Goal: Task Accomplishment & Management: Use online tool/utility

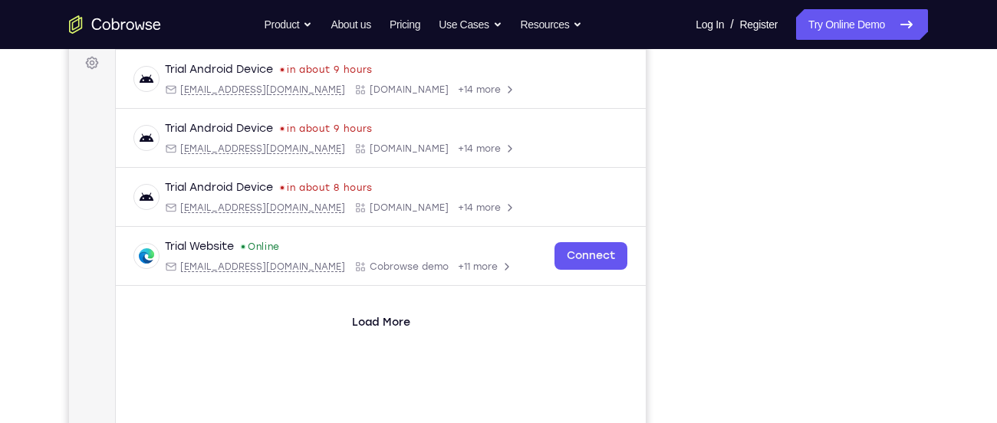
scroll to position [177, 0]
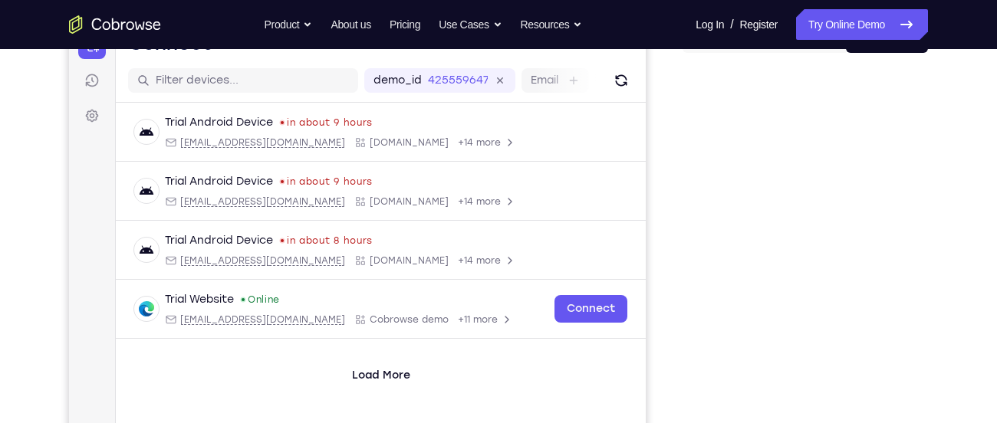
click at [632, 92] on div "demo_id 4255596477 4255596477 Email User ID Device ID Device name" at bounding box center [381, 81] width 530 height 44
drag, startPoint x: 630, startPoint y: 91, endPoint x: 755, endPoint y: 141, distance: 135.6
click at [630, 91] on button "Refresh" at bounding box center [621, 80] width 25 height 25
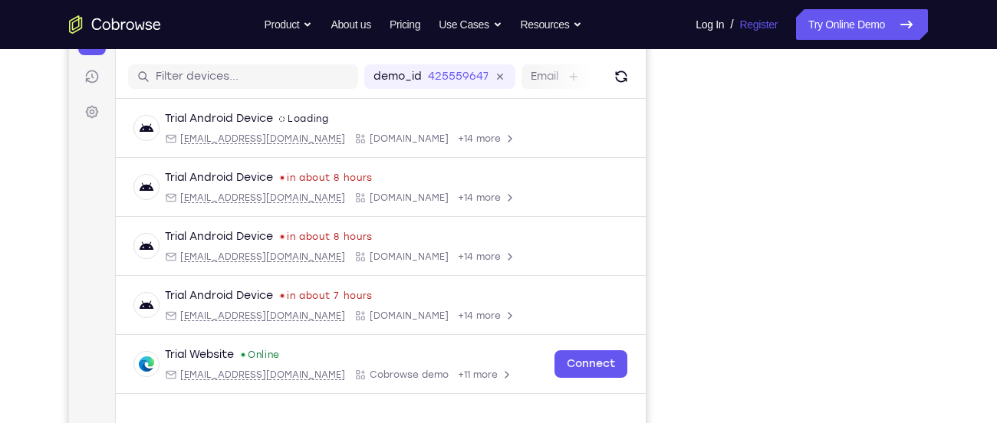
scroll to position [201, 0]
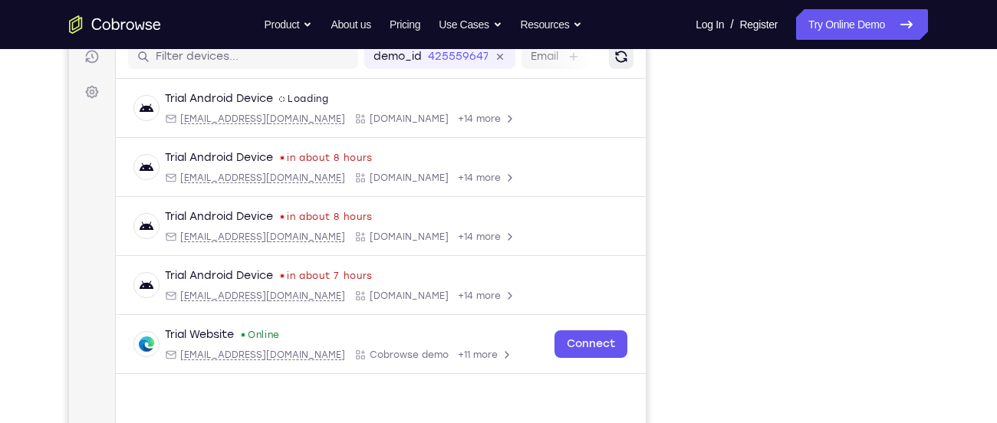
click at [614, 49] on icon "Refresh" at bounding box center [621, 56] width 15 height 15
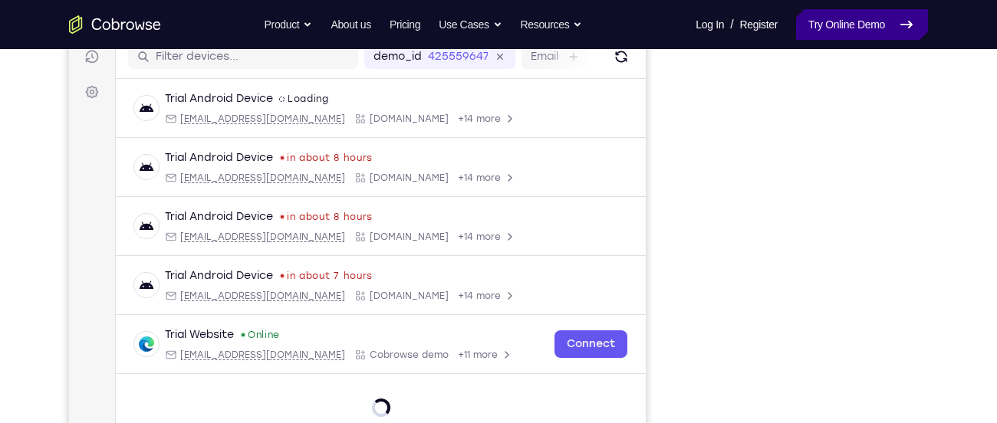
click at [796, 25] on link "Try Online Demo" at bounding box center [862, 24] width 132 height 31
click at [821, 21] on link "Try Online Demo" at bounding box center [862, 24] width 132 height 31
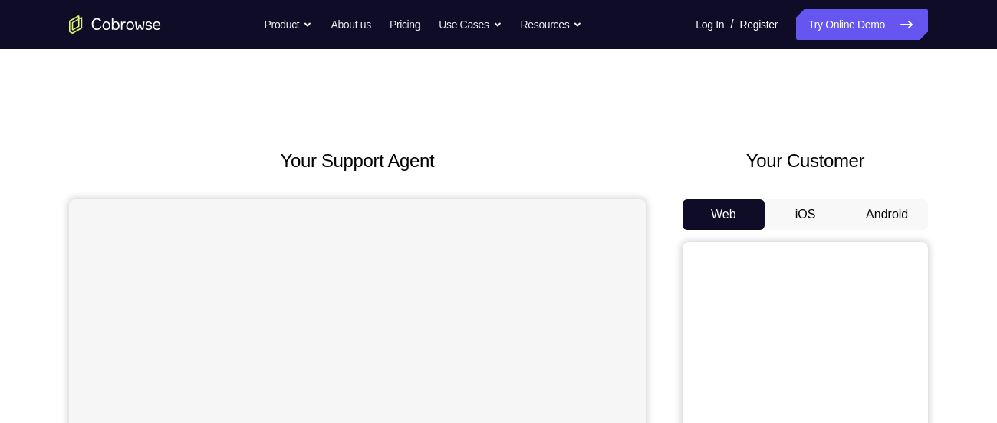
drag, startPoint x: 0, startPoint y: 0, endPoint x: 903, endPoint y: 216, distance: 928.8
click at [903, 216] on button "Android" at bounding box center [887, 214] width 82 height 31
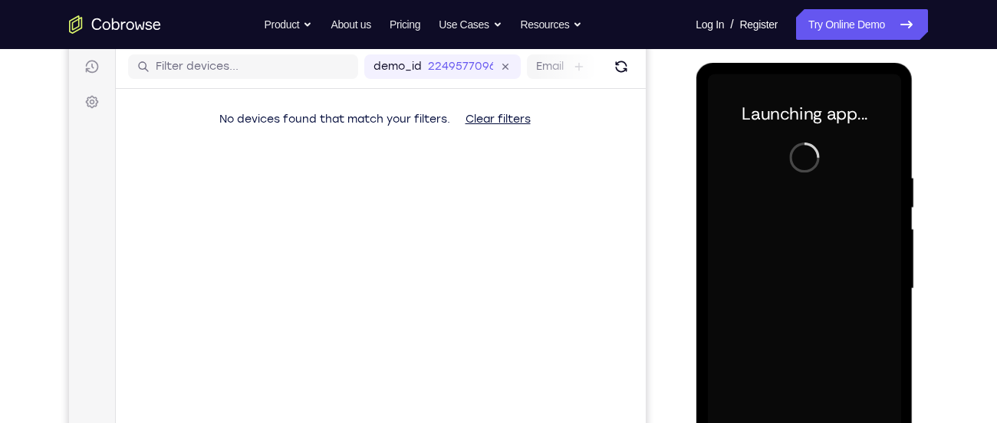
scroll to position [199, 0]
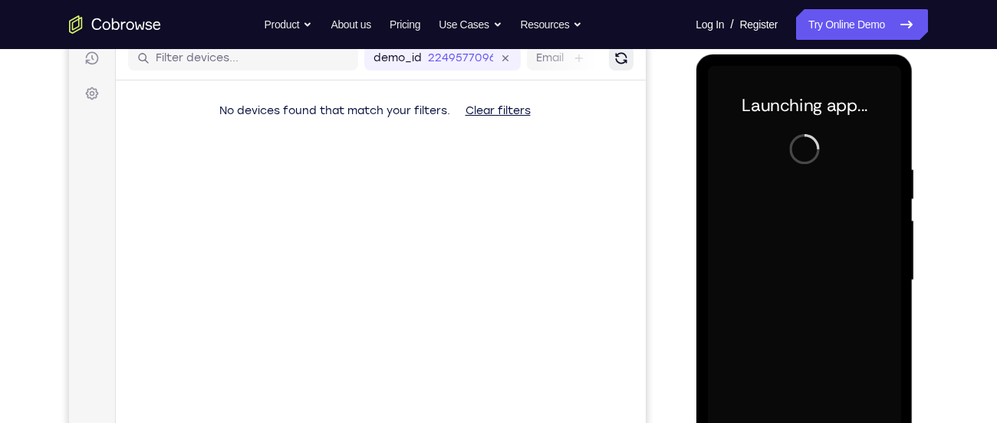
drag, startPoint x: 620, startPoint y: 63, endPoint x: 743, endPoint y: 114, distance: 132.7
click at [620, 63] on icon "Refresh" at bounding box center [621, 59] width 12 height 12
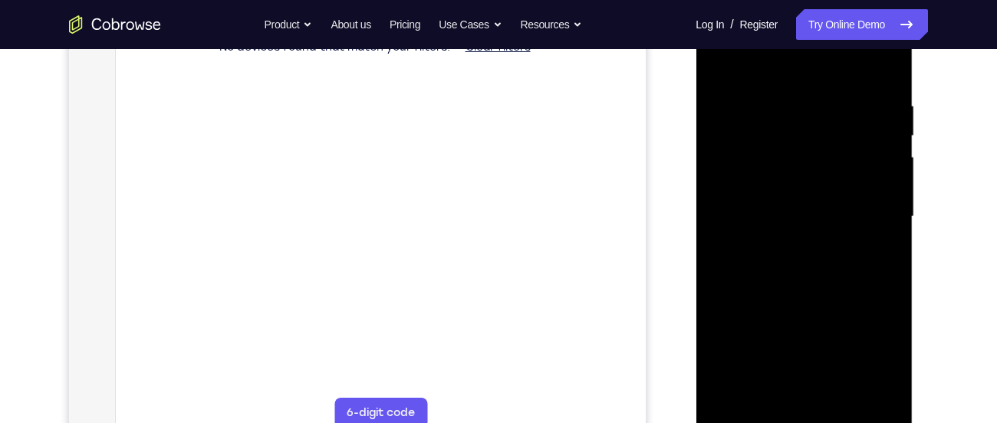
scroll to position [281, 0]
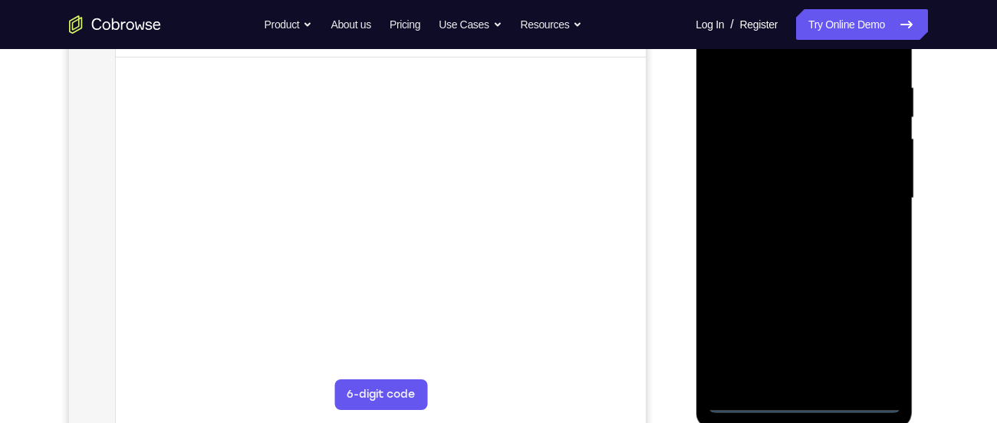
click at [799, 407] on div at bounding box center [803, 198] width 193 height 429
click at [801, 401] on div at bounding box center [803, 198] width 193 height 429
click at [805, 401] on div at bounding box center [803, 199] width 193 height 429
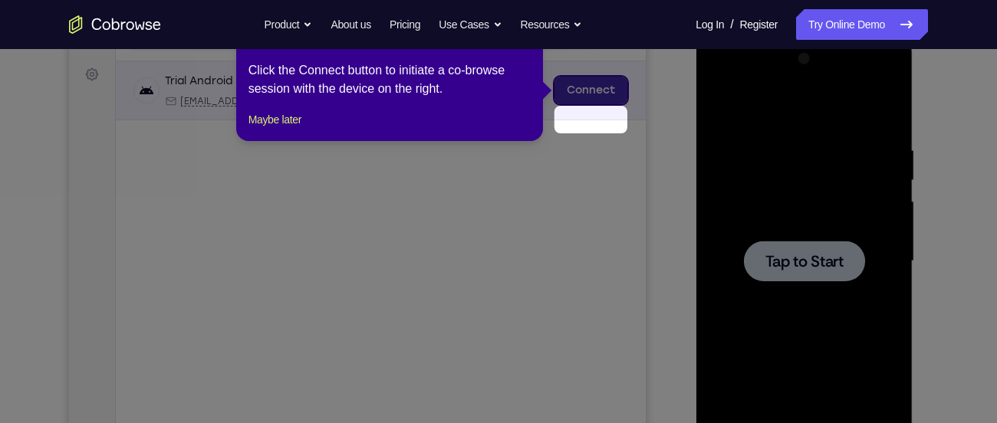
scroll to position [182, 0]
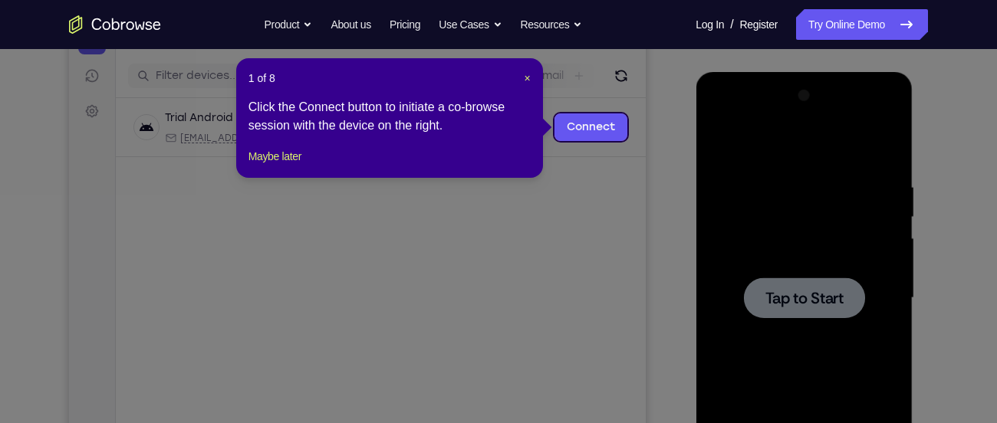
click at [533, 76] on div "1 of 8 × Click the Connect button to initiate a co-browse session with the devi…" at bounding box center [389, 118] width 307 height 120
click at [526, 76] on span "×" at bounding box center [528, 78] width 6 height 12
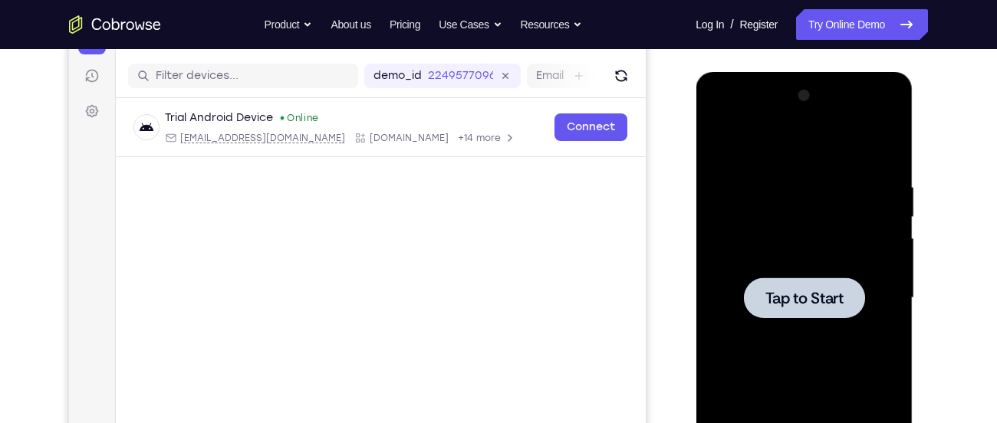
click at [821, 234] on div at bounding box center [803, 298] width 193 height 429
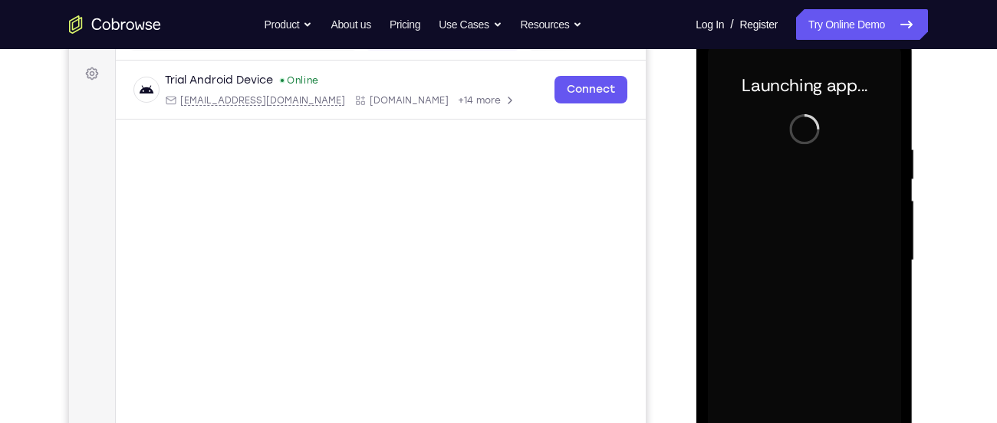
scroll to position [199, 0]
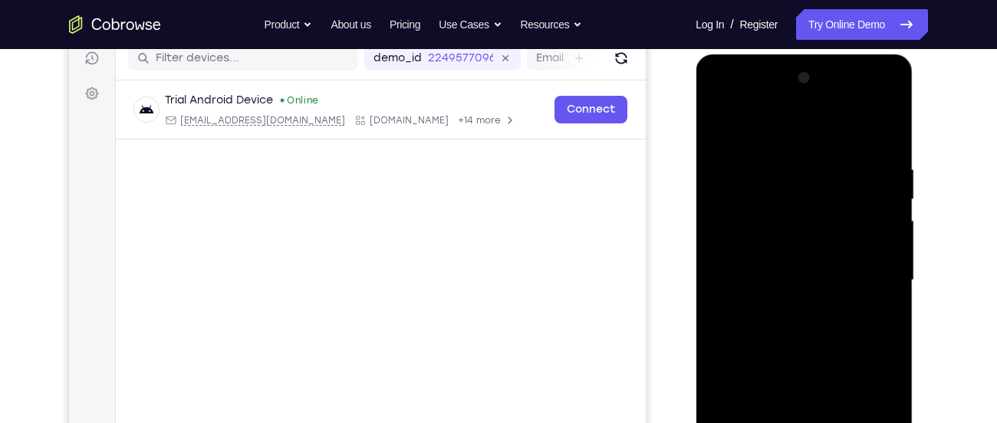
click at [637, 79] on div "demo_id 2249577096 2249577096 Email User ID Device ID Device name" at bounding box center [381, 59] width 530 height 44
click at [620, 61] on icon "Refresh" at bounding box center [621, 58] width 15 height 15
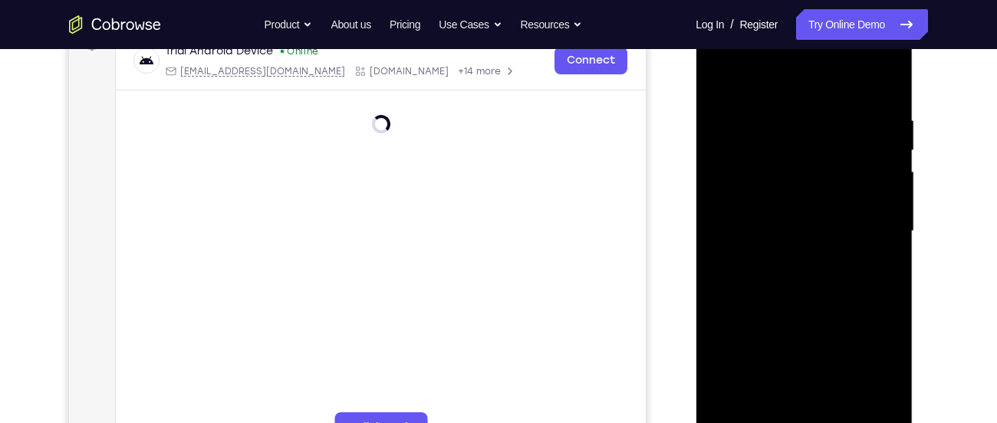
scroll to position [299, 0]
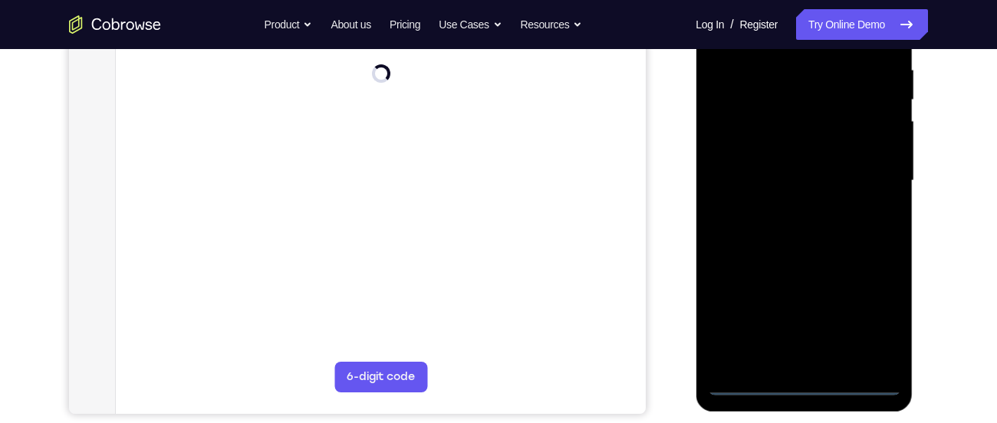
click at [803, 388] on div at bounding box center [803, 180] width 193 height 429
click at [797, 384] on div at bounding box center [803, 180] width 193 height 429
click at [807, 383] on div at bounding box center [803, 180] width 193 height 429
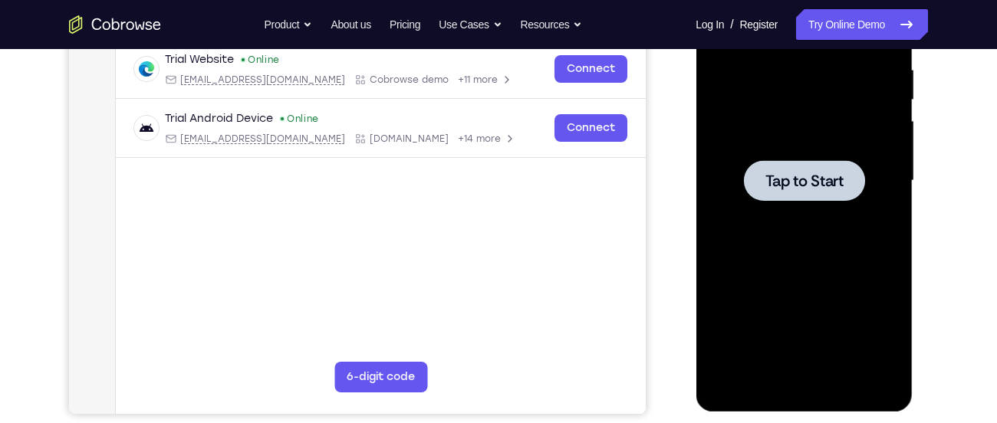
click at [768, 121] on div at bounding box center [803, 180] width 193 height 429
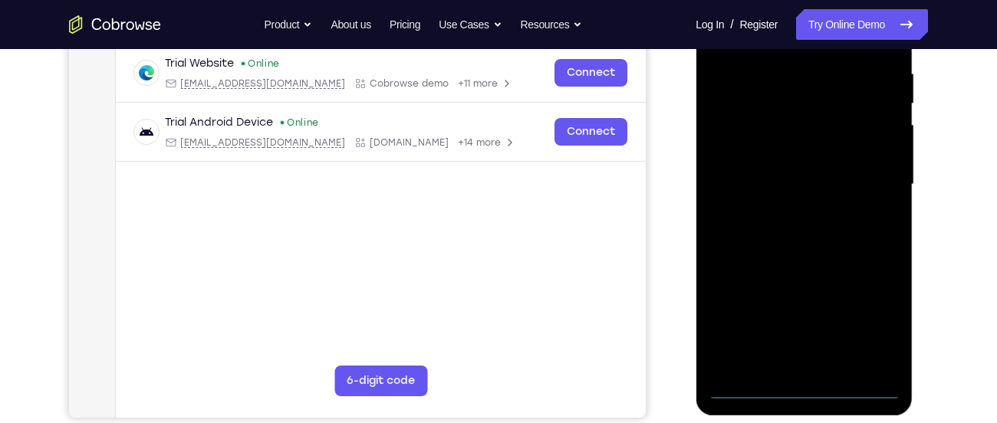
scroll to position [300, 0]
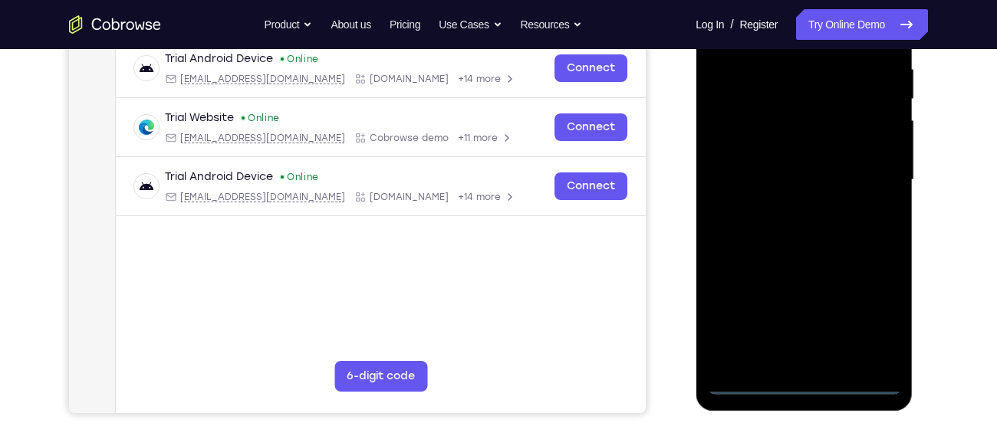
click at [801, 383] on div at bounding box center [803, 179] width 193 height 429
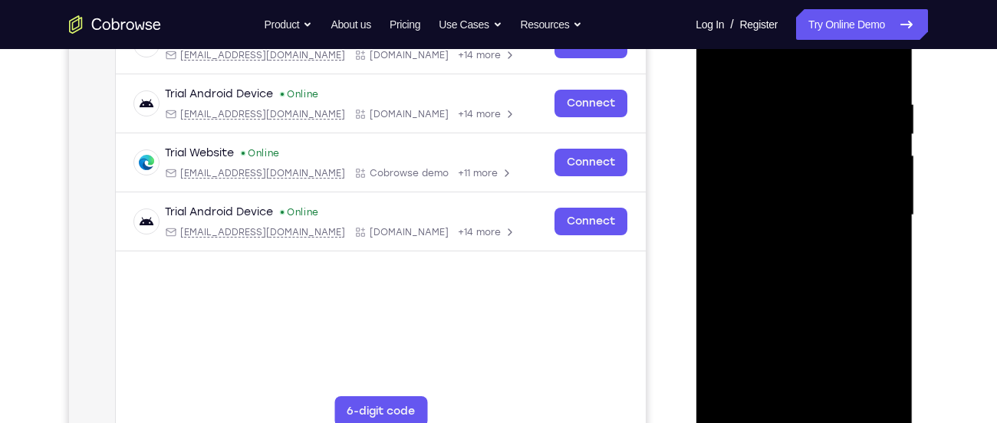
scroll to position [264, 0]
click at [880, 356] on div at bounding box center [803, 216] width 193 height 429
click at [749, 59] on div at bounding box center [803, 216] width 193 height 429
click at [863, 214] on div at bounding box center [803, 216] width 193 height 429
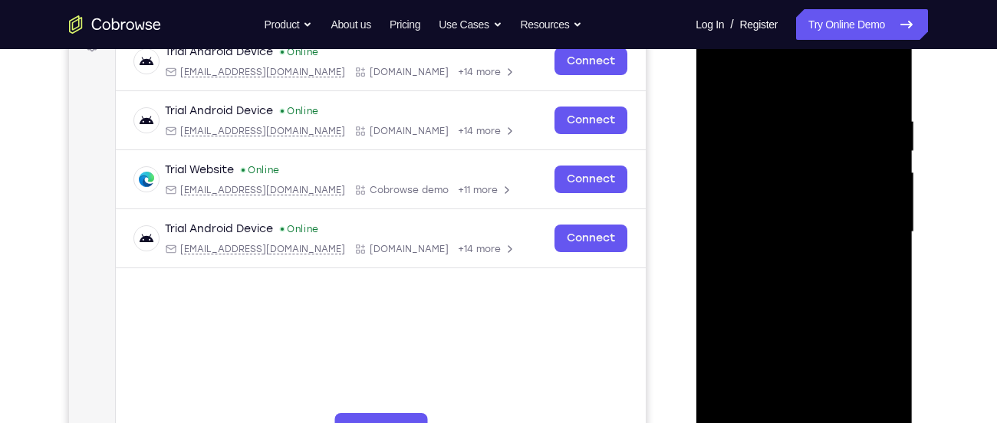
click at [788, 262] on div at bounding box center [803, 232] width 193 height 429
click at [792, 220] on div at bounding box center [803, 232] width 193 height 429
click at [757, 196] on div at bounding box center [803, 232] width 193 height 429
click at [765, 231] on div at bounding box center [803, 232] width 193 height 429
click at [769, 277] on div at bounding box center [803, 232] width 193 height 429
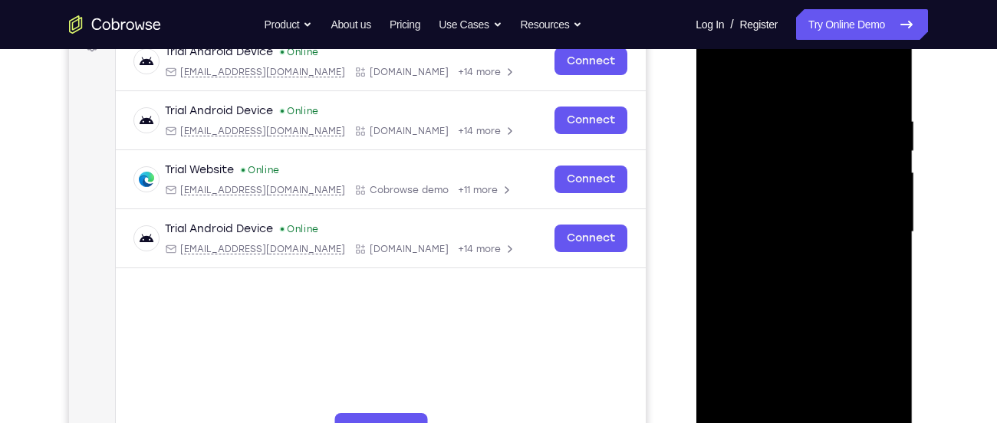
click at [769, 277] on div at bounding box center [803, 232] width 193 height 429
click at [782, 282] on div at bounding box center [803, 232] width 193 height 429
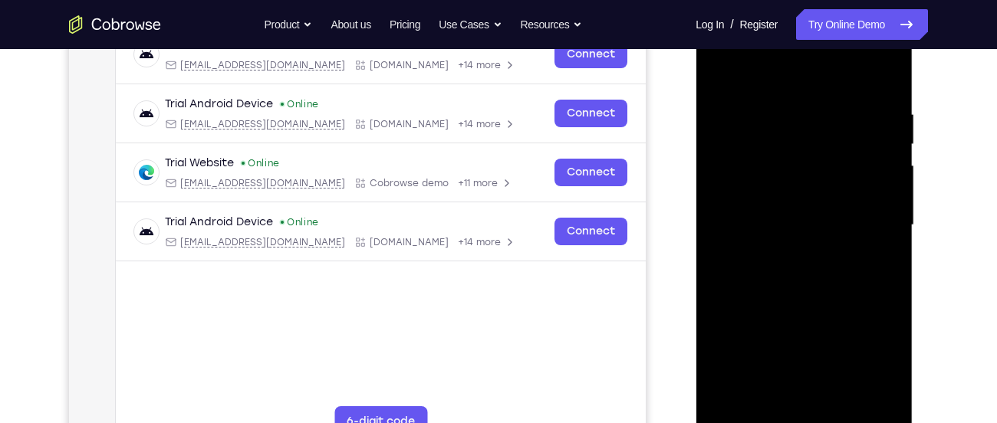
click at [801, 288] on div at bounding box center [803, 225] width 193 height 429
click at [890, 401] on div at bounding box center [803, 225] width 193 height 429
click at [888, 403] on div at bounding box center [803, 225] width 193 height 429
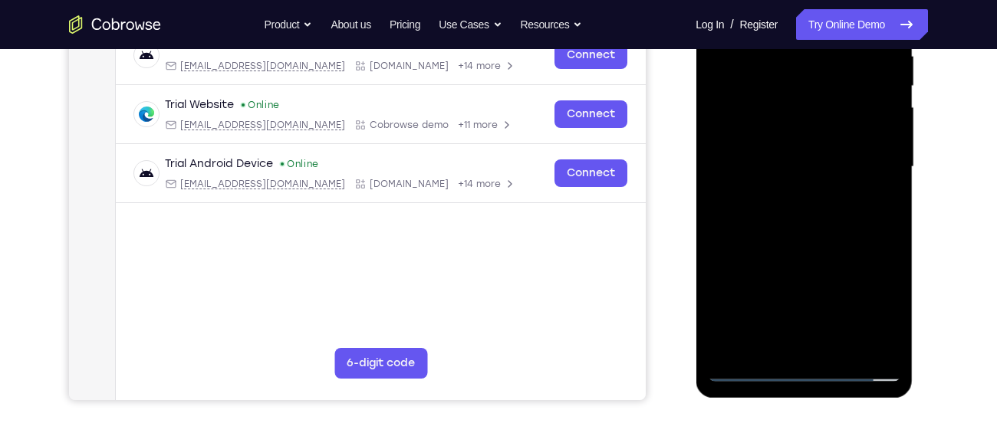
scroll to position [314, 0]
click at [841, 346] on div at bounding box center [803, 166] width 193 height 429
click at [807, 250] on div at bounding box center [803, 166] width 193 height 429
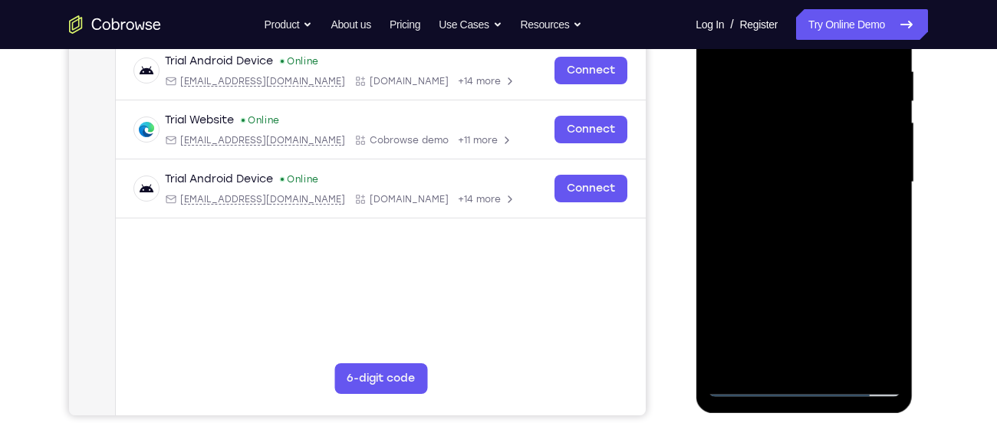
scroll to position [296, 0]
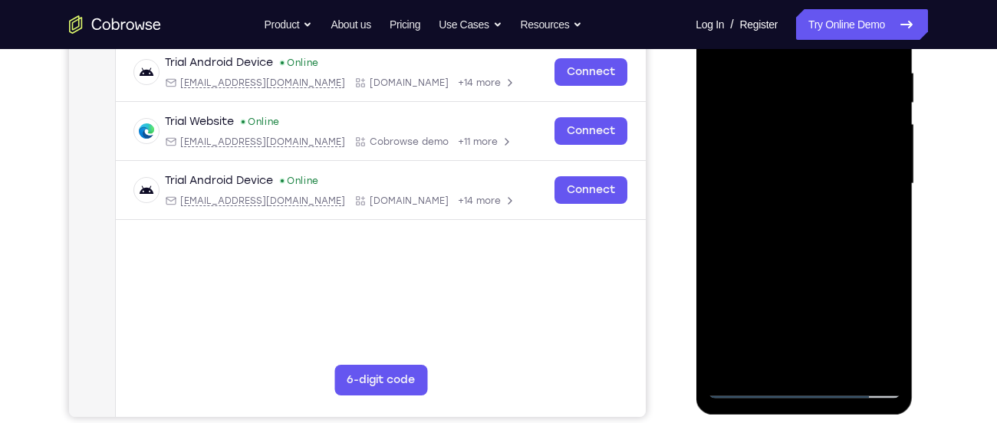
click at [744, 387] on div at bounding box center [803, 183] width 193 height 429
click at [768, 370] on div at bounding box center [803, 183] width 193 height 429
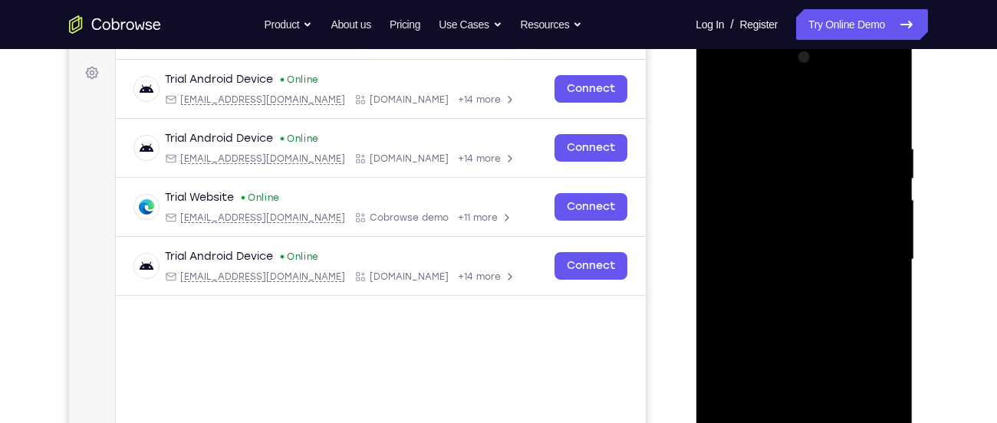
click at [760, 107] on div at bounding box center [803, 259] width 193 height 429
click at [788, 150] on div at bounding box center [803, 259] width 193 height 429
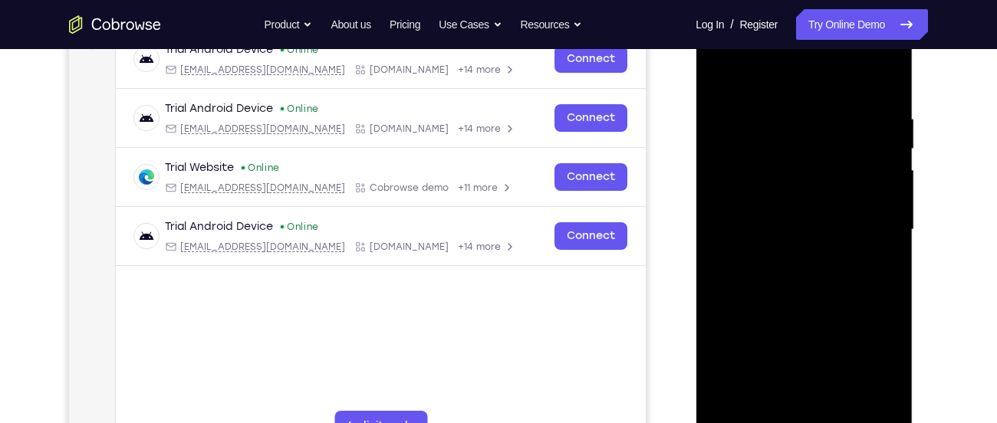
scroll to position [254, 0]
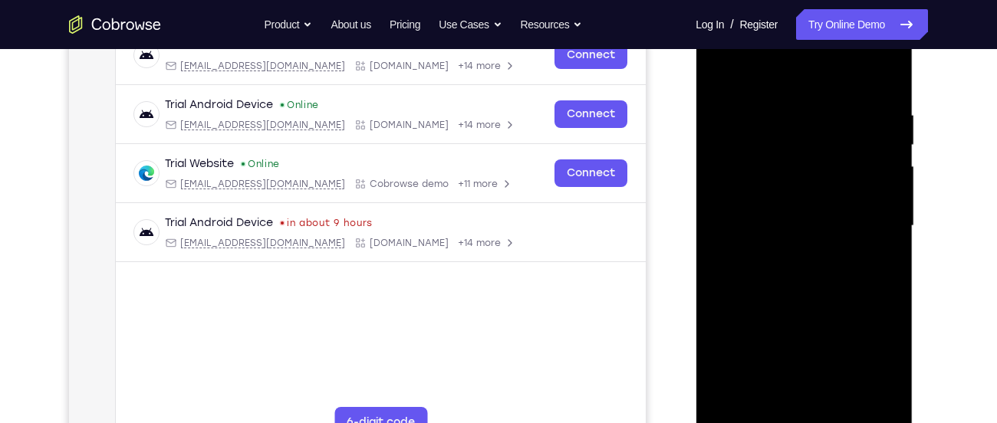
click at [719, 72] on div at bounding box center [803, 226] width 193 height 429
click at [883, 73] on div at bounding box center [803, 226] width 193 height 429
click at [735, 406] on div at bounding box center [803, 226] width 193 height 429
click at [781, 117] on div at bounding box center [803, 226] width 193 height 429
click at [882, 76] on div at bounding box center [803, 226] width 193 height 429
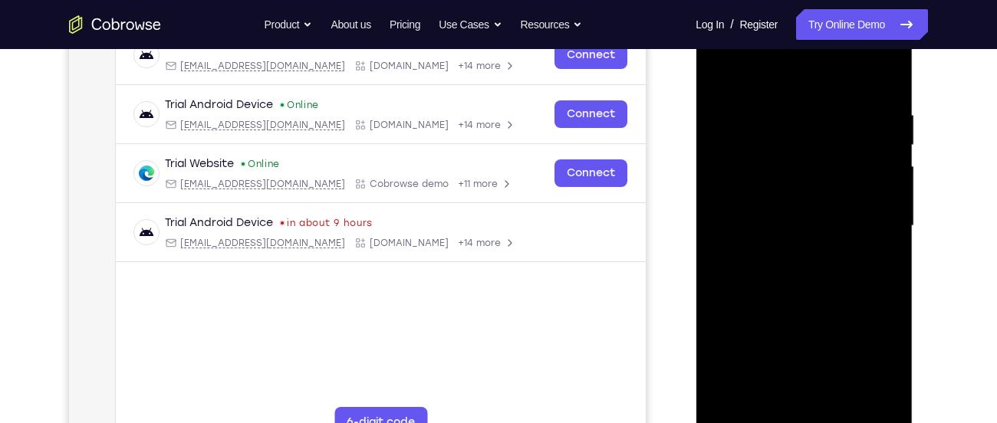
click at [880, 83] on div at bounding box center [803, 226] width 193 height 429
click at [841, 416] on div at bounding box center [803, 226] width 193 height 429
click at [894, 142] on div at bounding box center [803, 226] width 193 height 429
drag, startPoint x: 870, startPoint y: 304, endPoint x: 877, endPoint y: 171, distance: 133.6
click at [877, 171] on div at bounding box center [803, 226] width 193 height 429
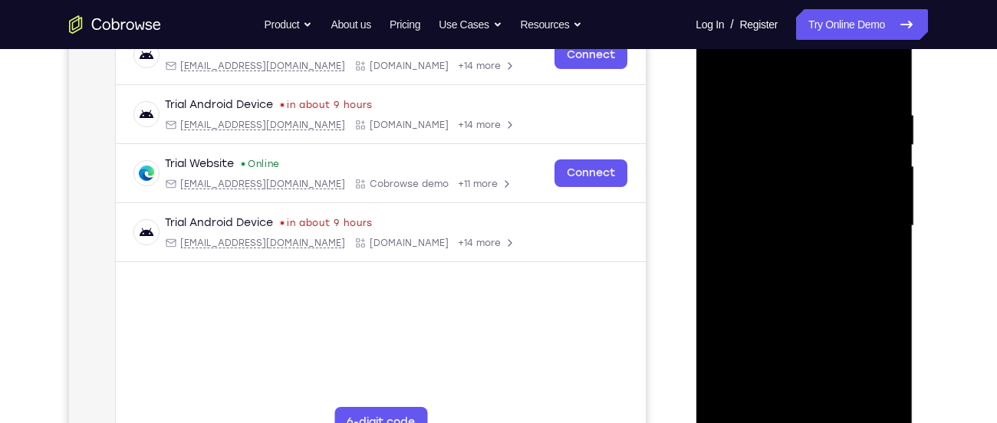
drag, startPoint x: 821, startPoint y: 237, endPoint x: 923, endPoint y: 443, distance: 229.5
click at [914, 423] on html "Online web based iOS Simulators and Android Emulators. Run iPhone, iPad, Mobile…" at bounding box center [805, 230] width 219 height 460
click at [780, 301] on div at bounding box center [803, 226] width 193 height 429
click at [764, 75] on div at bounding box center [803, 226] width 193 height 429
click at [800, 231] on div at bounding box center [803, 226] width 193 height 429
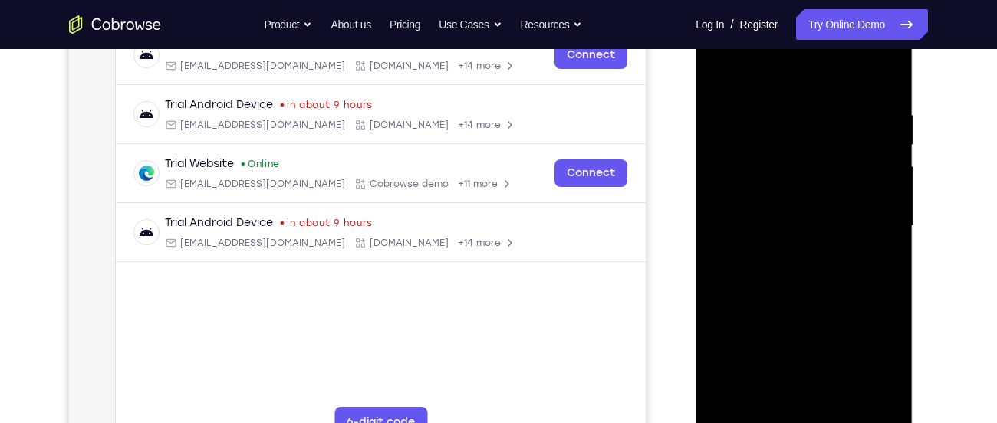
click at [876, 237] on div at bounding box center [803, 226] width 193 height 429
click at [747, 232] on div at bounding box center [803, 226] width 193 height 429
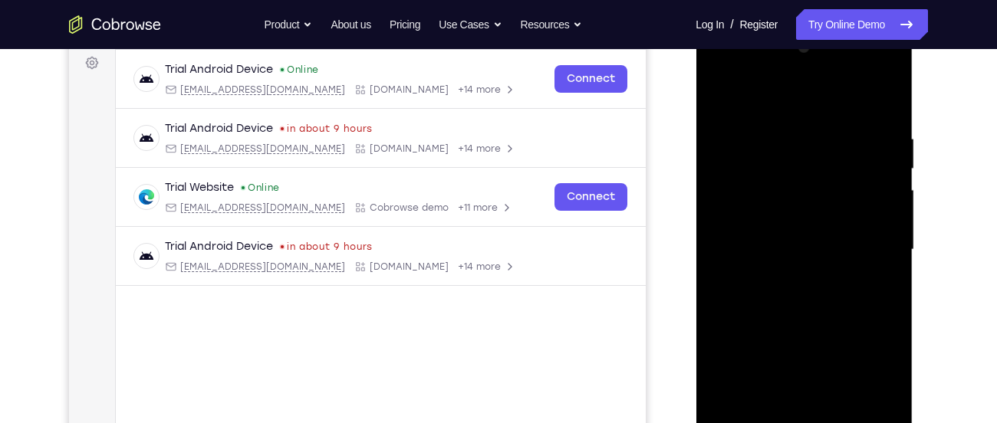
scroll to position [228, 0]
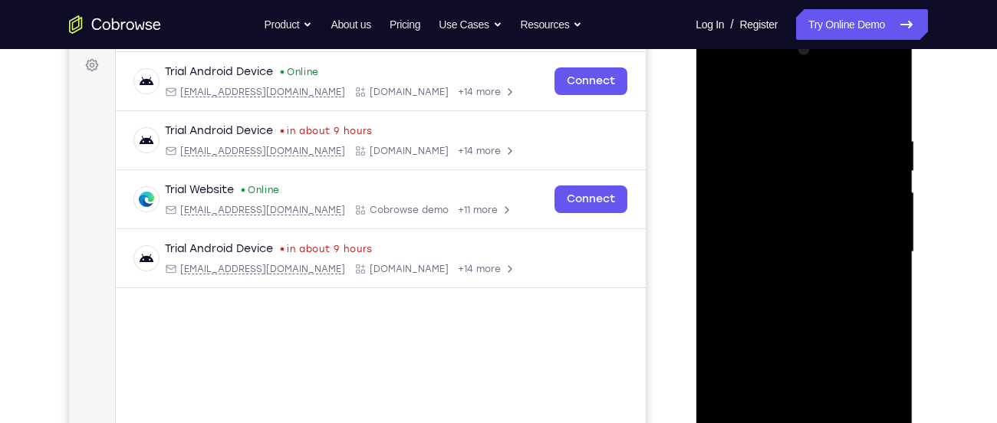
click at [717, 92] on div at bounding box center [803, 252] width 193 height 429
click at [723, 97] on div at bounding box center [803, 252] width 193 height 429
click at [716, 101] on div at bounding box center [803, 252] width 193 height 429
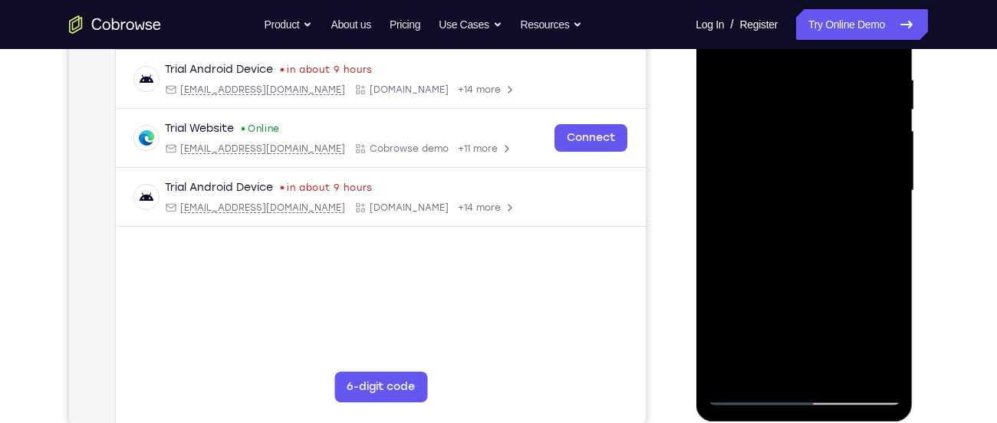
scroll to position [291, 0]
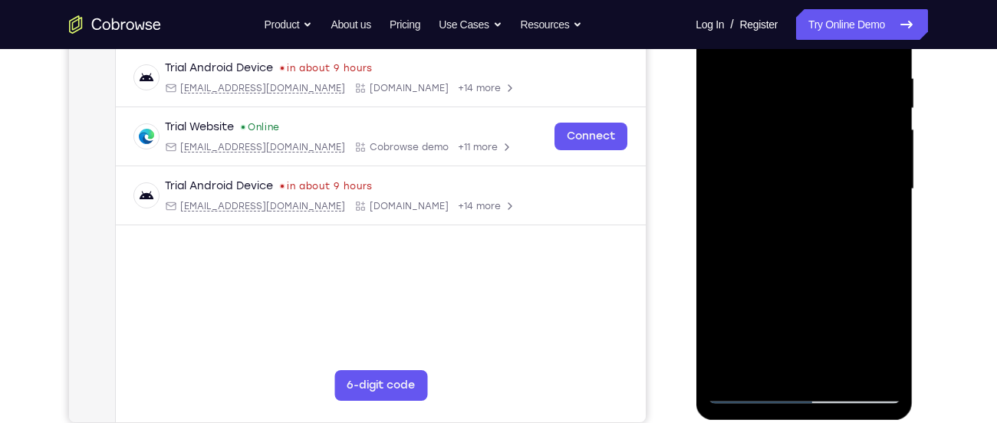
click at [880, 144] on div at bounding box center [803, 189] width 193 height 429
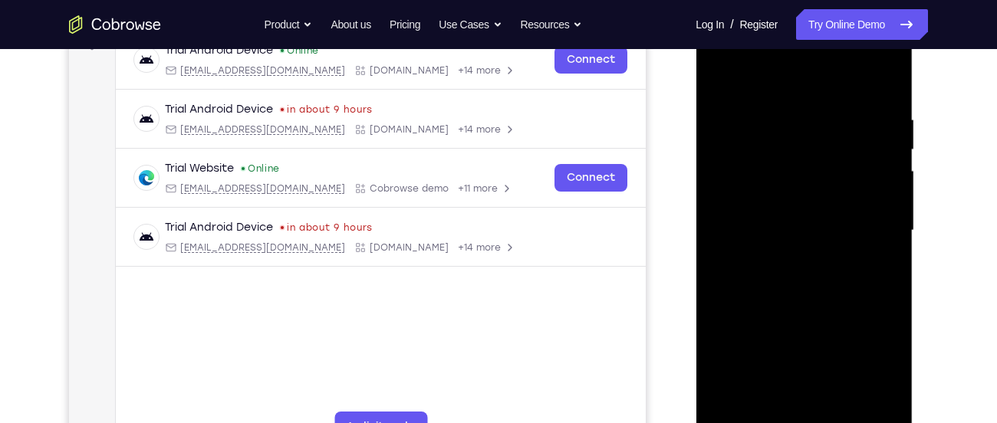
scroll to position [248, 0]
click at [725, 84] on div at bounding box center [803, 232] width 193 height 429
click at [722, 76] on div at bounding box center [803, 232] width 193 height 429
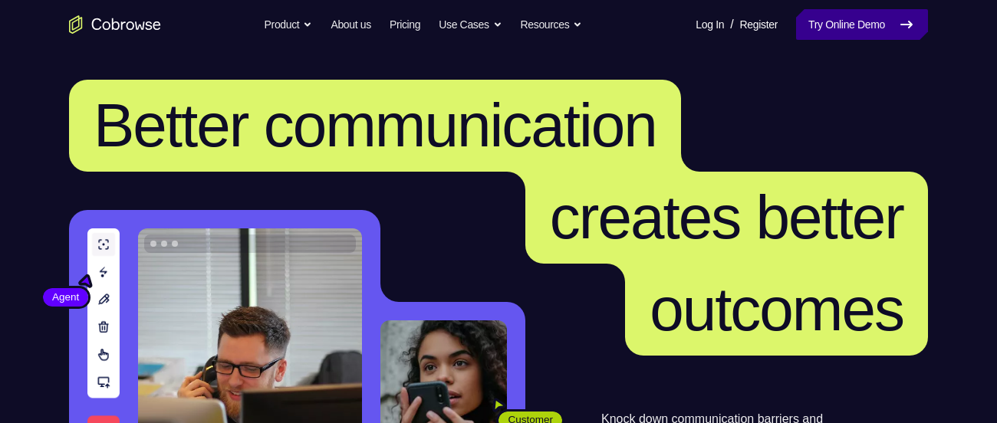
click at [831, 25] on link "Try Online Demo" at bounding box center [862, 24] width 132 height 31
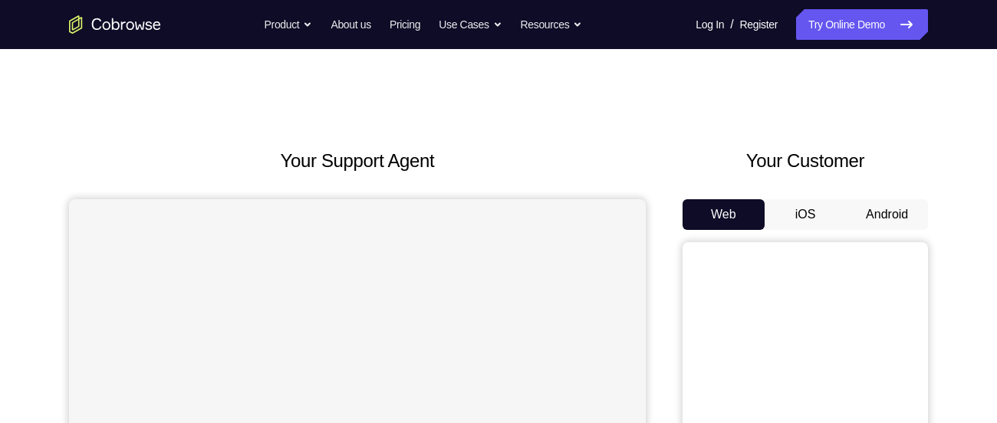
click at [885, 205] on button "Android" at bounding box center [887, 214] width 82 height 31
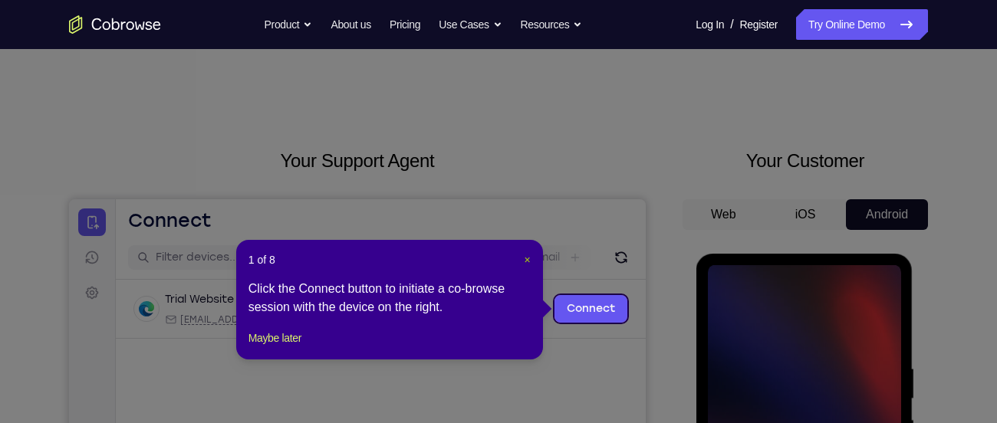
click at [526, 257] on span "×" at bounding box center [528, 260] width 6 height 12
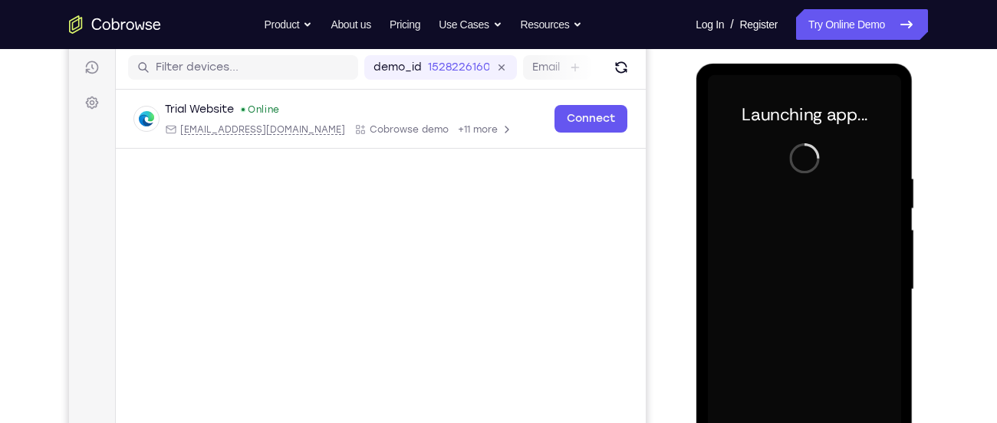
scroll to position [188, 0]
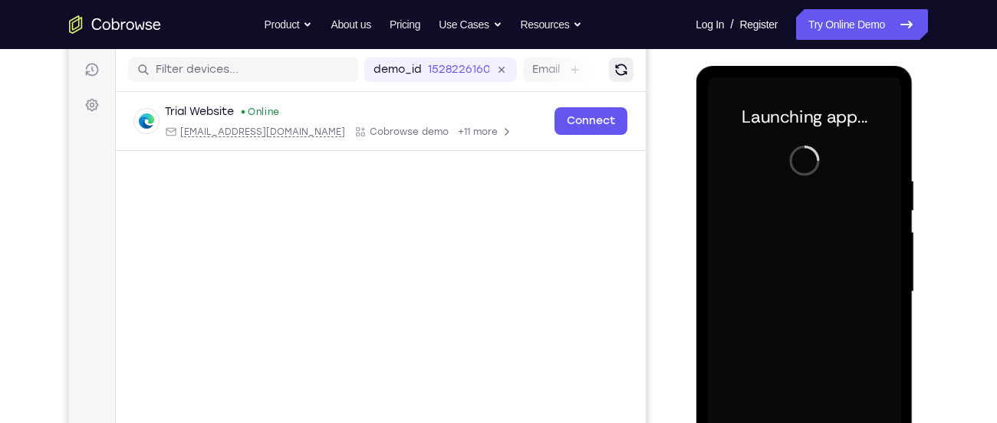
click at [624, 71] on icon "Refresh" at bounding box center [621, 70] width 15 height 15
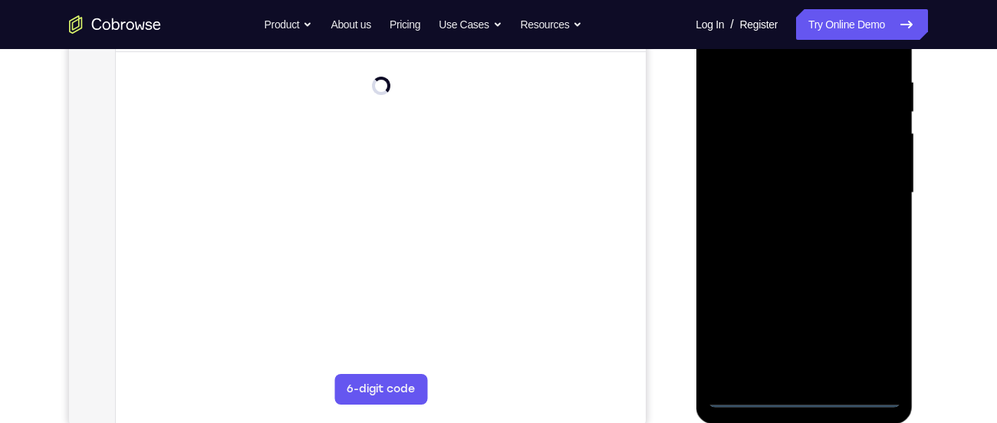
scroll to position [288, 0]
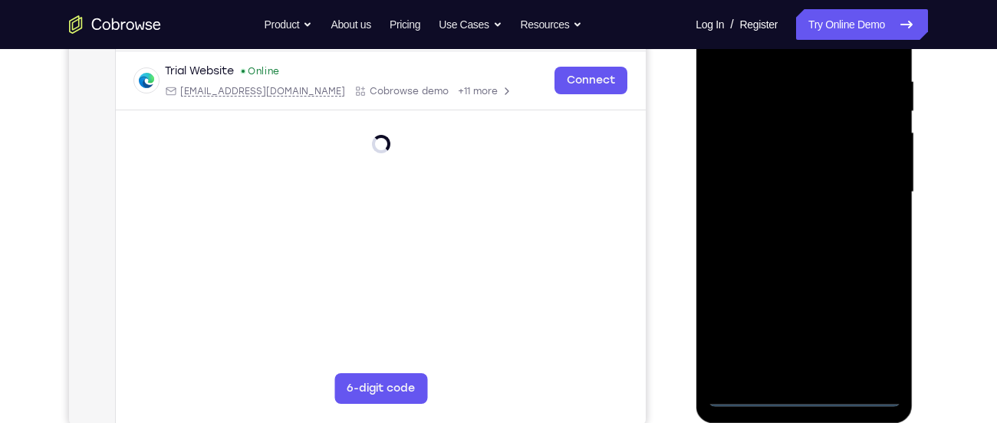
click at [801, 400] on div at bounding box center [803, 192] width 193 height 429
click at [870, 332] on div at bounding box center [803, 192] width 193 height 429
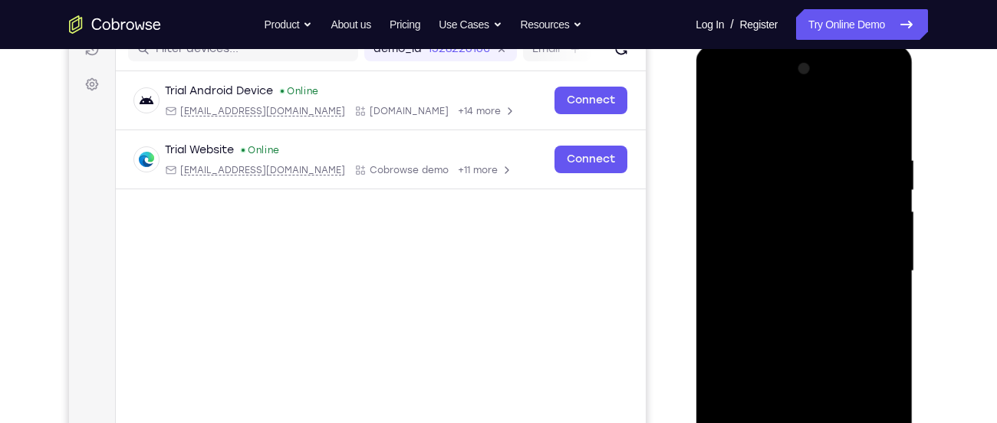
scroll to position [207, 0]
click at [776, 123] on div at bounding box center [803, 272] width 193 height 429
click at [739, 239] on div at bounding box center [803, 272] width 193 height 429
click at [775, 273] on div at bounding box center [803, 272] width 193 height 429
click at [768, 258] on div at bounding box center [803, 272] width 193 height 429
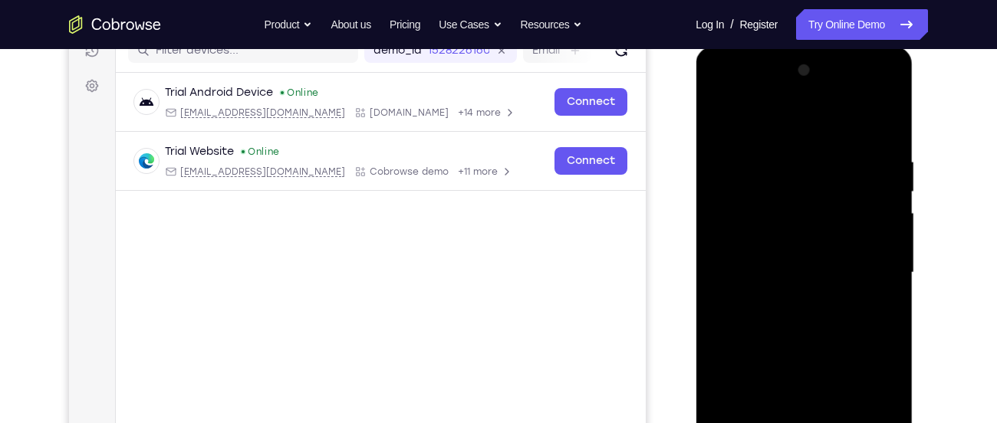
click at [792, 265] on div at bounding box center [803, 272] width 193 height 429
click at [775, 288] on div at bounding box center [803, 272] width 193 height 429
drag, startPoint x: 762, startPoint y: 130, endPoint x: 772, endPoint y: 95, distance: 36.5
click at [772, 95] on div at bounding box center [803, 272] width 193 height 429
drag, startPoint x: 774, startPoint y: 315, endPoint x: 775, endPoint y: 239, distance: 75.9
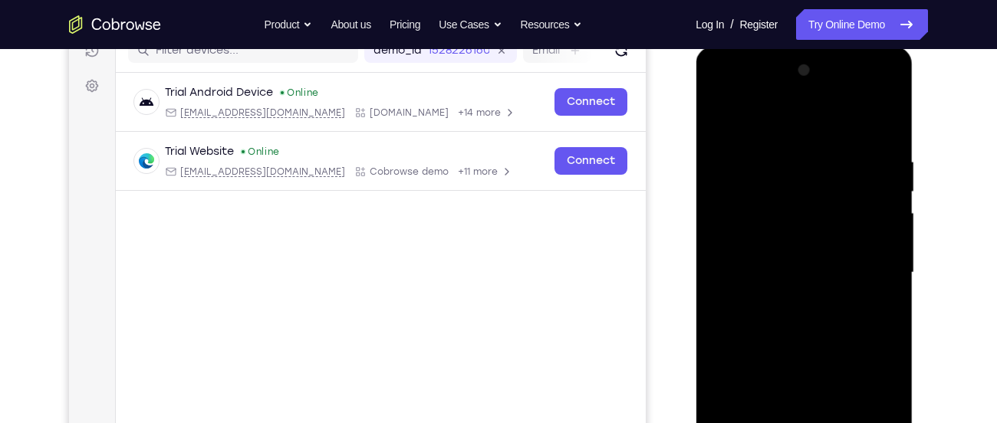
click at [775, 239] on div at bounding box center [803, 272] width 193 height 429
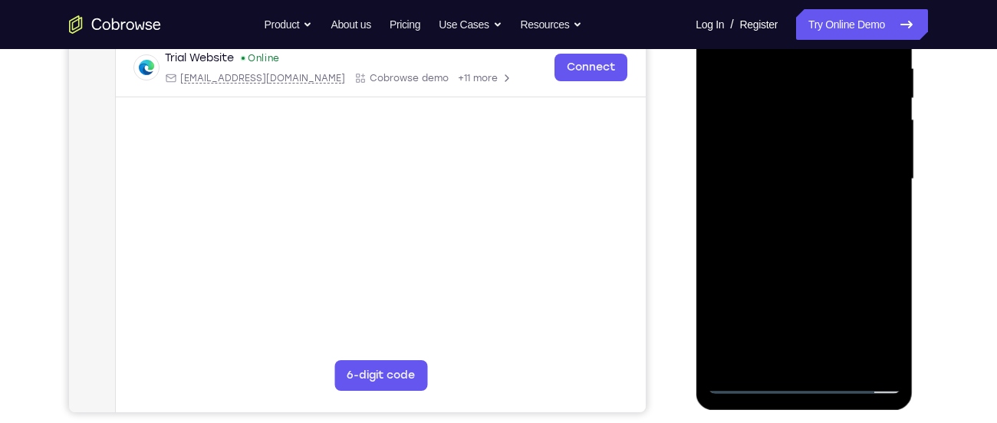
scroll to position [301, 0]
drag, startPoint x: 764, startPoint y: 291, endPoint x: 771, endPoint y: 222, distance: 68.6
click at [771, 222] on div at bounding box center [803, 178] width 193 height 429
click at [757, 356] on div at bounding box center [803, 178] width 193 height 429
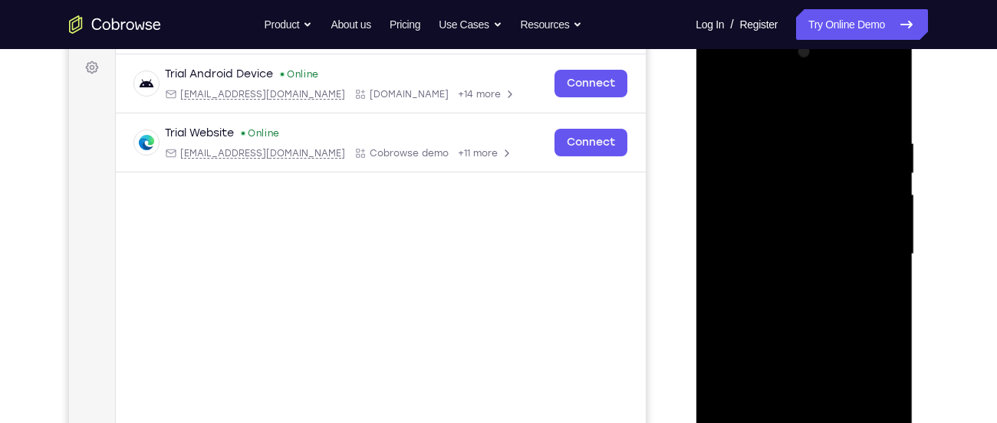
scroll to position [225, 0]
click at [730, 323] on div at bounding box center [803, 255] width 193 height 429
click at [885, 80] on div at bounding box center [803, 255] width 193 height 429
click at [821, 366] on div at bounding box center [803, 255] width 193 height 429
click at [866, 284] on div at bounding box center [803, 255] width 193 height 429
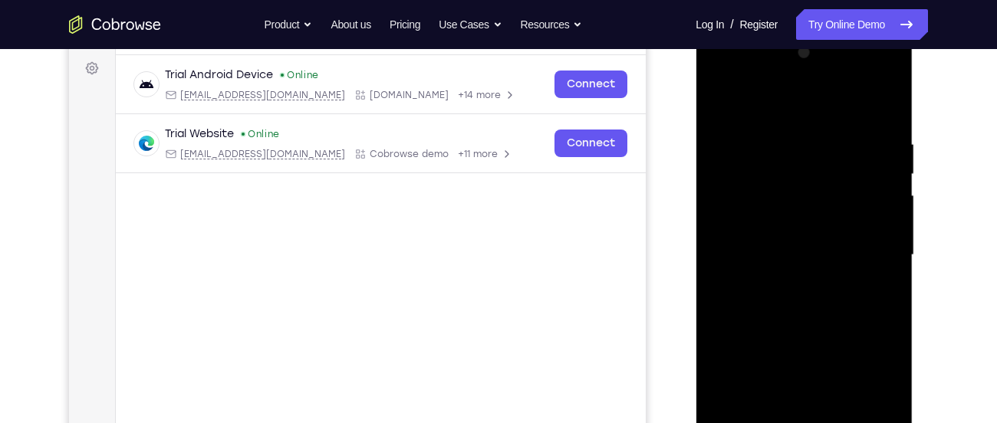
click at [782, 77] on div at bounding box center [803, 255] width 193 height 429
click at [771, 109] on div at bounding box center [803, 255] width 193 height 429
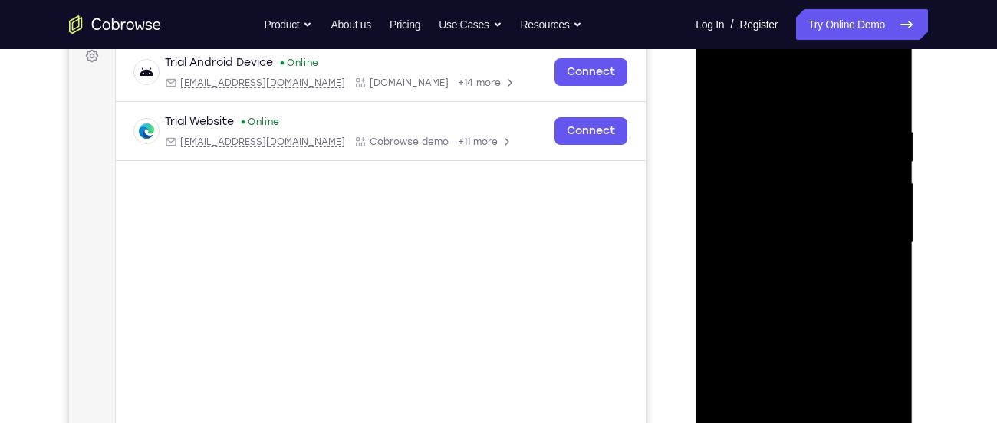
scroll to position [234, 0]
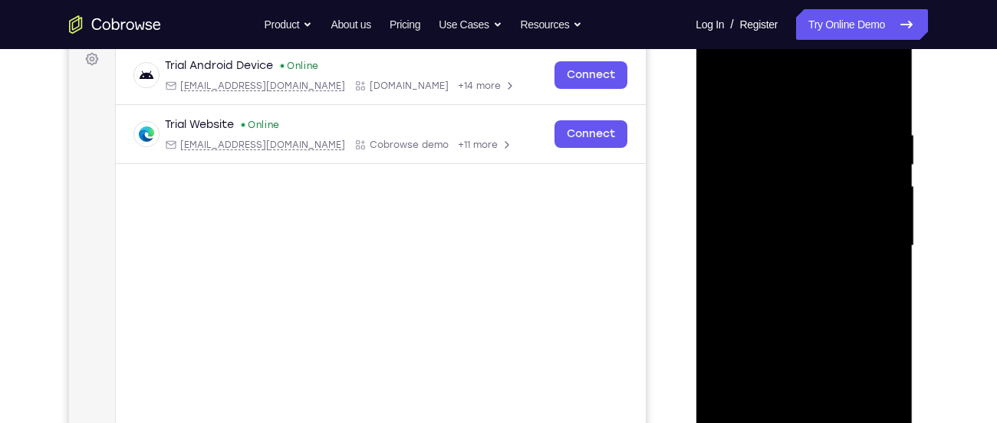
click at [733, 87] on div at bounding box center [803, 245] width 193 height 429
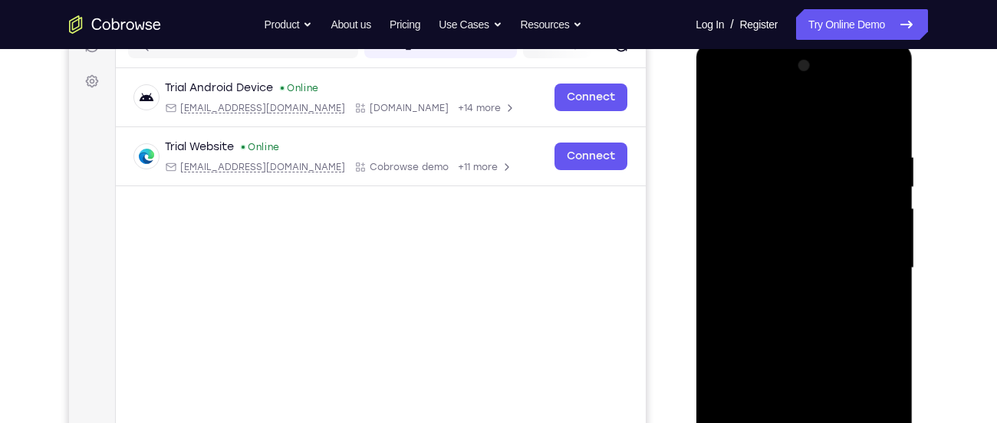
scroll to position [211, 0]
click at [757, 135] on div at bounding box center [803, 268] width 193 height 429
click at [848, 266] on div at bounding box center [803, 268] width 193 height 429
click at [888, 87] on div at bounding box center [803, 268] width 193 height 429
click at [861, 391] on div at bounding box center [803, 268] width 193 height 429
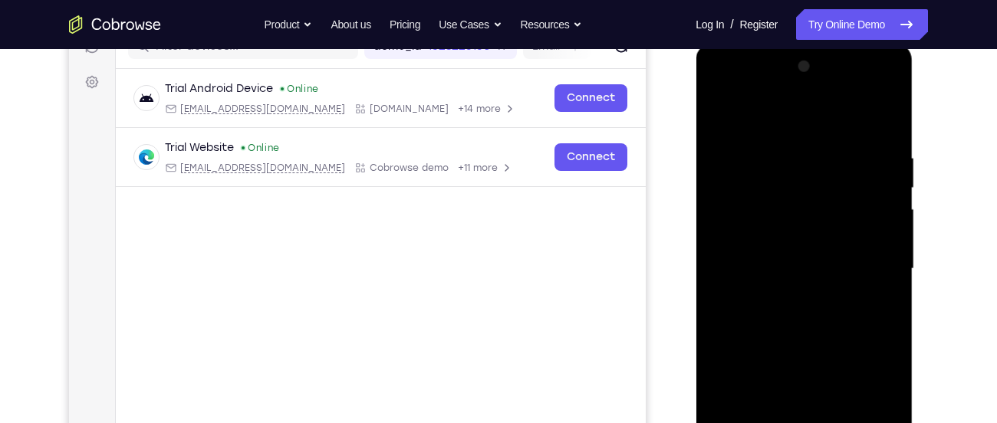
click at [715, 91] on div at bounding box center [803, 268] width 193 height 429
click at [867, 265] on div at bounding box center [803, 268] width 193 height 429
click at [793, 302] on div at bounding box center [803, 268] width 193 height 429
click at [801, 241] on div at bounding box center [803, 268] width 193 height 429
click at [774, 260] on div at bounding box center [803, 268] width 193 height 429
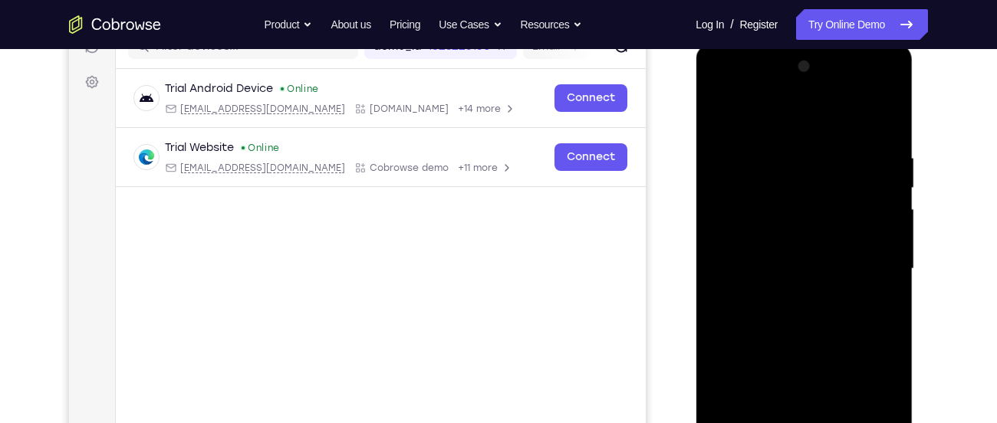
click at [778, 296] on div at bounding box center [803, 268] width 193 height 429
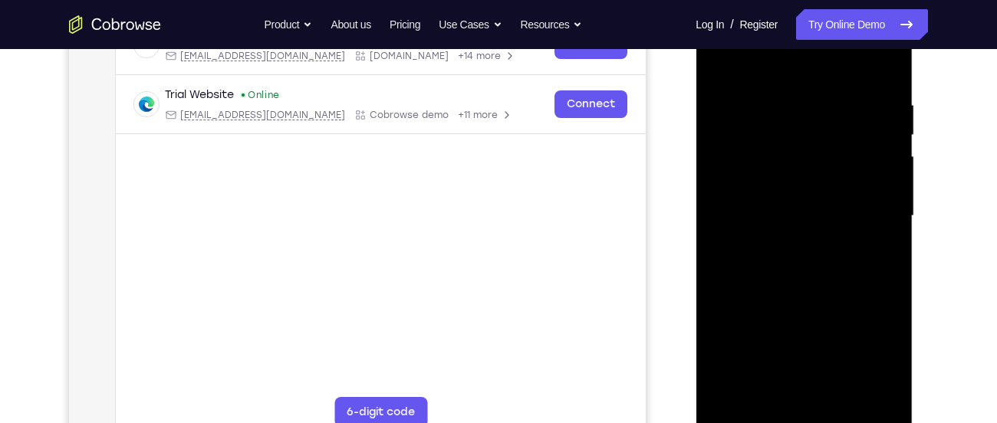
scroll to position [263, 0]
click at [795, 183] on div at bounding box center [803, 216] width 193 height 429
click at [886, 402] on div at bounding box center [803, 216] width 193 height 429
click at [838, 400] on div at bounding box center [803, 216] width 193 height 429
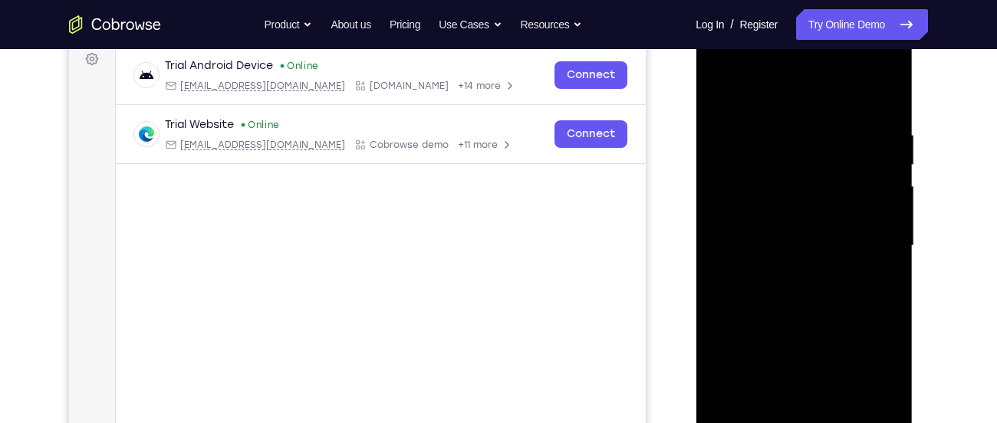
click at [797, 327] on div at bounding box center [803, 245] width 193 height 429
click at [719, 73] on div at bounding box center [803, 245] width 193 height 429
click at [744, 206] on div at bounding box center [803, 245] width 193 height 429
click at [848, 109] on div at bounding box center [803, 245] width 193 height 429
drag, startPoint x: 831, startPoint y: 309, endPoint x: 849, endPoint y: 231, distance: 80.2
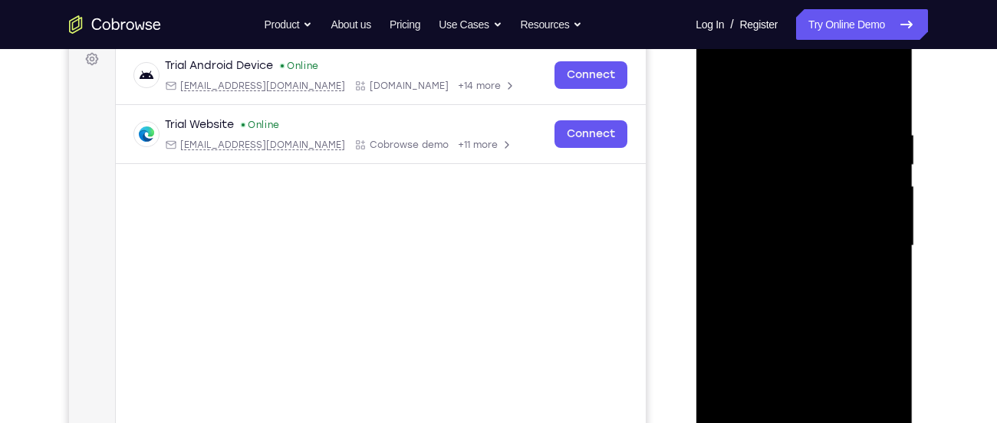
click at [849, 231] on div at bounding box center [803, 245] width 193 height 429
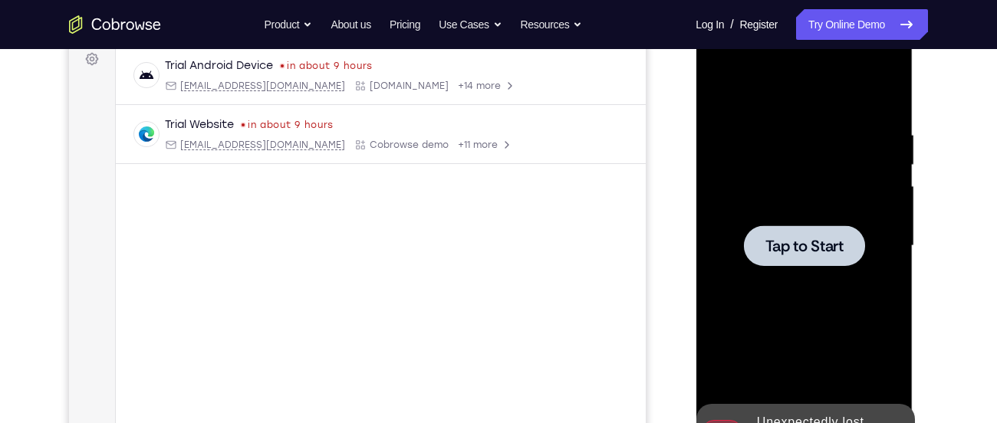
click at [817, 205] on div at bounding box center [803, 245] width 193 height 429
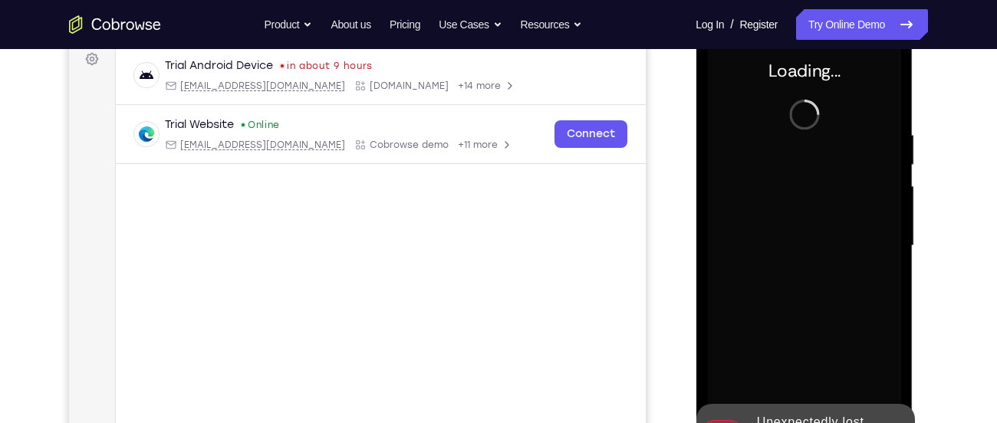
scroll to position [168, 0]
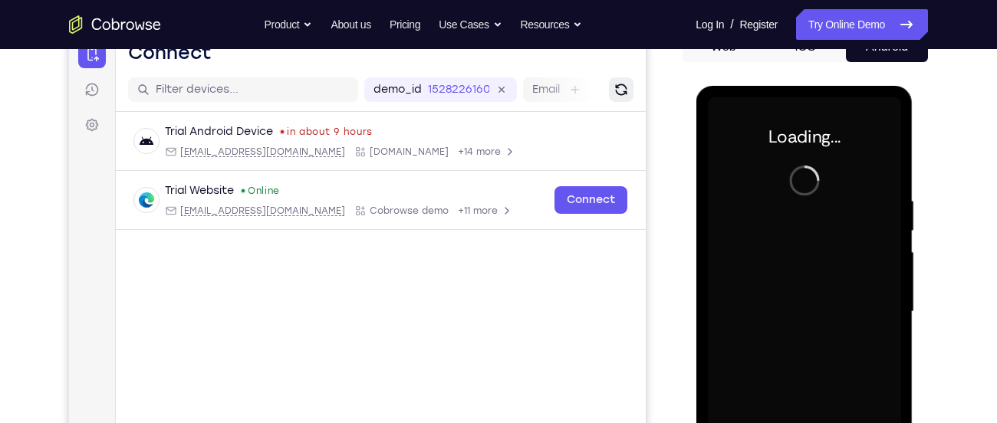
click at [627, 88] on icon "Refresh" at bounding box center [621, 89] width 17 height 17
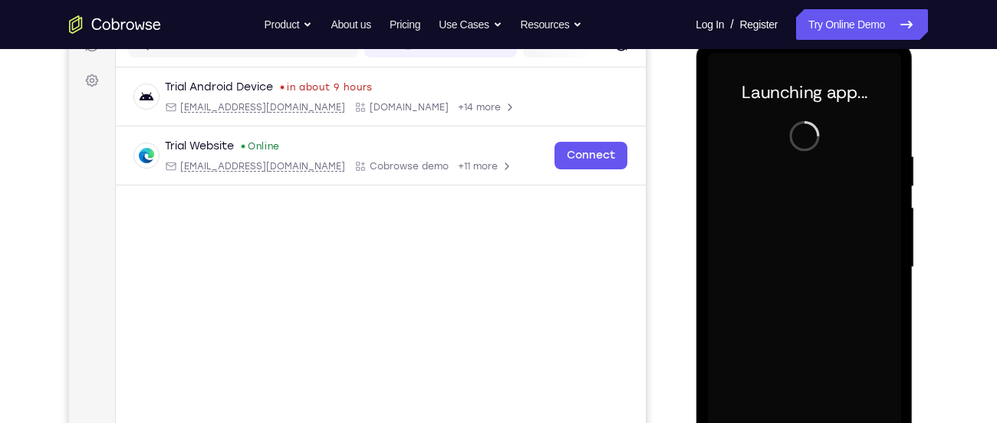
scroll to position [255, 0]
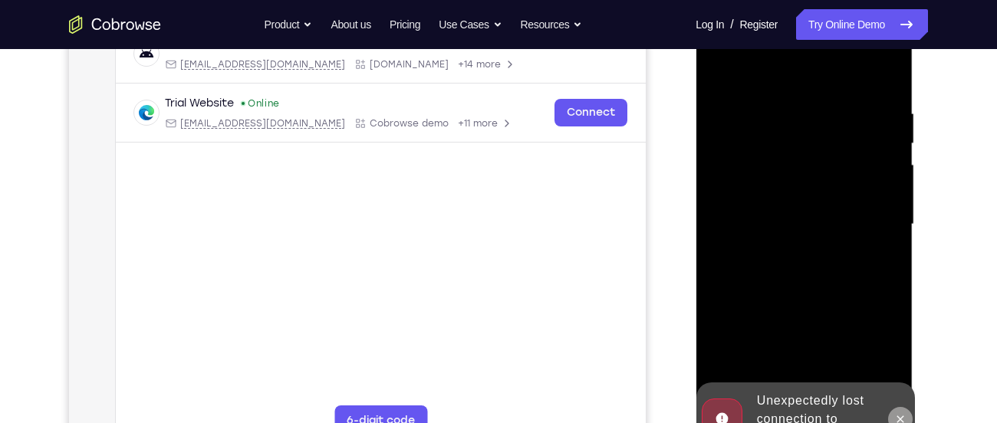
click at [898, 416] on icon at bounding box center [900, 419] width 12 height 12
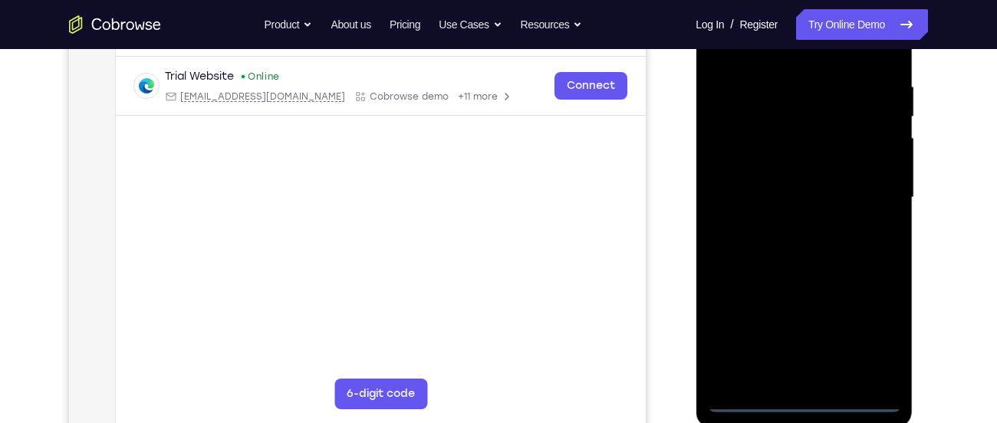
scroll to position [283, 0]
click at [803, 406] on div at bounding box center [803, 196] width 193 height 429
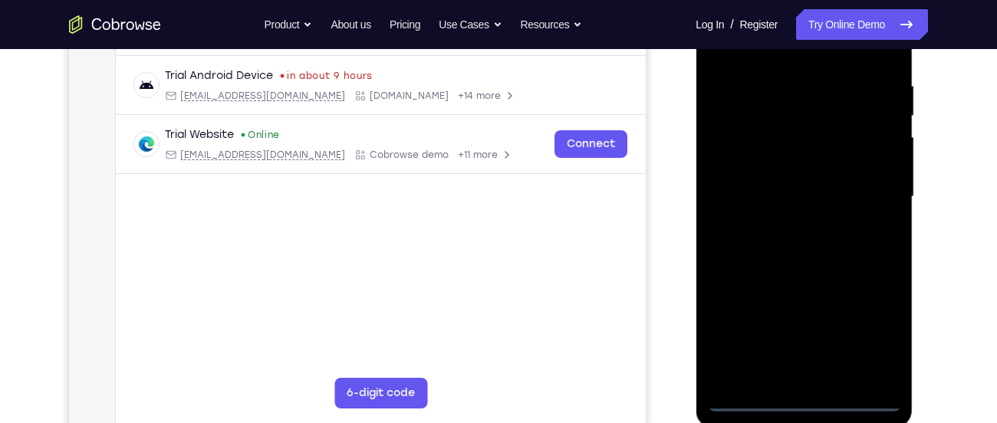
click at [867, 332] on div at bounding box center [803, 196] width 193 height 429
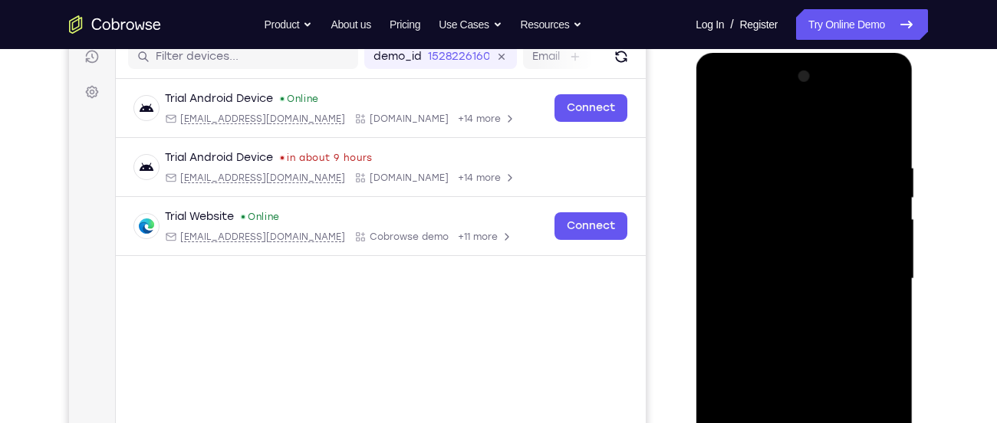
scroll to position [197, 0]
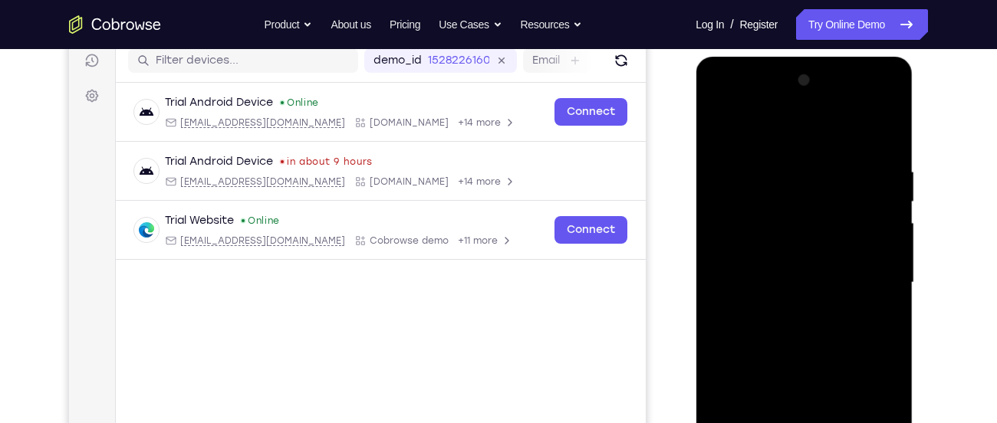
click at [777, 140] on div at bounding box center [803, 282] width 193 height 429
click at [743, 248] on div at bounding box center [803, 282] width 193 height 429
click at [762, 288] on div at bounding box center [803, 282] width 193 height 429
click at [752, 272] on div at bounding box center [803, 282] width 193 height 429
click at [876, 269] on div at bounding box center [803, 282] width 193 height 429
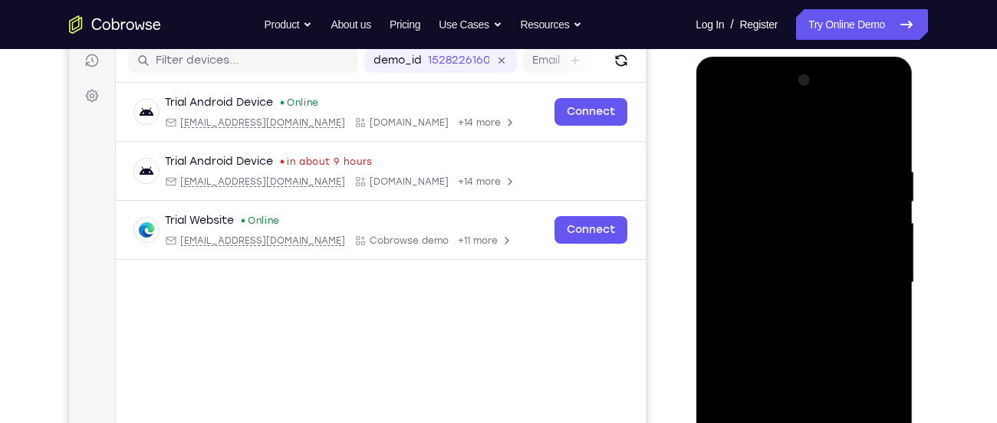
click at [824, 277] on div at bounding box center [803, 282] width 193 height 429
click at [805, 307] on div at bounding box center [803, 282] width 193 height 429
click at [798, 327] on div at bounding box center [803, 282] width 193 height 429
click at [803, 302] on div at bounding box center [803, 282] width 193 height 429
drag, startPoint x: 810, startPoint y: 306, endPoint x: 842, endPoint y: 219, distance: 92.5
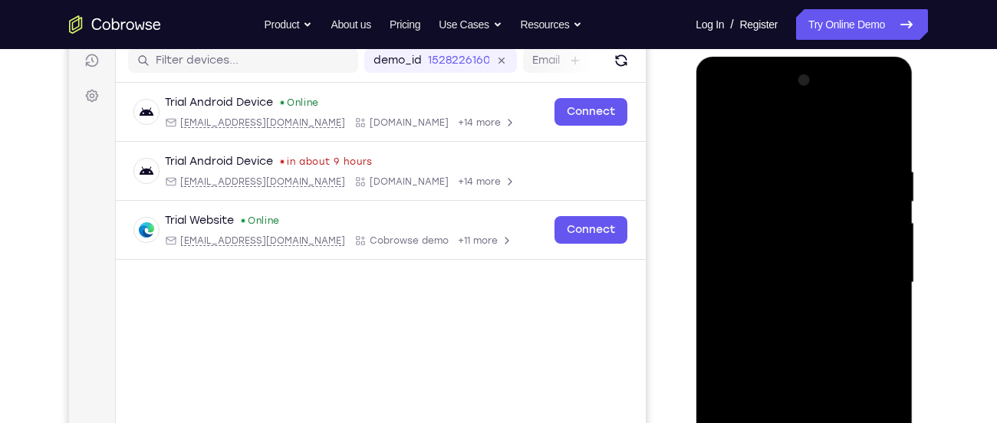
click at [842, 219] on div at bounding box center [803, 282] width 193 height 429
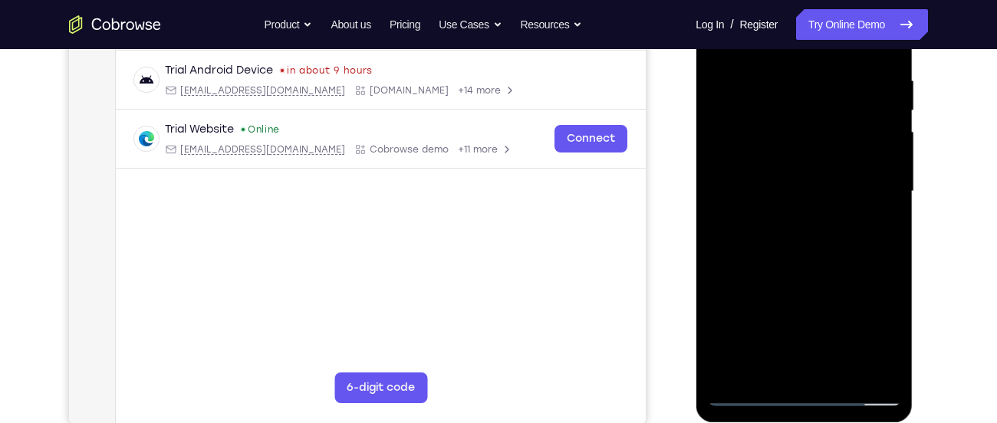
scroll to position [289, 0]
click at [802, 364] on div at bounding box center [803, 190] width 193 height 429
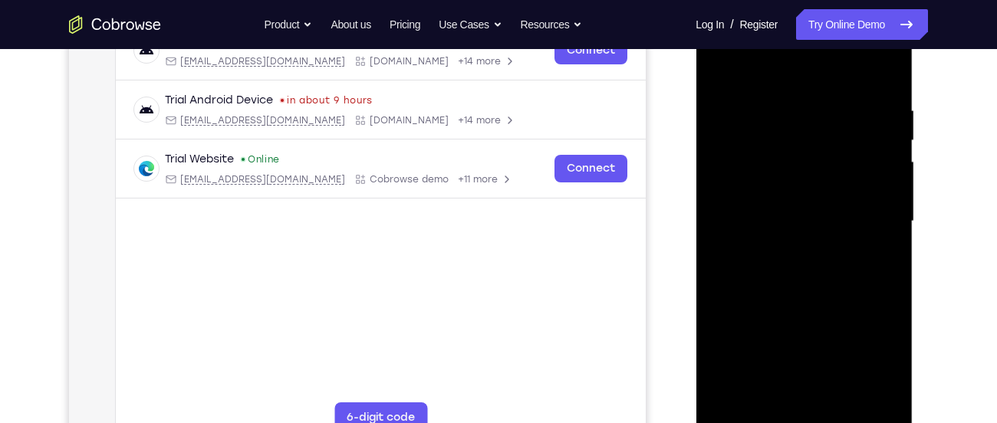
scroll to position [254, 0]
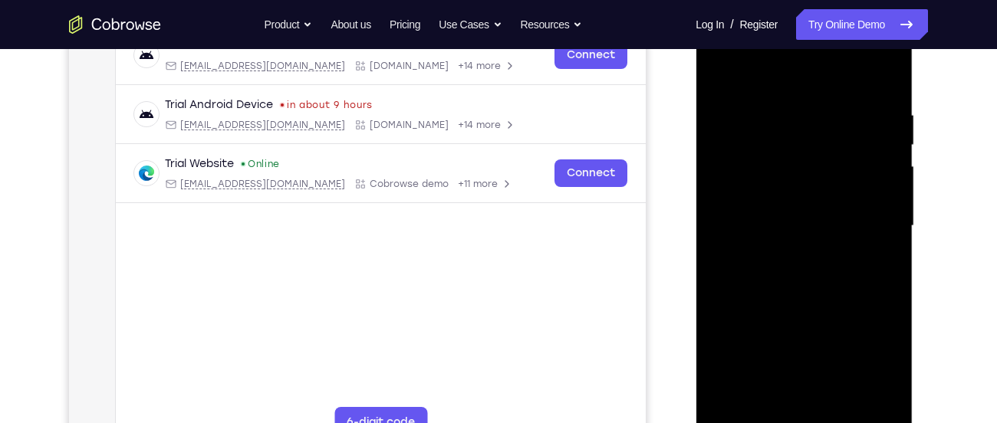
drag, startPoint x: 831, startPoint y: 263, endPoint x: 850, endPoint y: 169, distance: 96.3
click at [850, 169] on div at bounding box center [803, 226] width 193 height 429
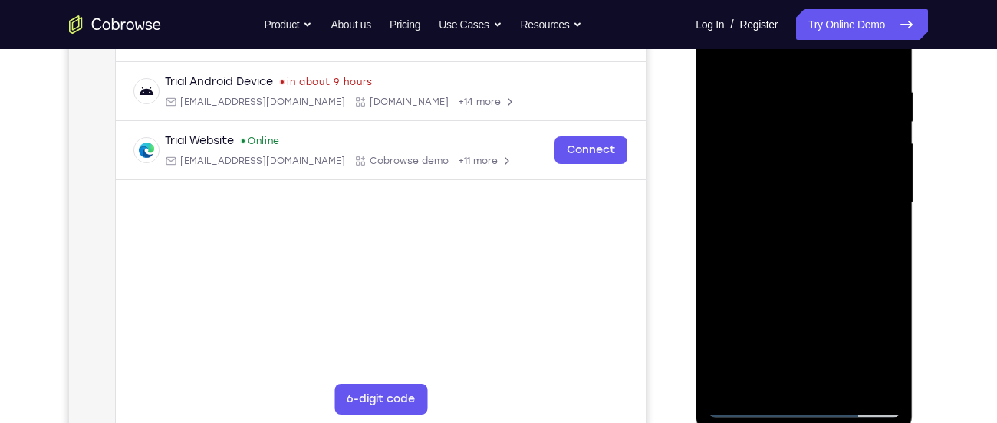
scroll to position [279, 0]
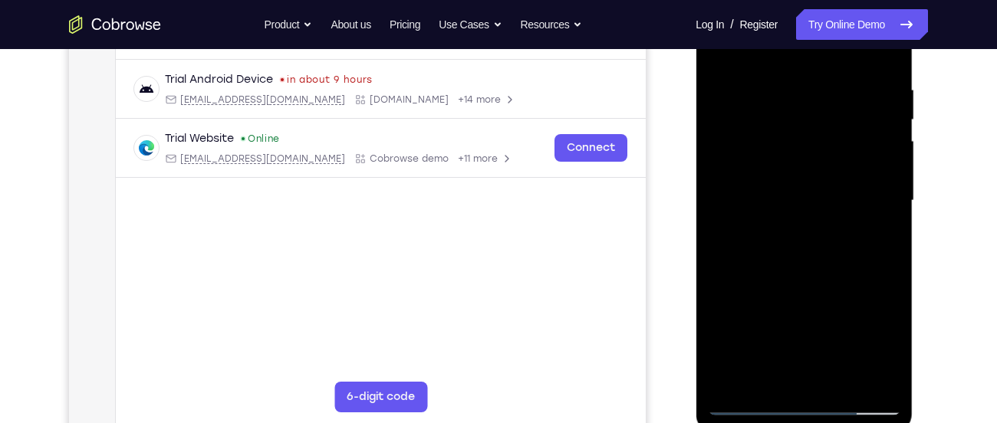
drag, startPoint x: 825, startPoint y: 216, endPoint x: 834, endPoint y: 129, distance: 87.2
click at [834, 129] on div at bounding box center [803, 200] width 193 height 429
drag, startPoint x: 747, startPoint y: 286, endPoint x: 796, endPoint y: 211, distance: 89.8
click at [796, 211] on div at bounding box center [803, 200] width 193 height 429
click at [809, 212] on div at bounding box center [803, 200] width 193 height 429
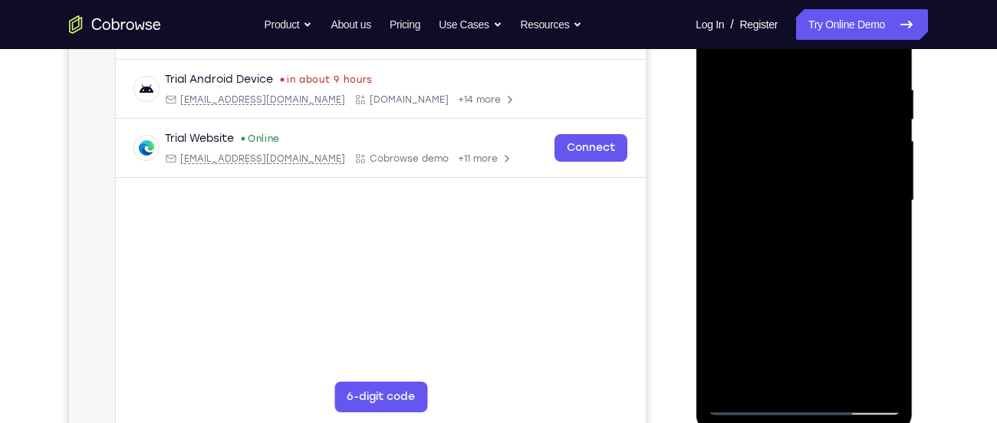
click at [798, 212] on div at bounding box center [803, 200] width 193 height 429
click at [745, 408] on div at bounding box center [803, 200] width 193 height 429
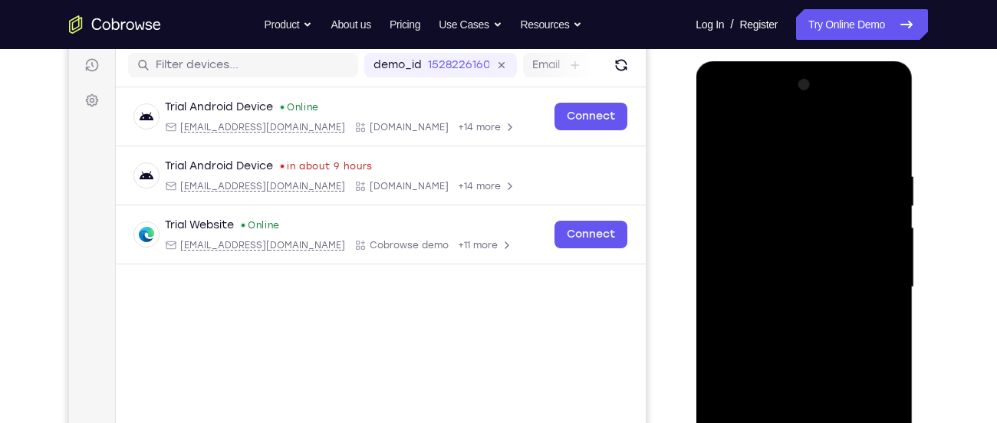
scroll to position [184, 0]
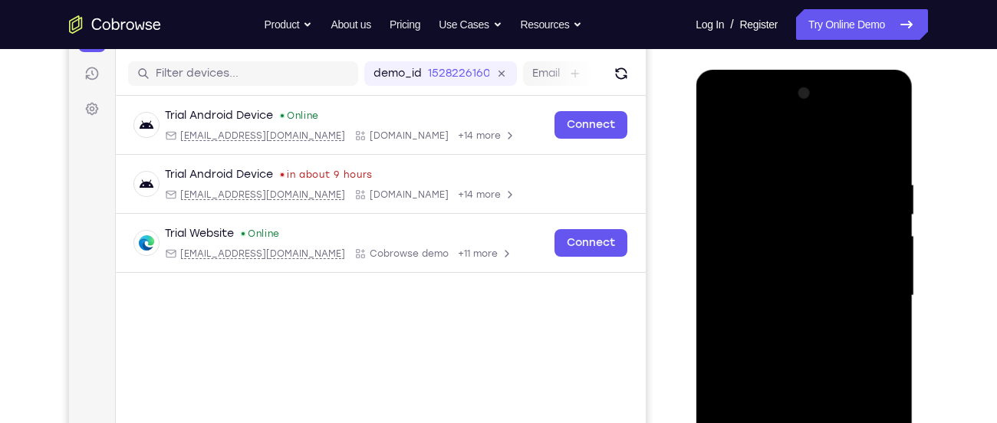
drag, startPoint x: 783, startPoint y: 172, endPoint x: 814, endPoint y: 318, distance: 149.7
click at [814, 318] on div at bounding box center [803, 295] width 193 height 429
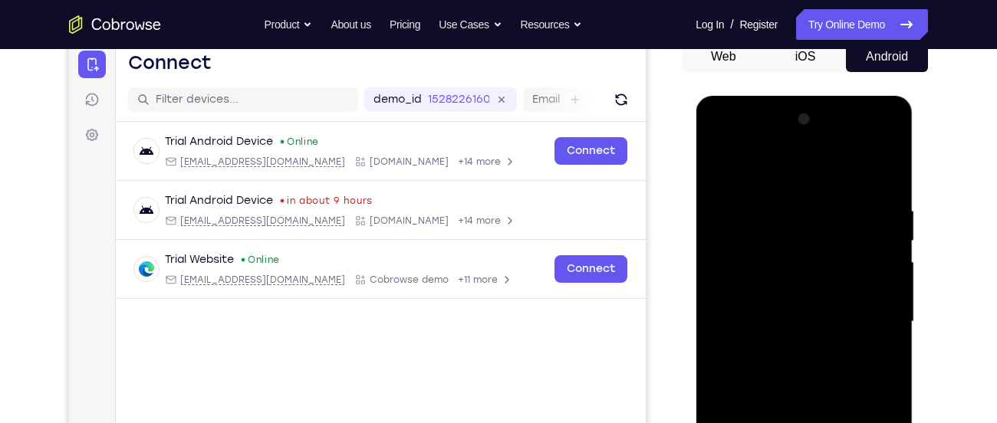
scroll to position [157, 0]
click at [856, 189] on div at bounding box center [803, 322] width 193 height 429
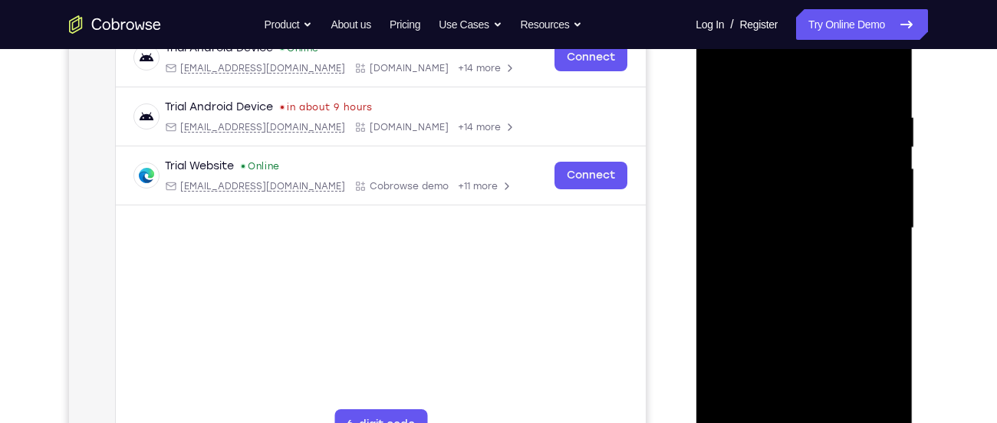
scroll to position [252, 0]
click at [728, 91] on div at bounding box center [803, 227] width 193 height 429
click at [727, 81] on div at bounding box center [803, 227] width 193 height 429
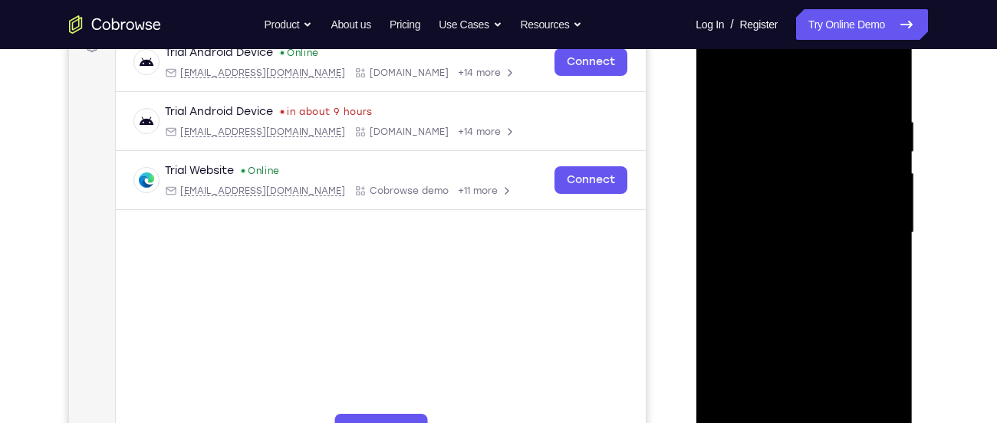
click at [713, 52] on div at bounding box center [803, 232] width 193 height 429
click at [778, 145] on div at bounding box center [803, 232] width 193 height 429
click at [887, 221] on div at bounding box center [803, 232] width 193 height 429
click at [805, 156] on div at bounding box center [803, 232] width 193 height 429
click at [885, 56] on div at bounding box center [803, 232] width 193 height 429
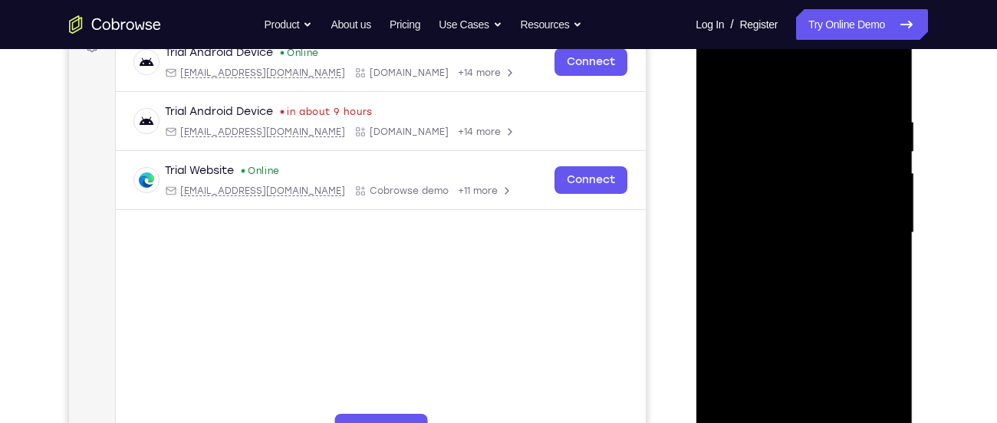
click at [828, 346] on div at bounding box center [803, 232] width 193 height 429
click at [867, 258] on div at bounding box center [803, 232] width 193 height 429
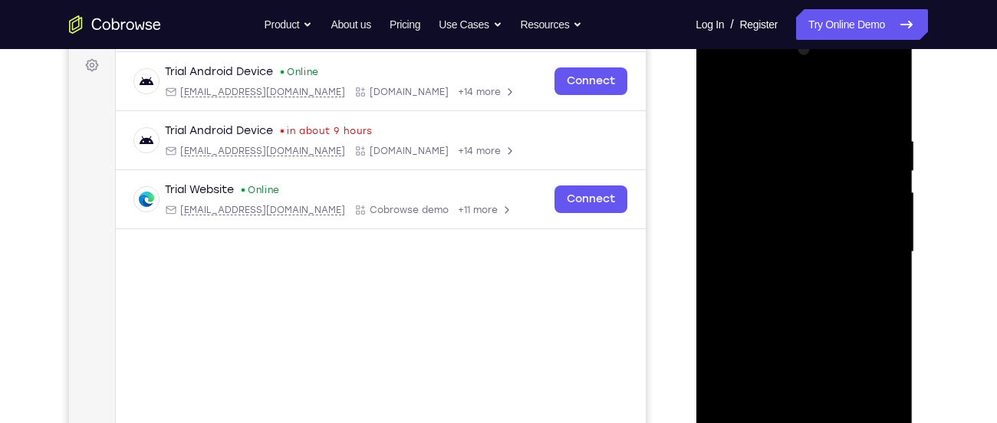
scroll to position [226, 0]
click at [716, 150] on div at bounding box center [803, 253] width 193 height 429
click at [714, 133] on div at bounding box center [803, 253] width 193 height 429
click at [729, 94] on div at bounding box center [803, 253] width 193 height 429
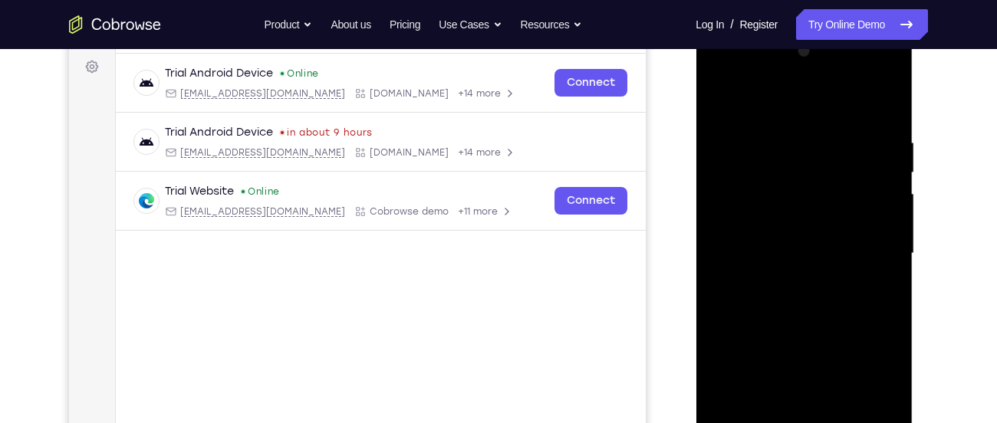
click at [745, 111] on div at bounding box center [803, 253] width 193 height 429
click at [830, 206] on div at bounding box center [803, 253] width 193 height 429
click at [791, 137] on div at bounding box center [803, 253] width 193 height 429
click at [788, 137] on div at bounding box center [803, 253] width 193 height 429
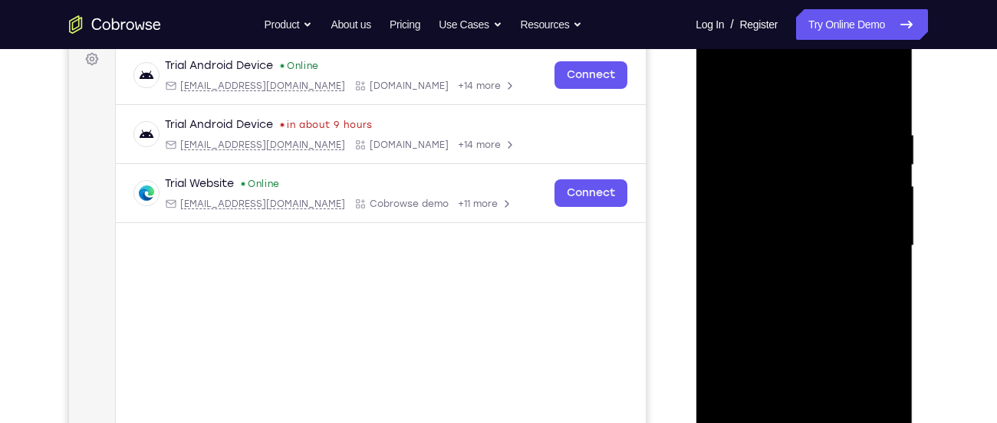
scroll to position [221, 0]
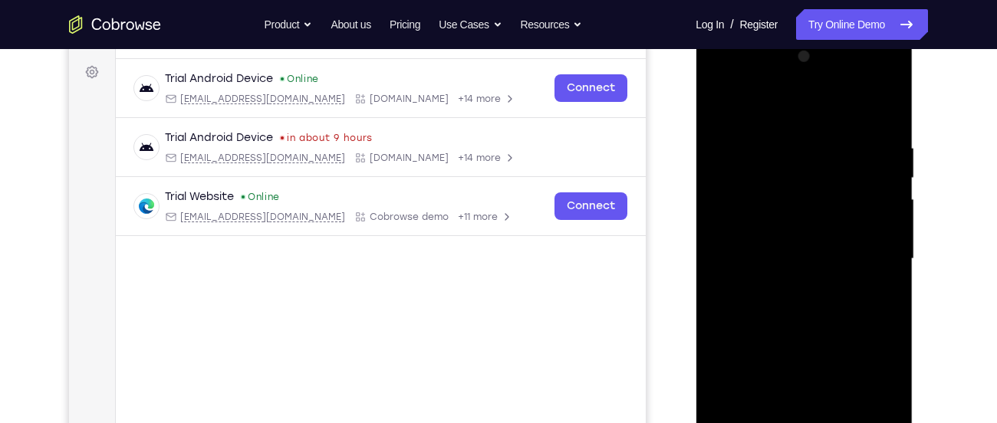
click at [801, 141] on div at bounding box center [803, 258] width 193 height 429
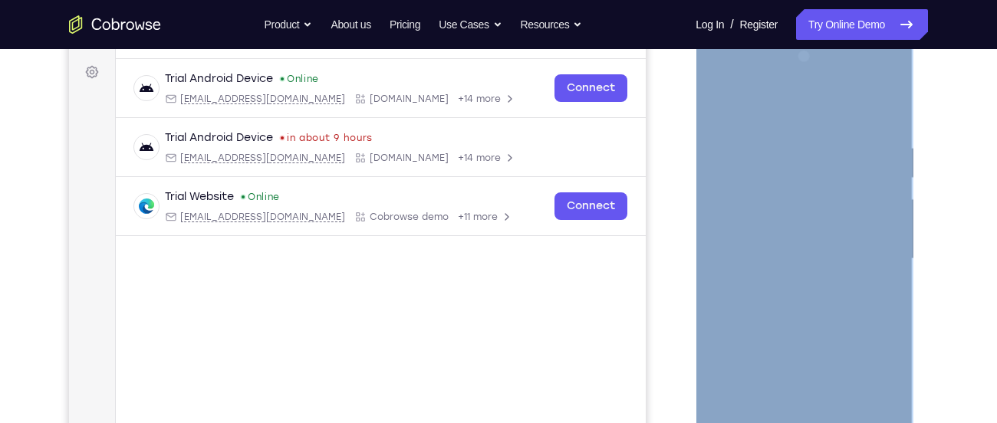
click at [812, 143] on div at bounding box center [803, 258] width 193 height 429
click at [796, 144] on div at bounding box center [803, 258] width 193 height 429
click at [757, 174] on div at bounding box center [803, 258] width 193 height 429
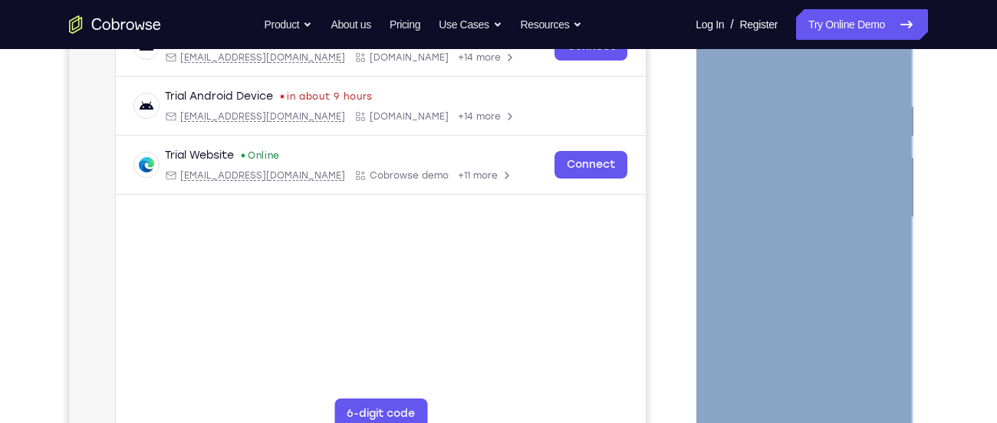
scroll to position [303, 0]
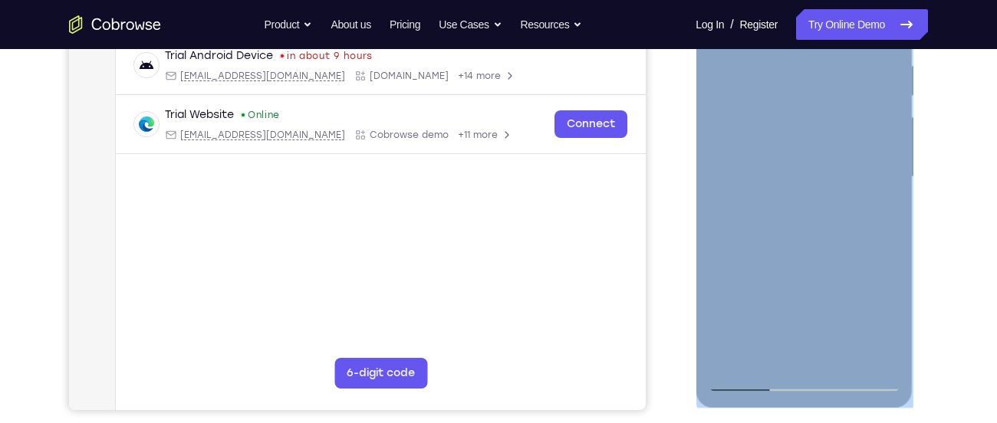
click at [740, 379] on div at bounding box center [803, 176] width 193 height 429
click at [803, 357] on div at bounding box center [803, 176] width 193 height 429
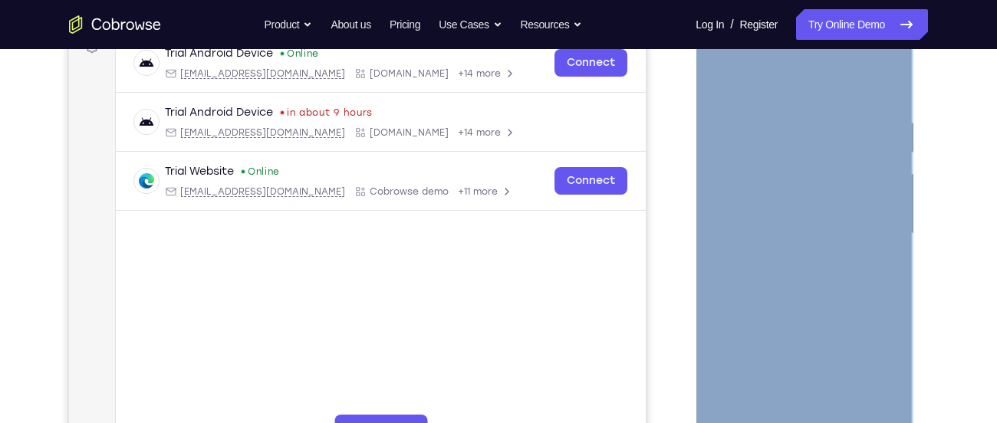
scroll to position [245, 0]
click at [757, 226] on div at bounding box center [803, 235] width 193 height 429
click at [890, 55] on div at bounding box center [803, 235] width 193 height 429
click at [841, 350] on div at bounding box center [803, 235] width 193 height 429
click at [717, 77] on div at bounding box center [803, 235] width 193 height 429
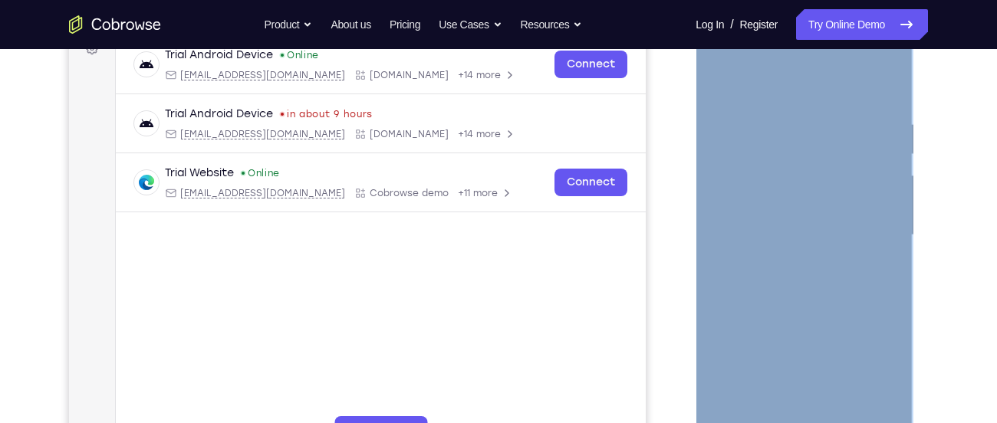
click at [722, 130] on div at bounding box center [803, 235] width 193 height 429
click at [884, 261] on div at bounding box center [803, 235] width 193 height 429
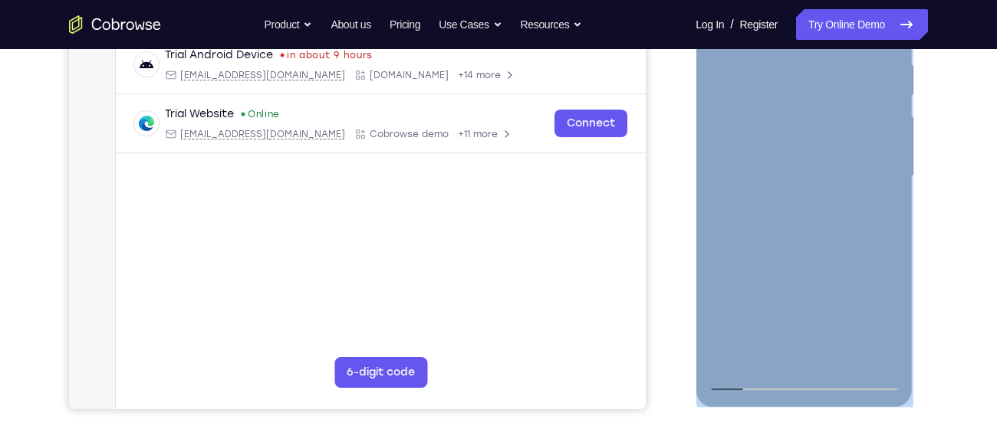
scroll to position [304, 0]
click at [877, 206] on div at bounding box center [803, 175] width 193 height 429
click at [884, 253] on div at bounding box center [803, 175] width 193 height 429
click at [769, 274] on div at bounding box center [803, 175] width 193 height 429
click at [883, 159] on div at bounding box center [803, 175] width 193 height 429
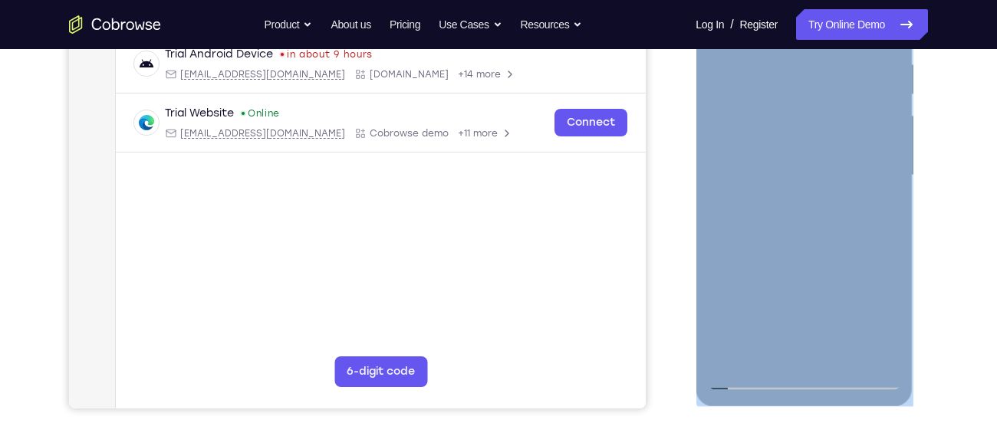
click at [880, 94] on div at bounding box center [803, 175] width 193 height 429
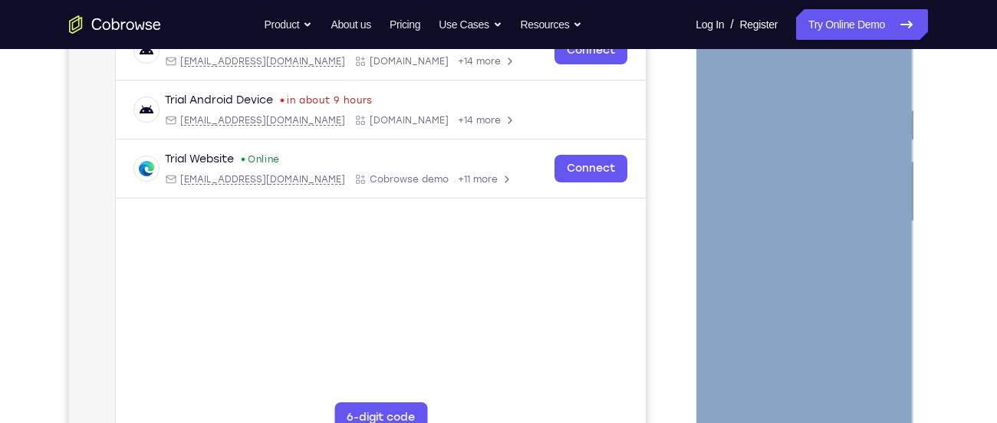
scroll to position [258, 0]
click at [884, 134] on div at bounding box center [803, 222] width 193 height 429
click at [814, 246] on div at bounding box center [803, 222] width 193 height 429
click at [876, 401] on div at bounding box center [803, 222] width 193 height 429
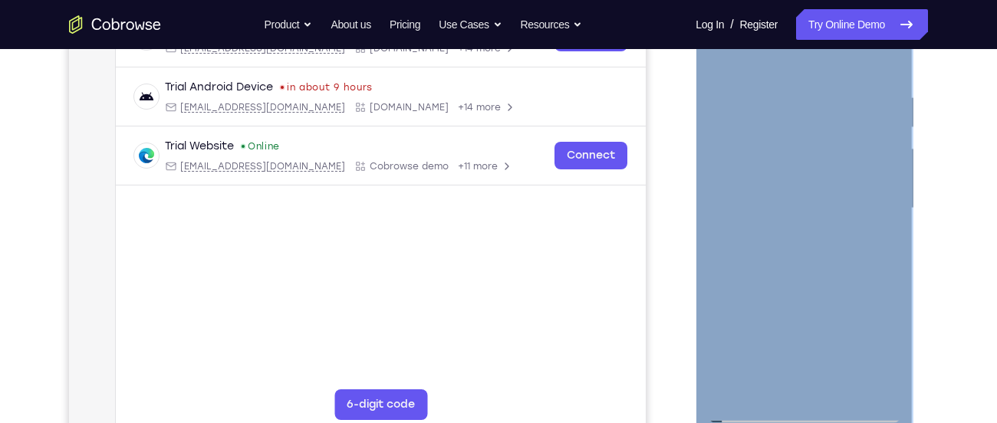
scroll to position [267, 0]
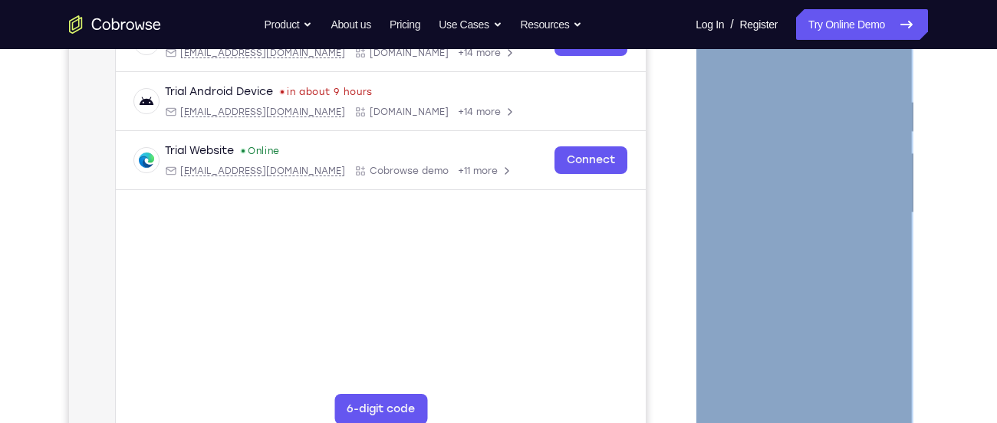
click at [769, 317] on div at bounding box center [803, 212] width 193 height 429
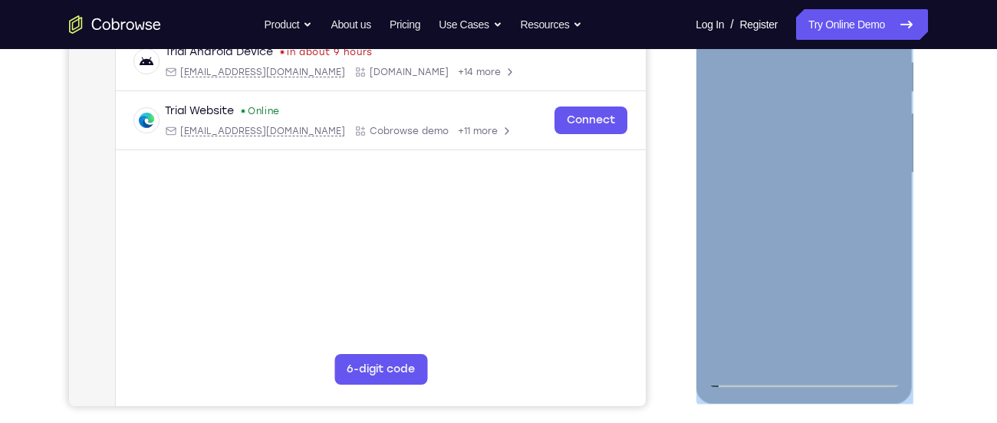
scroll to position [309, 0]
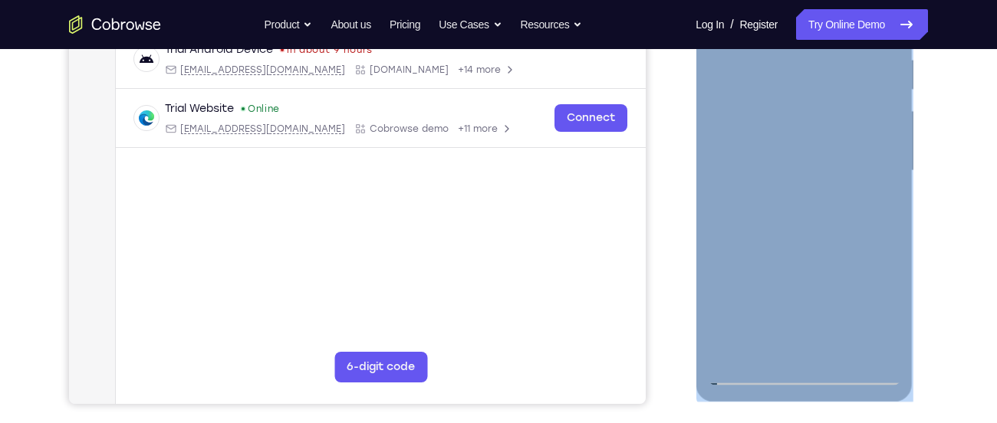
click at [864, 323] on div at bounding box center [803, 170] width 193 height 429
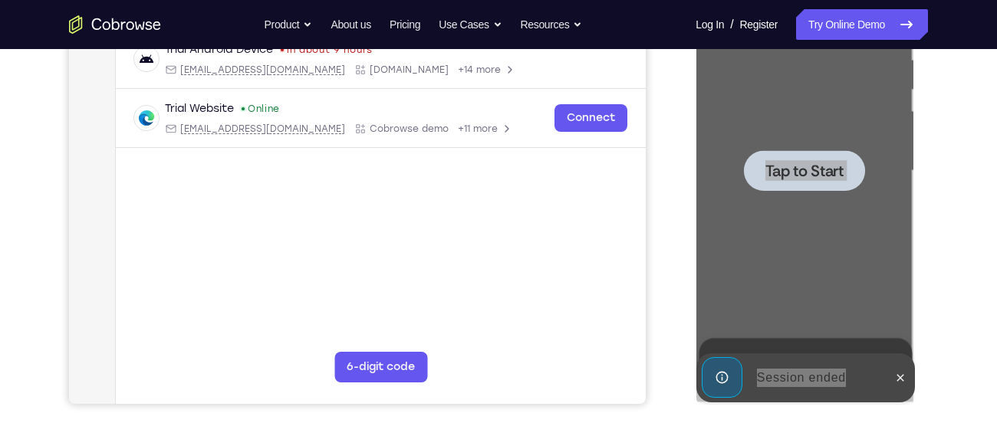
click at [784, 29] on div "Log In Register Log In / Register Try Online Demo" at bounding box center [807, 24] width 242 height 31
copy link "Try"
click at [822, 30] on link "Try Online Demo" at bounding box center [862, 24] width 132 height 31
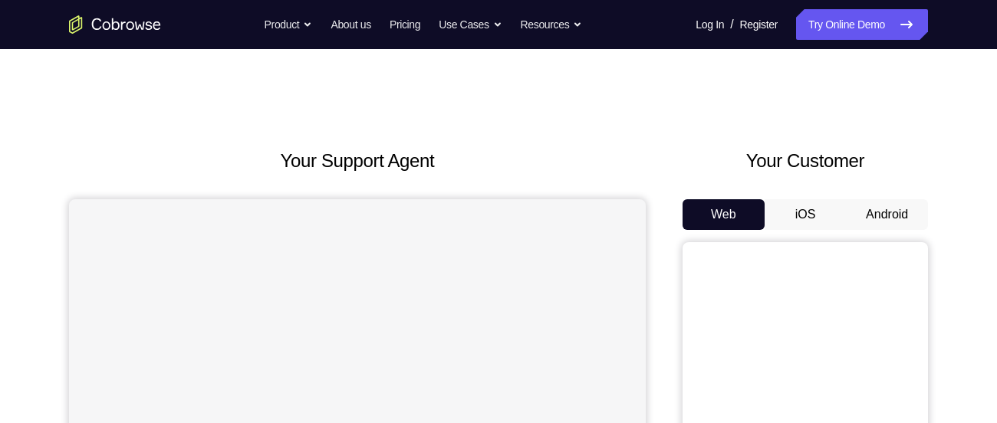
click at [913, 209] on button "Android" at bounding box center [887, 214] width 82 height 31
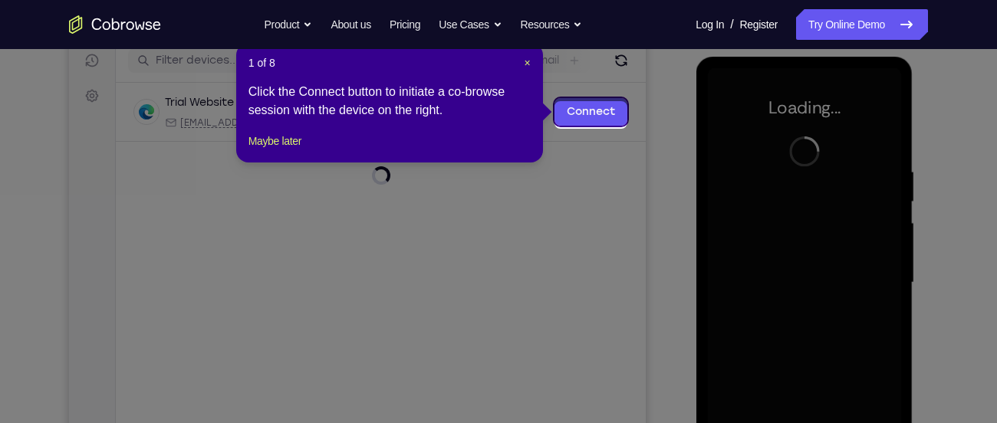
scroll to position [193, 0]
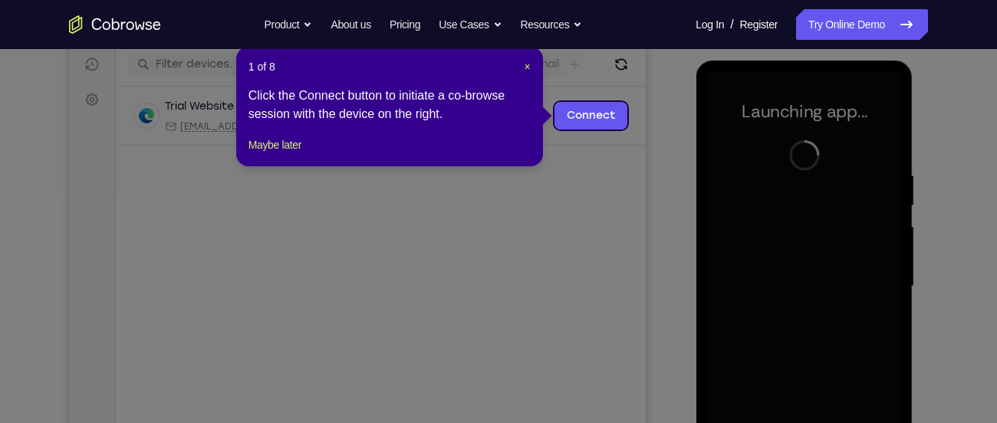
click at [533, 65] on div "1 of 8 × Click the Connect button to initiate a co-browse session with the devi…" at bounding box center [389, 107] width 307 height 120
click at [525, 67] on span "×" at bounding box center [528, 67] width 6 height 12
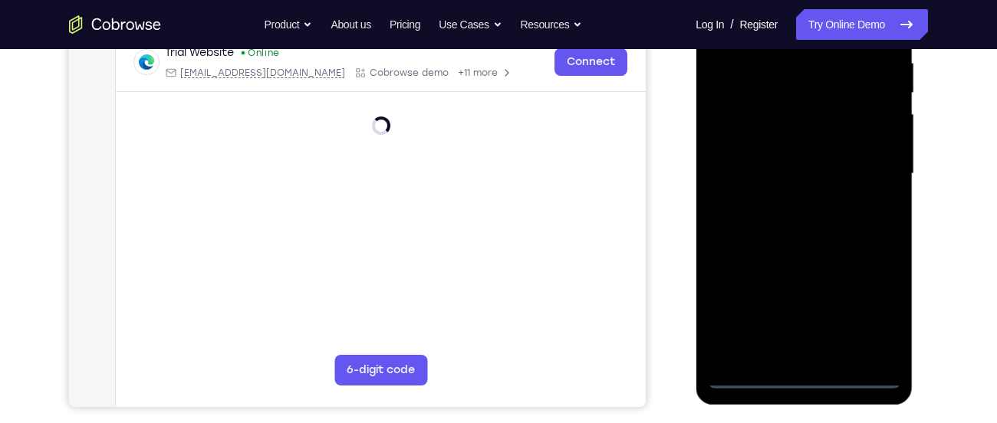
scroll to position [308, 0]
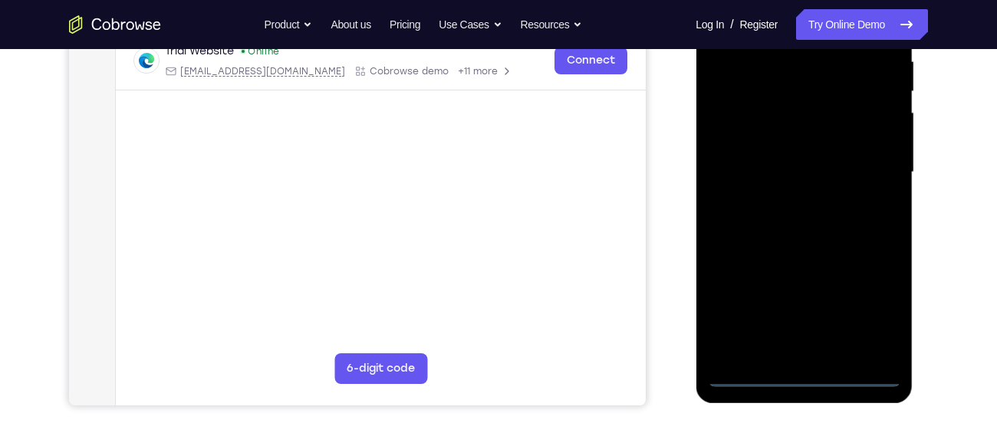
click at [801, 374] on div at bounding box center [803, 172] width 193 height 429
click at [859, 315] on div at bounding box center [803, 172] width 193 height 429
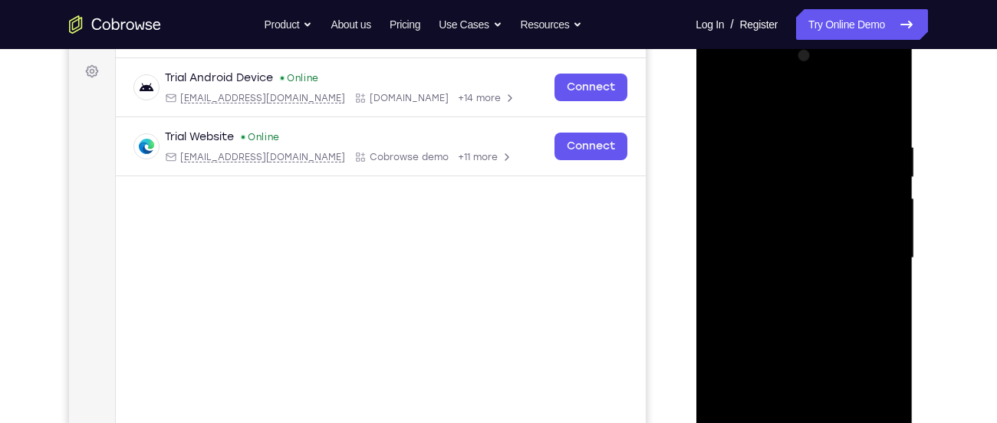
scroll to position [219, 0]
click at [771, 113] on div at bounding box center [803, 260] width 193 height 429
click at [741, 229] on div at bounding box center [803, 260] width 193 height 429
click at [776, 265] on div at bounding box center [803, 260] width 193 height 429
click at [763, 248] on div at bounding box center [803, 260] width 193 height 429
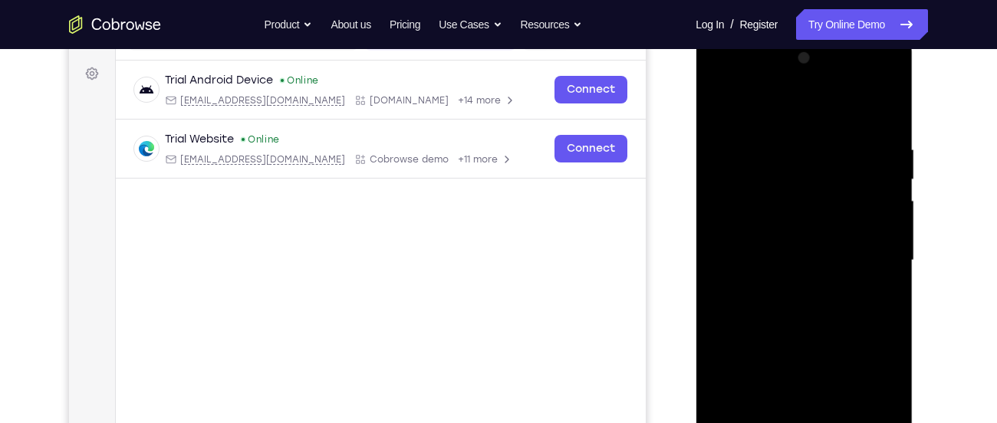
click at [790, 276] on div at bounding box center [803, 260] width 193 height 429
drag, startPoint x: 769, startPoint y: 117, endPoint x: 784, endPoint y: 49, distance: 69.8
click at [784, 49] on div at bounding box center [803, 260] width 193 height 429
drag, startPoint x: 789, startPoint y: 237, endPoint x: 809, endPoint y: 130, distance: 109.2
click at [809, 130] on div at bounding box center [803, 260] width 193 height 429
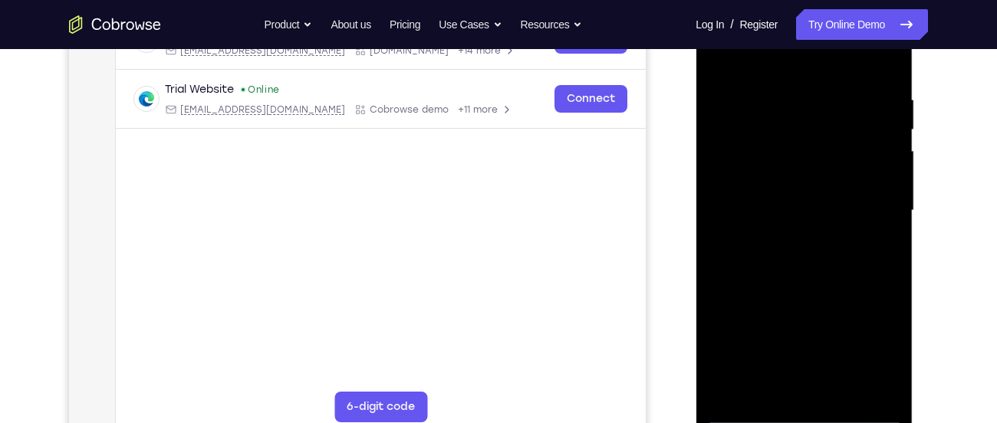
scroll to position [273, 0]
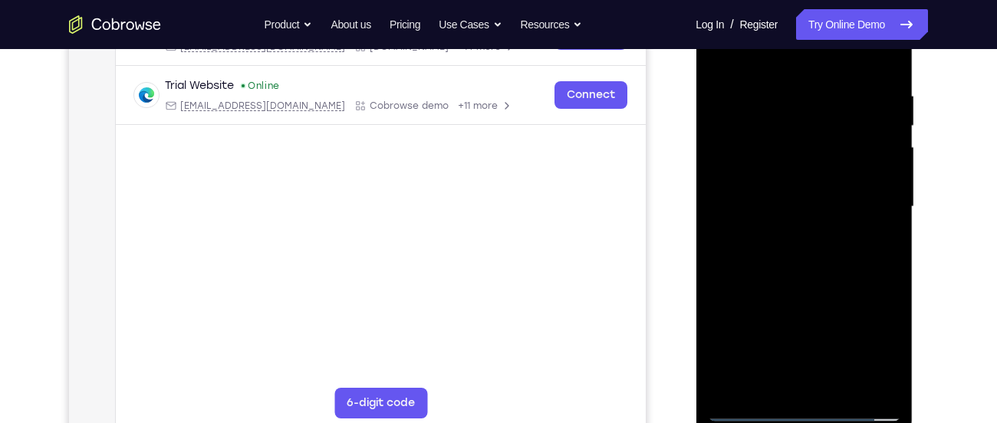
click at [798, 374] on div at bounding box center [803, 206] width 193 height 429
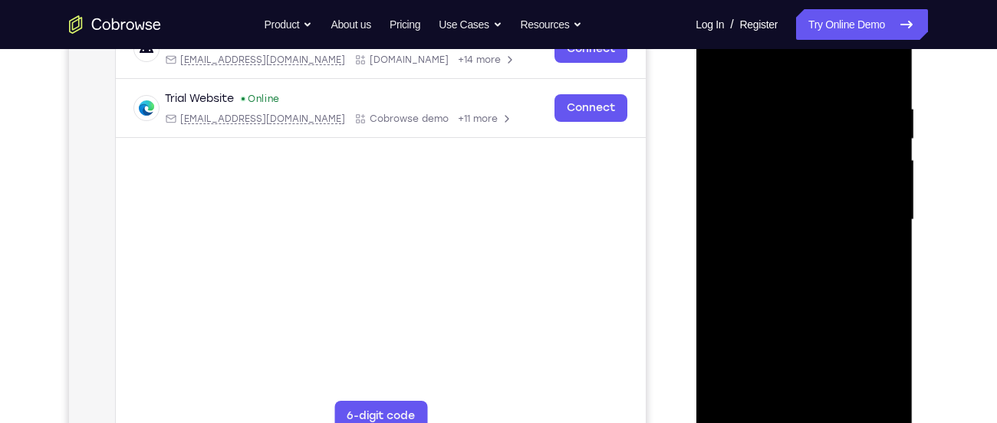
click at [724, 113] on div at bounding box center [803, 219] width 193 height 429
click at [774, 323] on div at bounding box center [803, 219] width 193 height 429
drag, startPoint x: 835, startPoint y: 346, endPoint x: 844, endPoint y: 178, distance: 168.2
click at [844, 178] on div at bounding box center [803, 219] width 193 height 429
drag, startPoint x: 789, startPoint y: 222, endPoint x: 818, endPoint y: 82, distance: 142.6
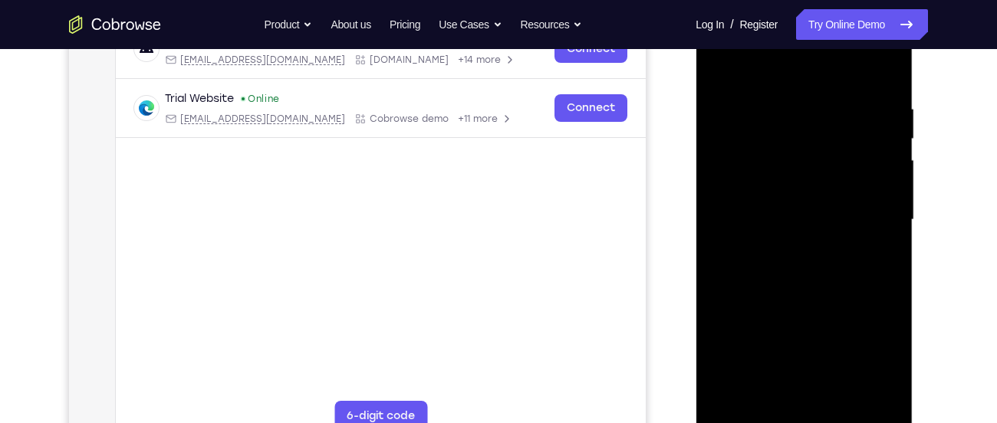
click at [818, 82] on div at bounding box center [803, 219] width 193 height 429
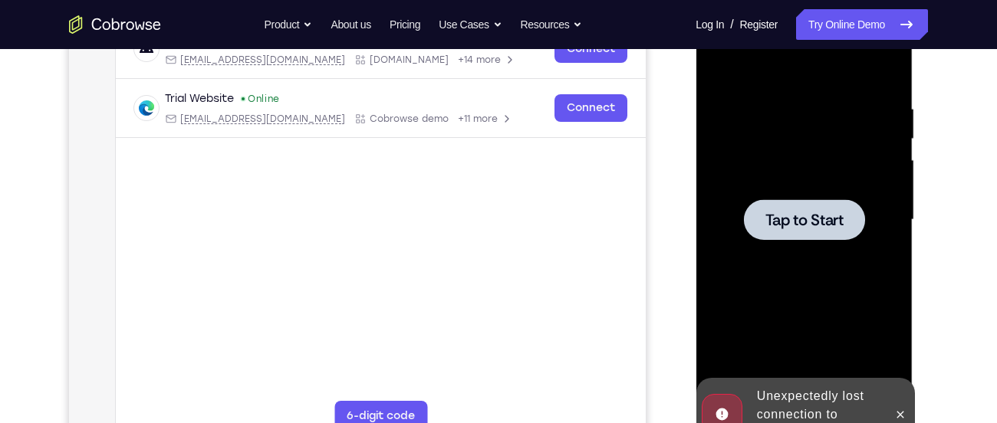
drag, startPoint x: 830, startPoint y: 368, endPoint x: 848, endPoint y: 194, distance: 175.1
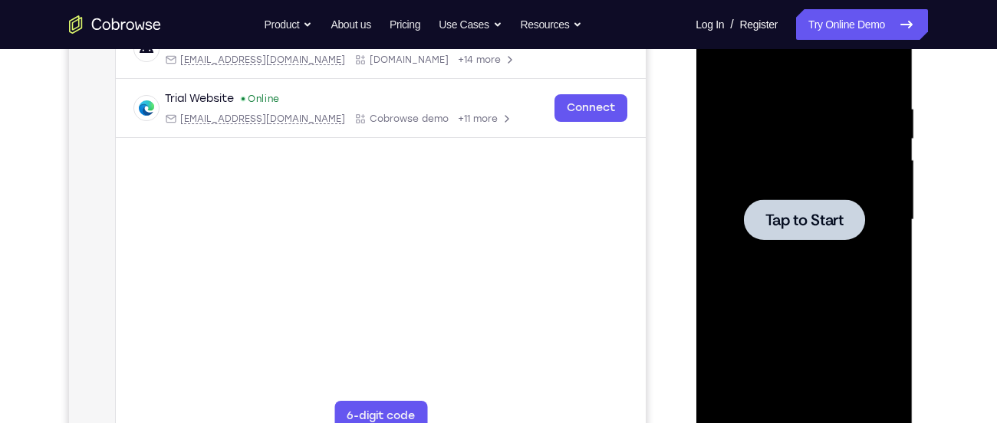
click at [805, 222] on span "Tap to Start" at bounding box center [804, 219] width 78 height 15
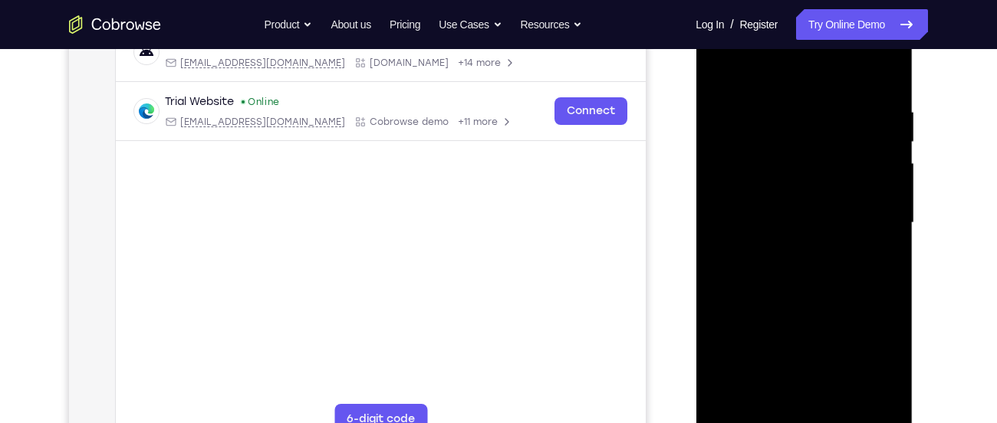
scroll to position [299, 0]
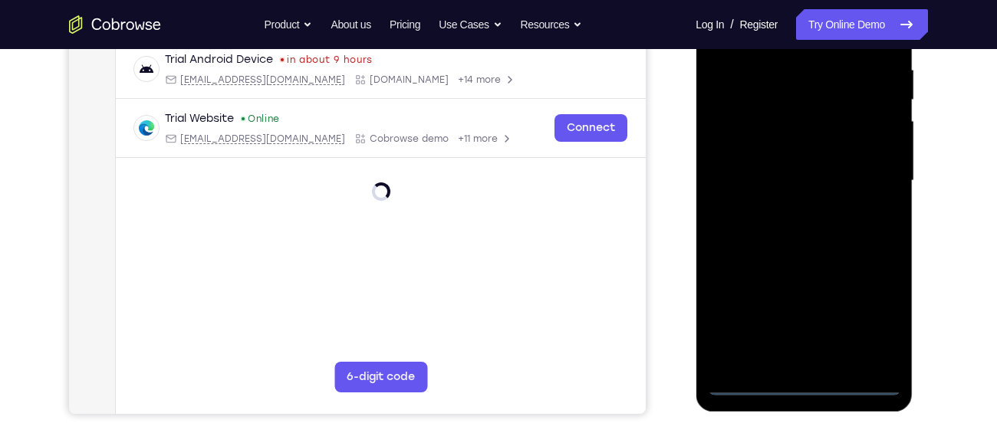
click at [803, 384] on div at bounding box center [803, 180] width 193 height 429
click at [869, 334] on div at bounding box center [803, 180] width 193 height 429
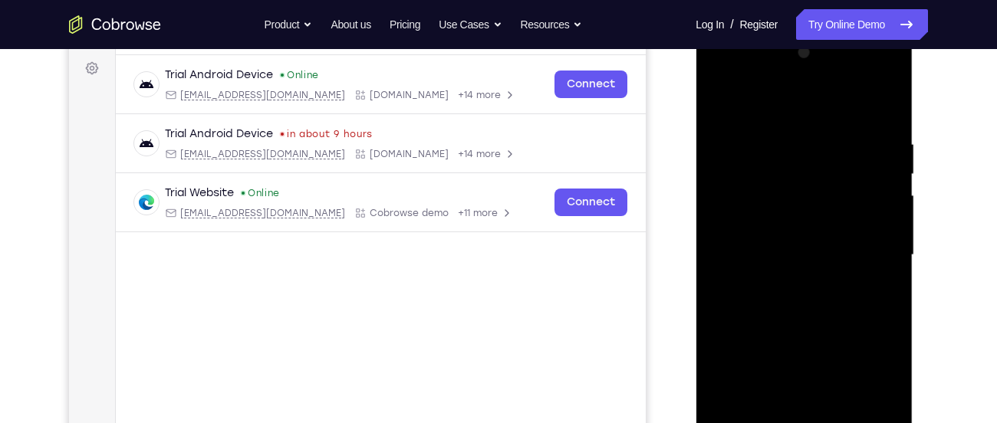
scroll to position [223, 0]
click at [762, 98] on div at bounding box center [803, 256] width 193 height 429
click at [743, 204] on div at bounding box center [803, 256] width 193 height 429
click at [772, 276] on div at bounding box center [803, 256] width 193 height 429
click at [772, 262] on div at bounding box center [803, 256] width 193 height 429
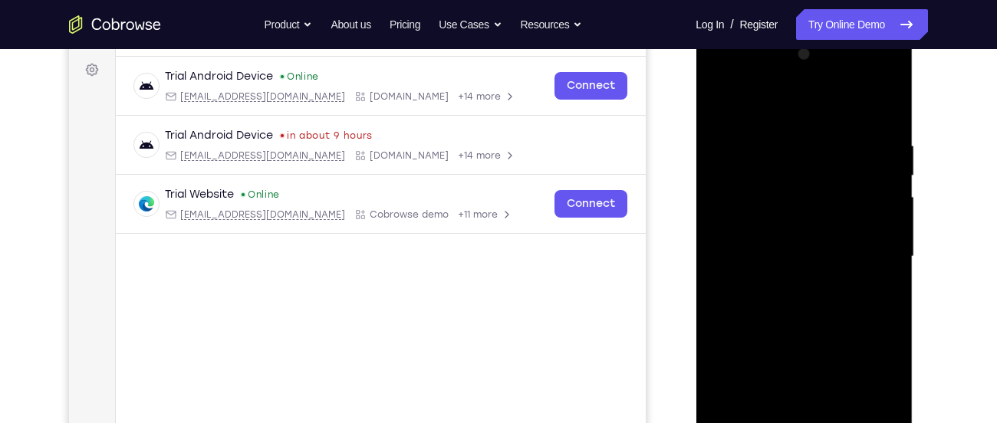
click at [754, 218] on div at bounding box center [803, 256] width 193 height 429
click at [754, 244] on div at bounding box center [803, 256] width 193 height 429
click at [761, 273] on div at bounding box center [803, 256] width 193 height 429
drag, startPoint x: 759, startPoint y: 109, endPoint x: 766, endPoint y: 74, distance: 35.4
click at [766, 74] on div at bounding box center [803, 256] width 193 height 429
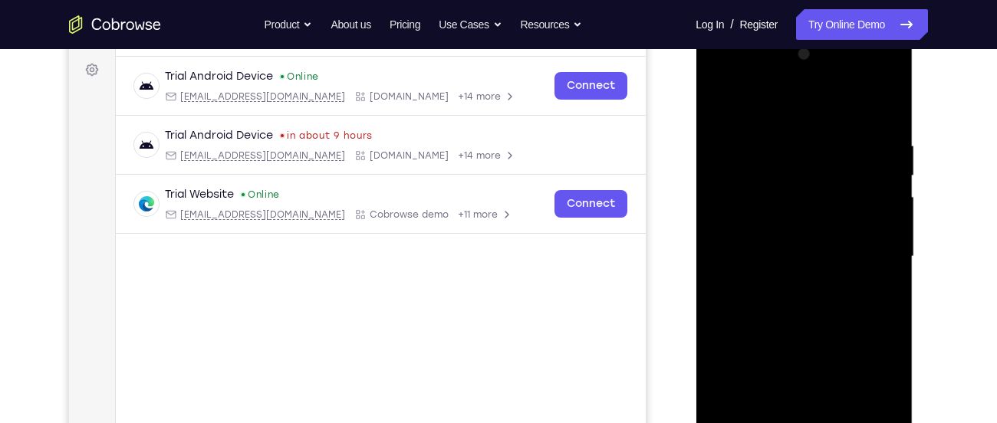
drag, startPoint x: 802, startPoint y: 311, endPoint x: 816, endPoint y: 182, distance: 130.3
click at [816, 182] on div at bounding box center [803, 256] width 193 height 429
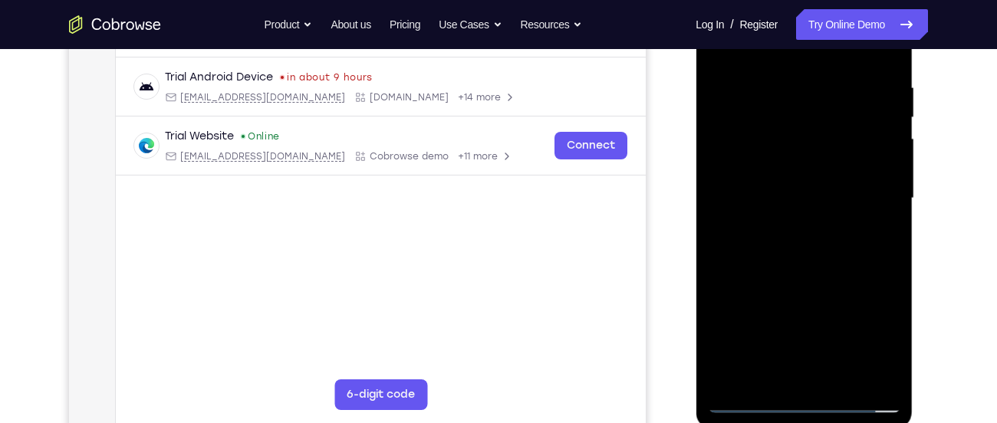
scroll to position [285, 0]
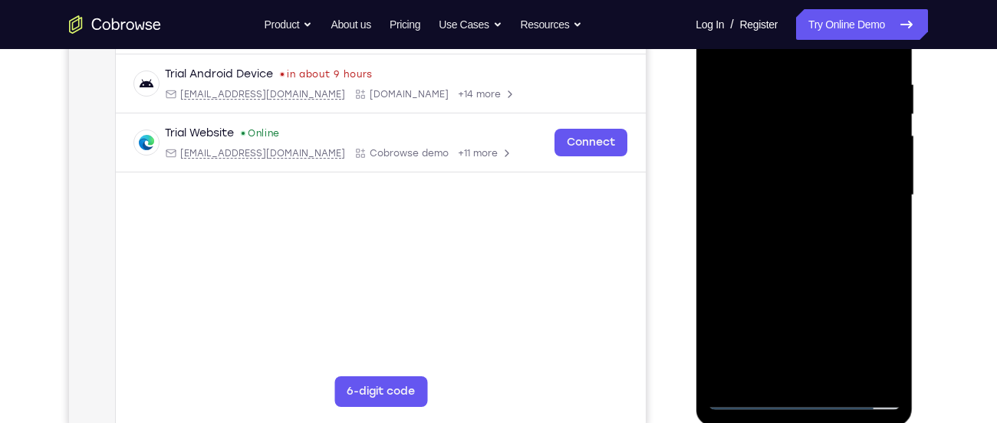
click at [780, 363] on div at bounding box center [803, 195] width 193 height 429
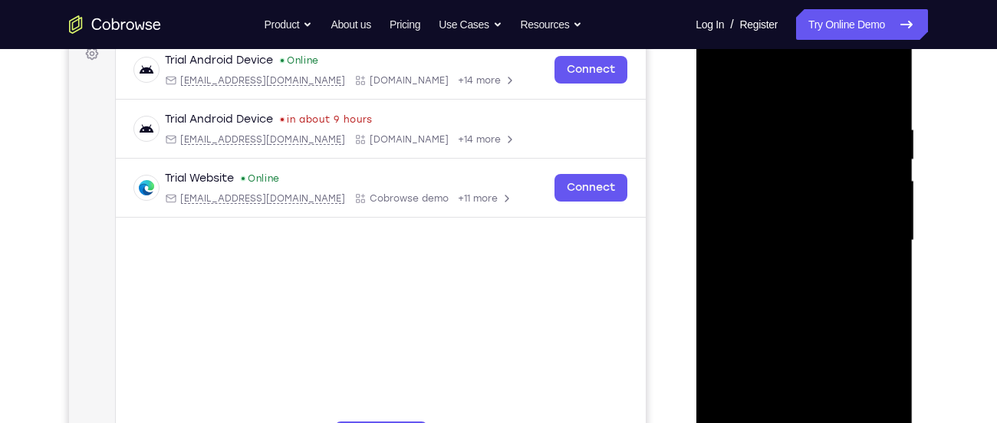
scroll to position [237, 0]
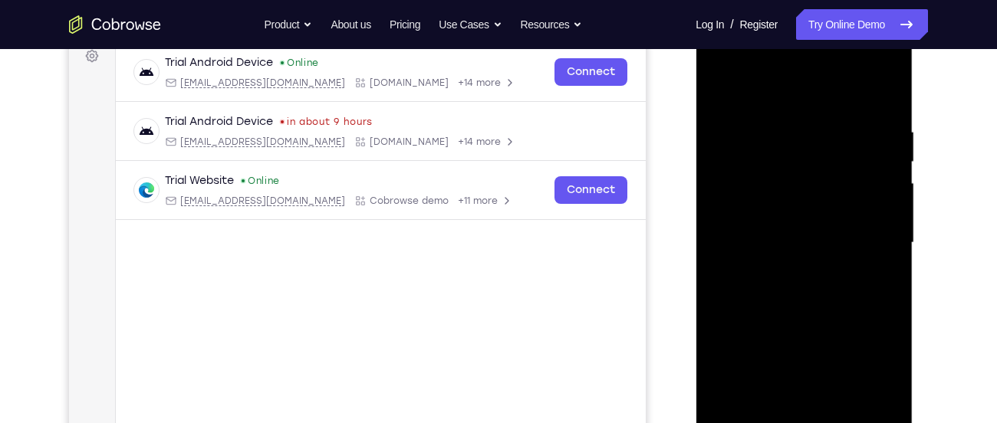
click at [857, 107] on div at bounding box center [803, 242] width 193 height 429
click at [726, 91] on div at bounding box center [803, 242] width 193 height 429
click at [888, 64] on div at bounding box center [803, 242] width 193 height 429
click at [846, 352] on div at bounding box center [803, 242] width 193 height 429
click at [864, 278] on div at bounding box center [803, 242] width 193 height 429
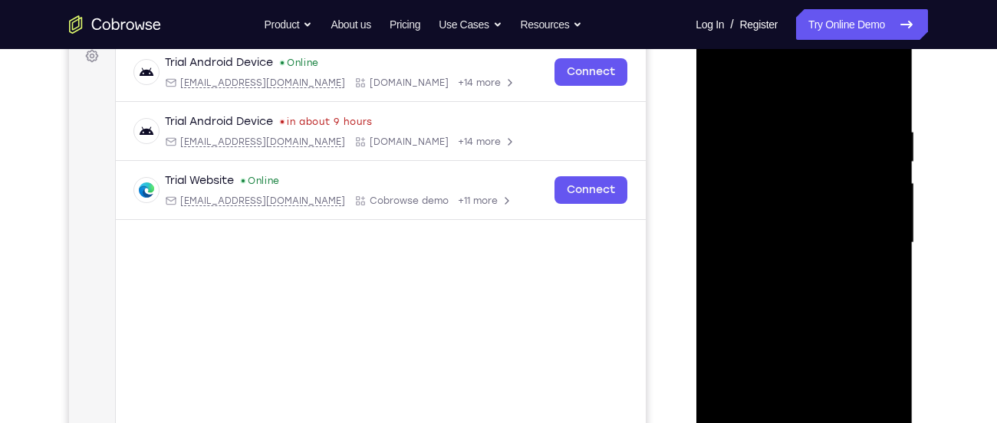
click at [778, 65] on div at bounding box center [803, 242] width 193 height 429
click at [760, 94] on div at bounding box center [803, 242] width 193 height 429
click at [733, 84] on div at bounding box center [803, 242] width 193 height 429
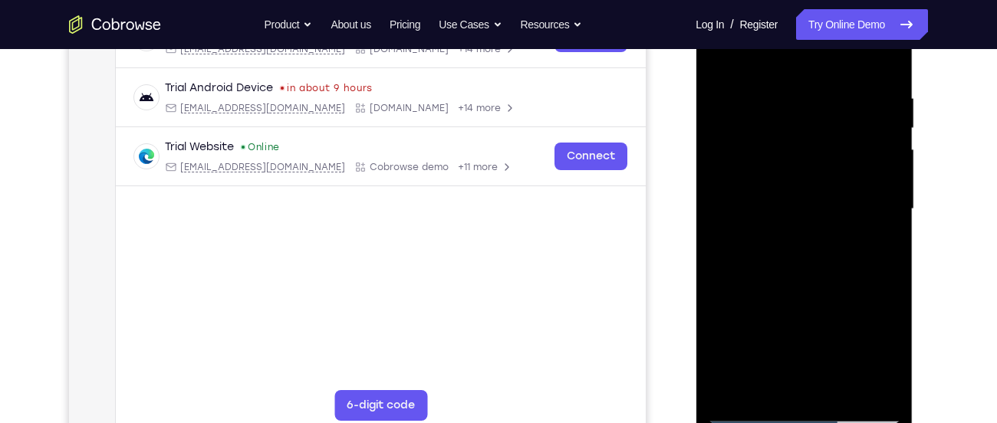
click at [758, 55] on div at bounding box center [803, 209] width 193 height 429
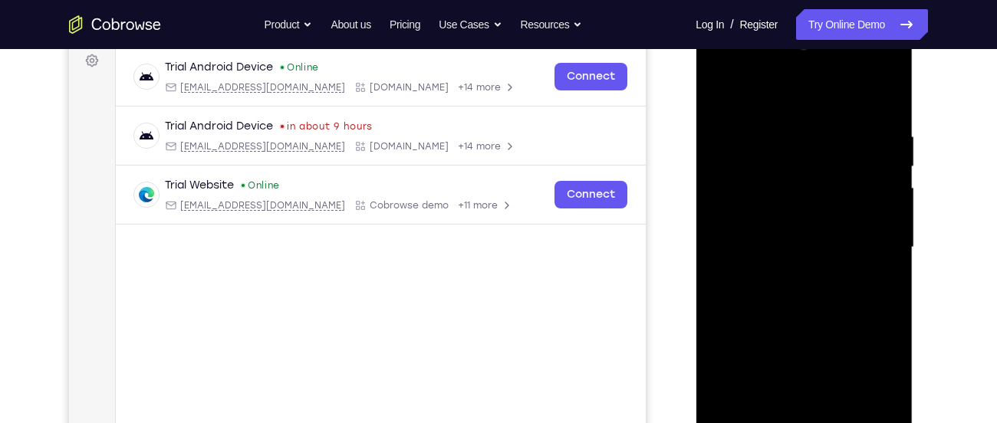
click at [890, 68] on div at bounding box center [803, 247] width 193 height 429
click at [835, 357] on div at bounding box center [803, 247] width 193 height 429
click at [868, 94] on div at bounding box center [803, 247] width 193 height 429
drag, startPoint x: 813, startPoint y: 186, endPoint x: 834, endPoint y: 101, distance: 87.1
click at [834, 101] on div at bounding box center [803, 247] width 193 height 429
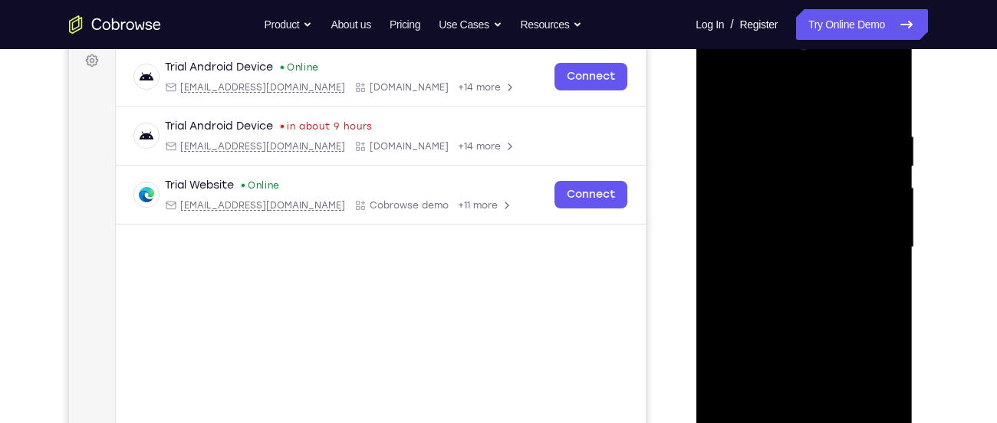
drag, startPoint x: 811, startPoint y: 211, endPoint x: 809, endPoint y: 116, distance: 95.1
click at [809, 116] on div at bounding box center [803, 247] width 193 height 429
click at [772, 91] on div at bounding box center [803, 247] width 193 height 429
click at [754, 124] on div at bounding box center [803, 247] width 193 height 429
drag, startPoint x: 816, startPoint y: 347, endPoint x: 834, endPoint y: 258, distance: 91.6
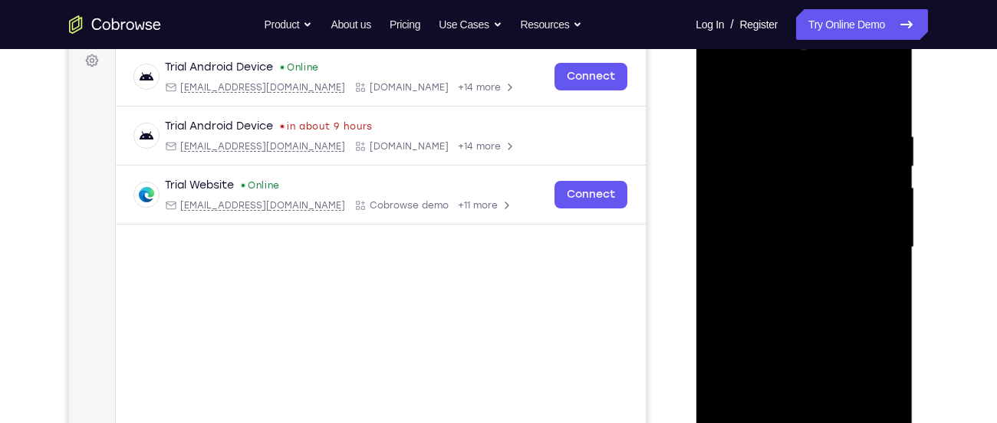
click at [834, 258] on div at bounding box center [803, 247] width 193 height 429
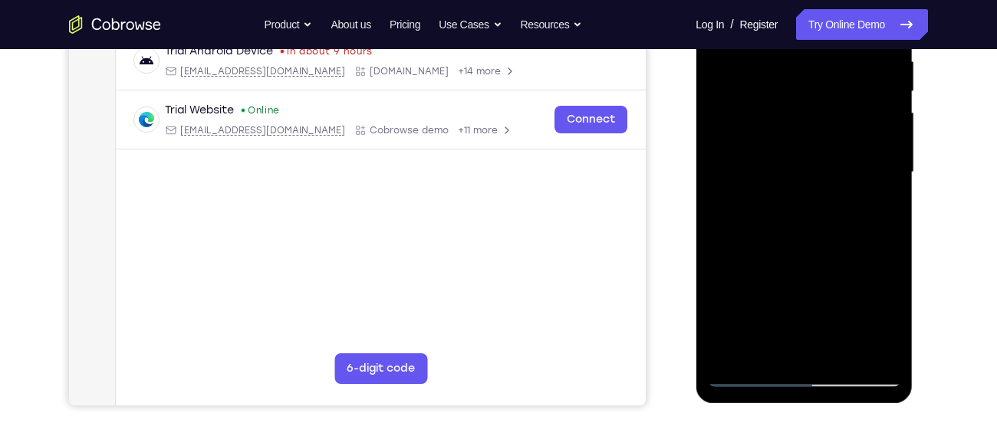
click at [750, 374] on div at bounding box center [803, 172] width 193 height 429
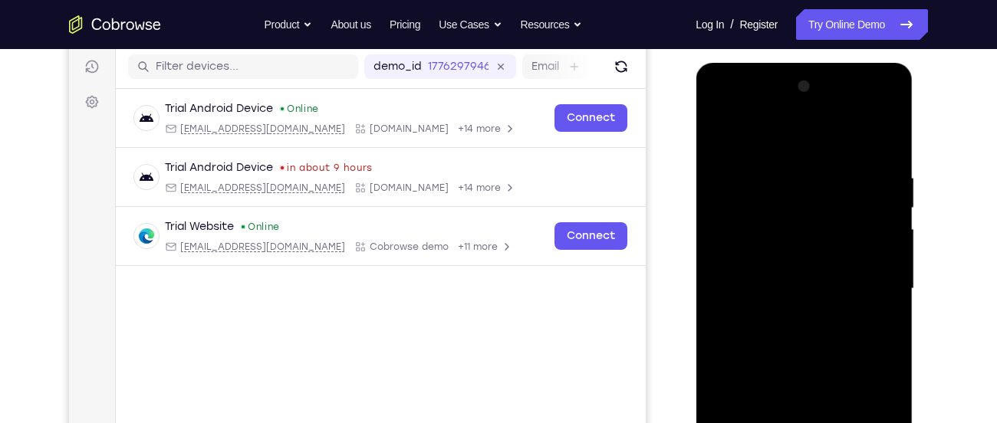
click at [715, 133] on div at bounding box center [803, 288] width 193 height 429
click at [718, 136] on div at bounding box center [803, 288] width 193 height 429
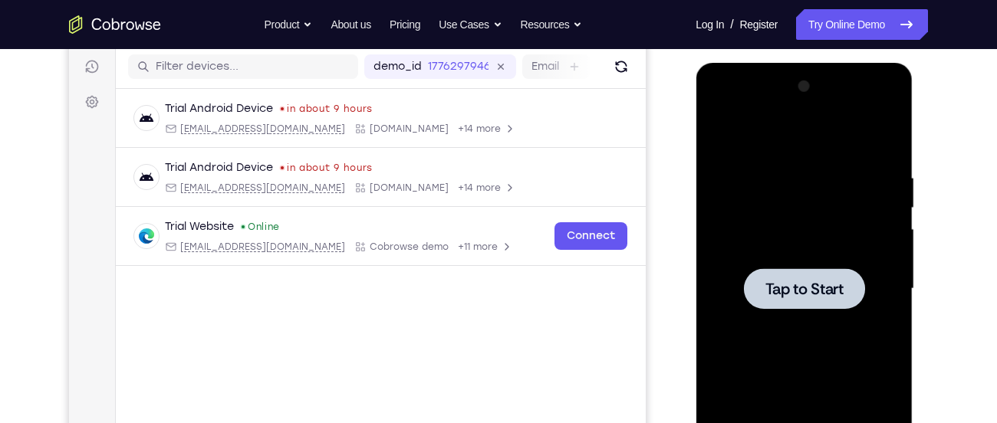
click at [724, 173] on div at bounding box center [803, 288] width 193 height 429
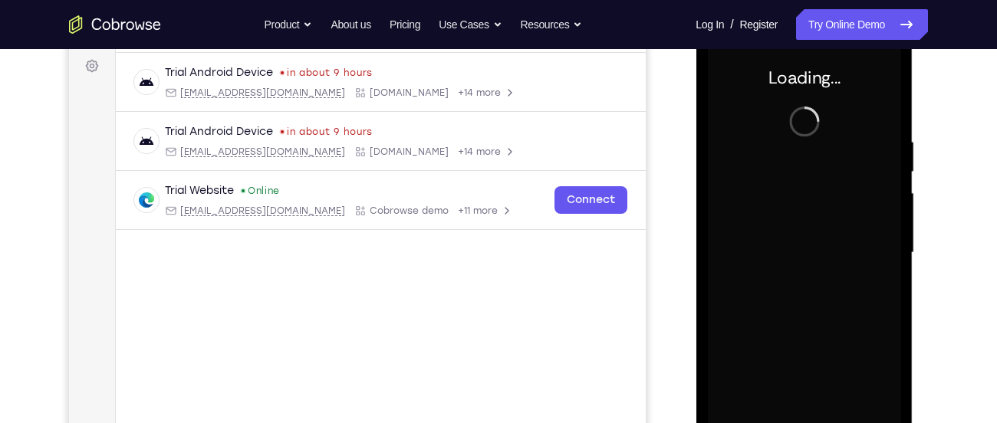
click at [724, 173] on div at bounding box center [803, 252] width 193 height 429
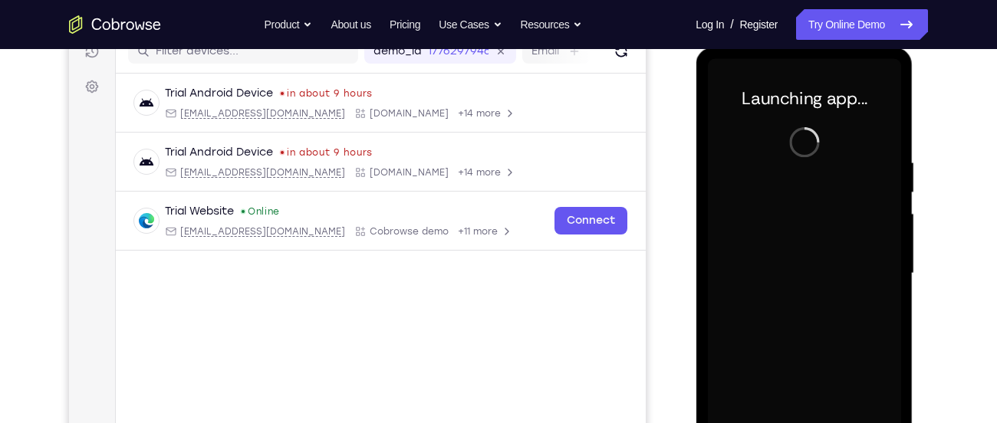
scroll to position [205, 0]
click at [621, 54] on icon "Refresh" at bounding box center [621, 53] width 18 height 18
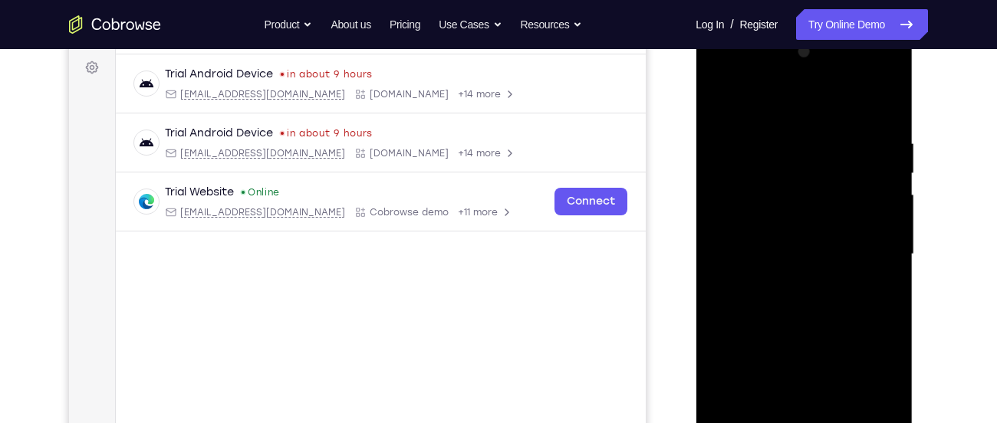
scroll to position [275, 0]
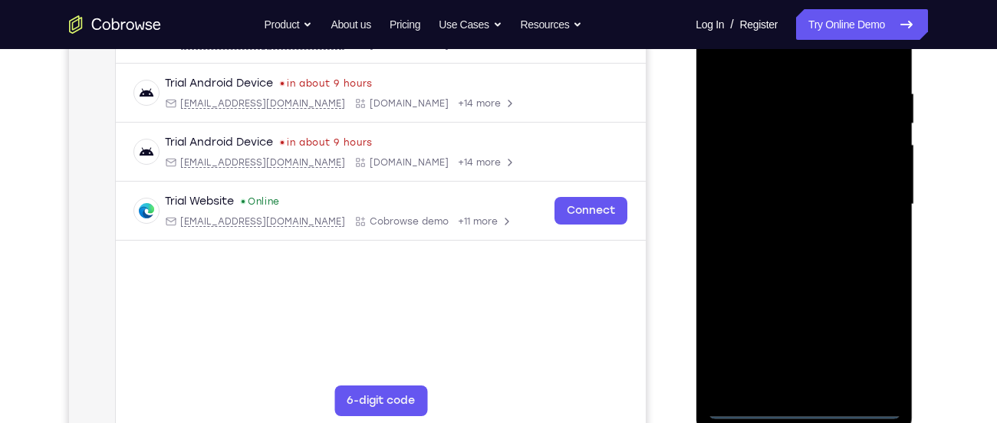
click at [802, 405] on div at bounding box center [803, 204] width 193 height 429
click at [879, 341] on div at bounding box center [803, 204] width 193 height 429
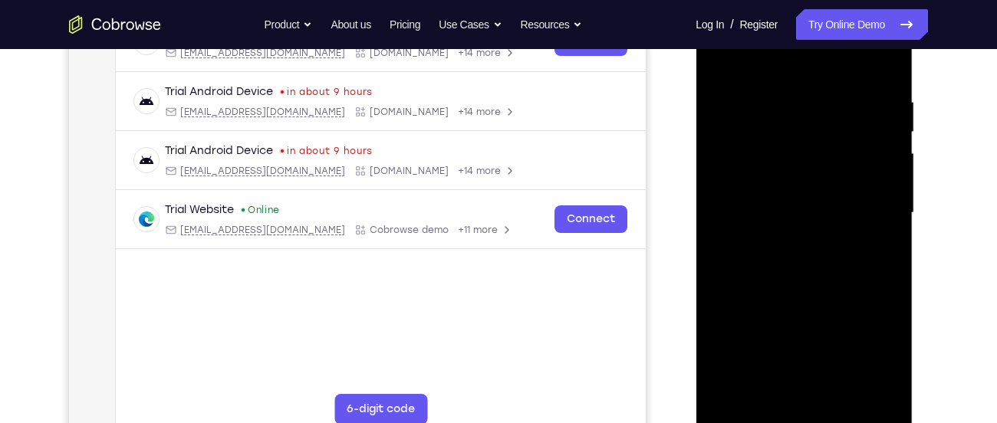
scroll to position [263, 0]
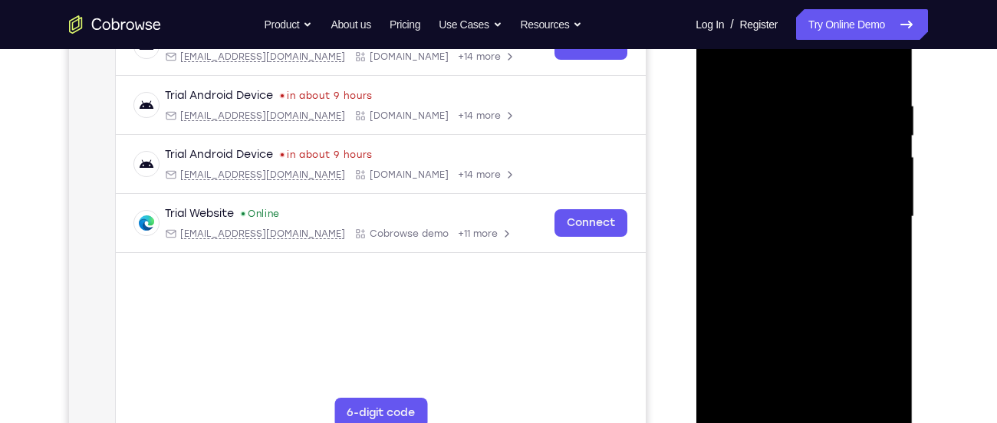
click at [799, 70] on div at bounding box center [803, 216] width 193 height 429
click at [732, 178] on div at bounding box center [803, 216] width 193 height 429
click at [741, 165] on div at bounding box center [803, 216] width 193 height 429
click at [801, 219] on div at bounding box center [803, 216] width 193 height 429
click at [781, 204] on div at bounding box center [803, 216] width 193 height 429
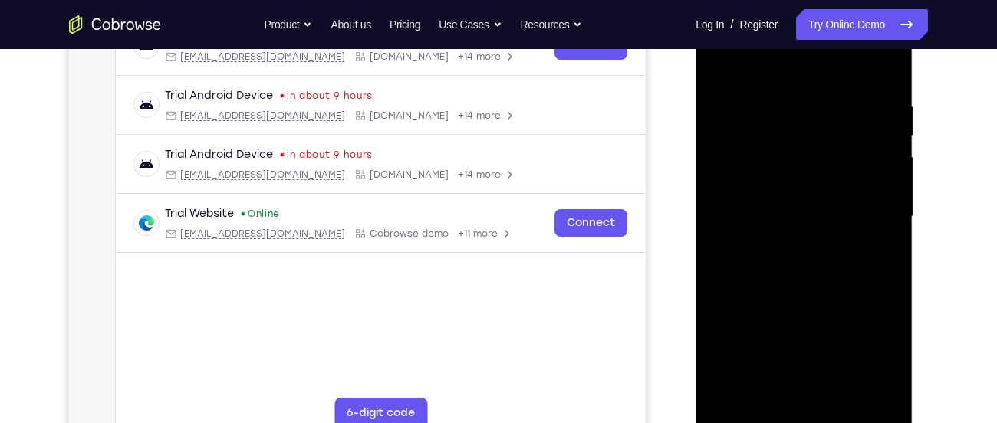
click at [783, 230] on div at bounding box center [803, 216] width 193 height 429
drag, startPoint x: 786, startPoint y: 341, endPoint x: 793, endPoint y: 198, distance: 143.6
click at [793, 198] on div at bounding box center [803, 216] width 193 height 429
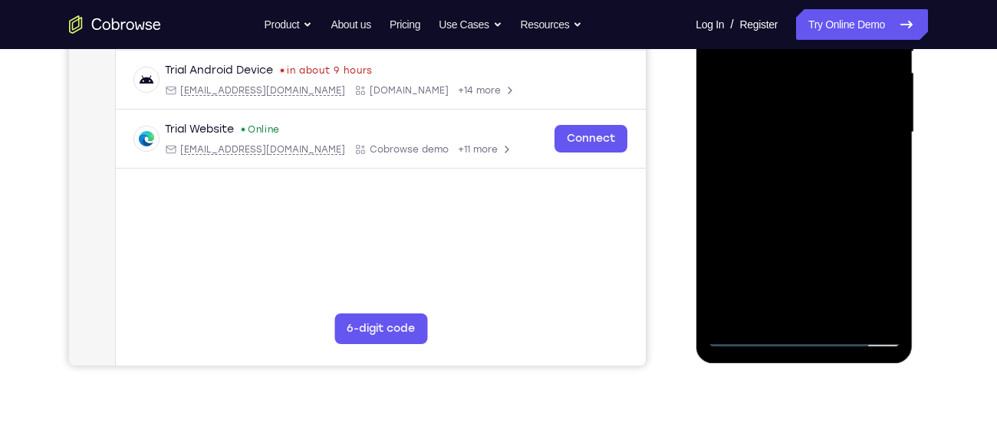
scroll to position [348, 0]
click at [790, 309] on div at bounding box center [803, 131] width 193 height 429
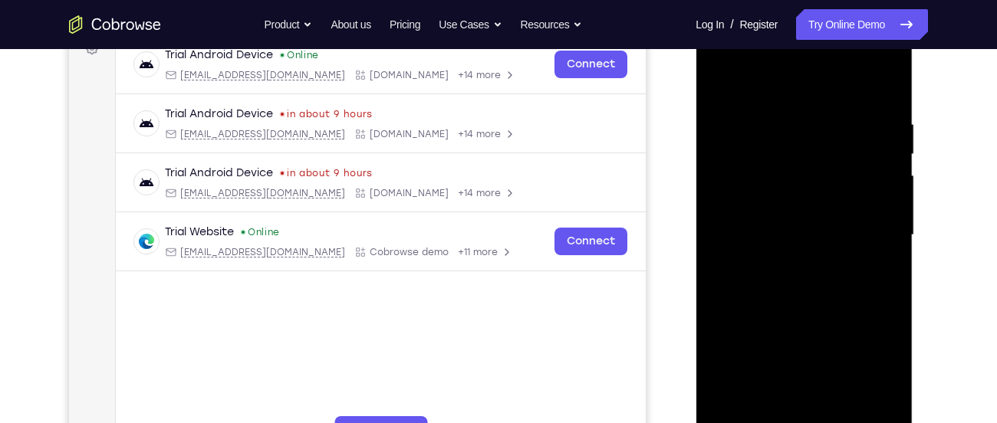
scroll to position [214, 0]
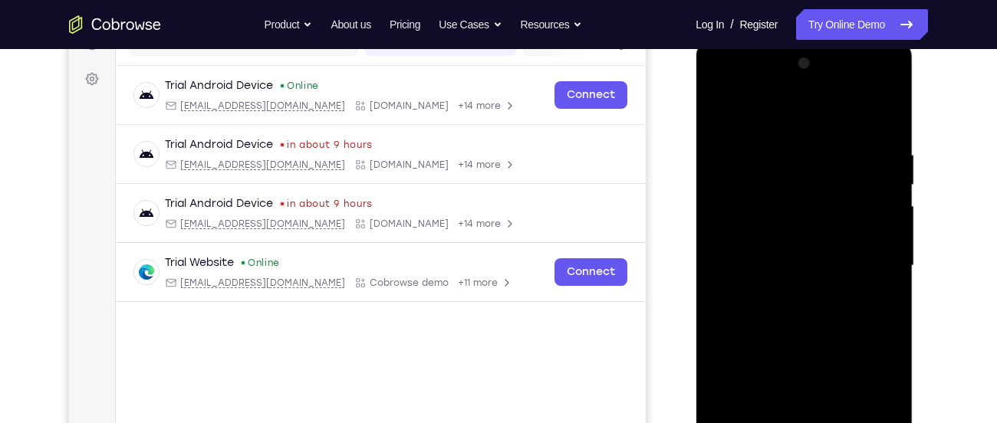
drag, startPoint x: 807, startPoint y: 255, endPoint x: 807, endPoint y: 238, distance: 16.9
click at [807, 238] on div at bounding box center [803, 265] width 193 height 429
click at [890, 87] on div at bounding box center [803, 265] width 193 height 429
click at [887, 87] on div at bounding box center [803, 265] width 193 height 429
click at [848, 376] on div at bounding box center [803, 265] width 193 height 429
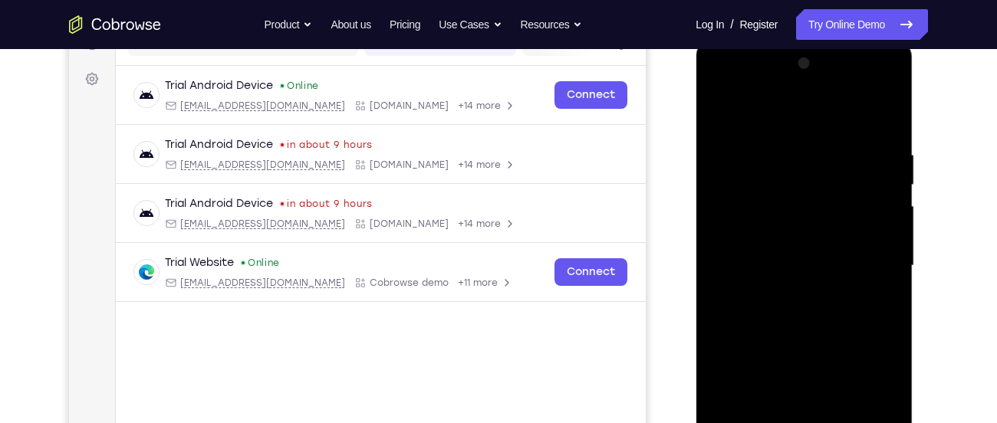
click at [719, 107] on div at bounding box center [803, 265] width 193 height 429
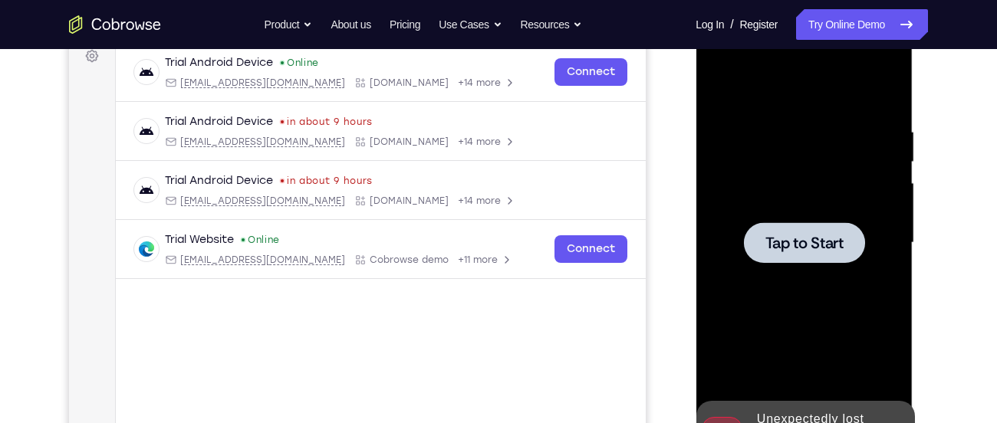
scroll to position [235, 0]
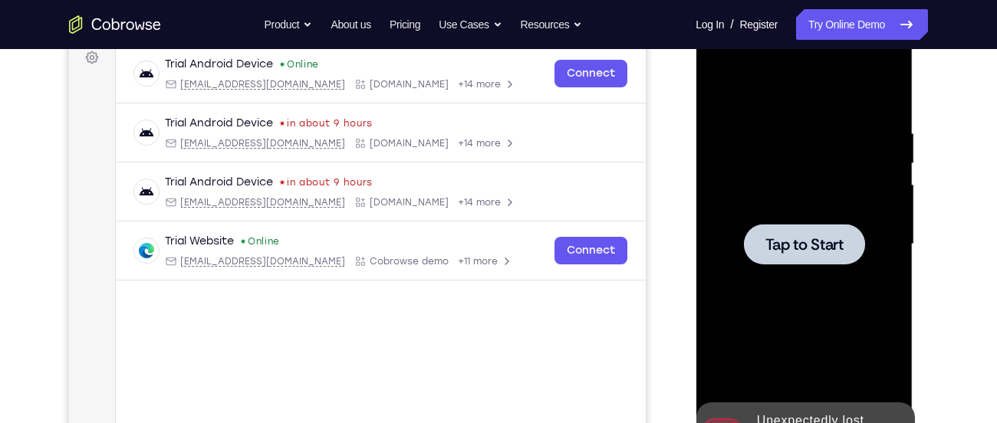
click at [821, 222] on div at bounding box center [803, 244] width 193 height 429
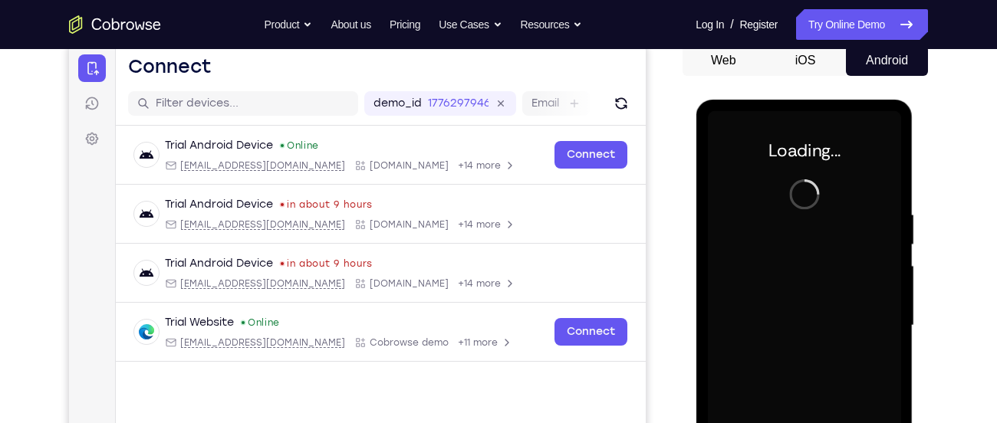
scroll to position [153, 0]
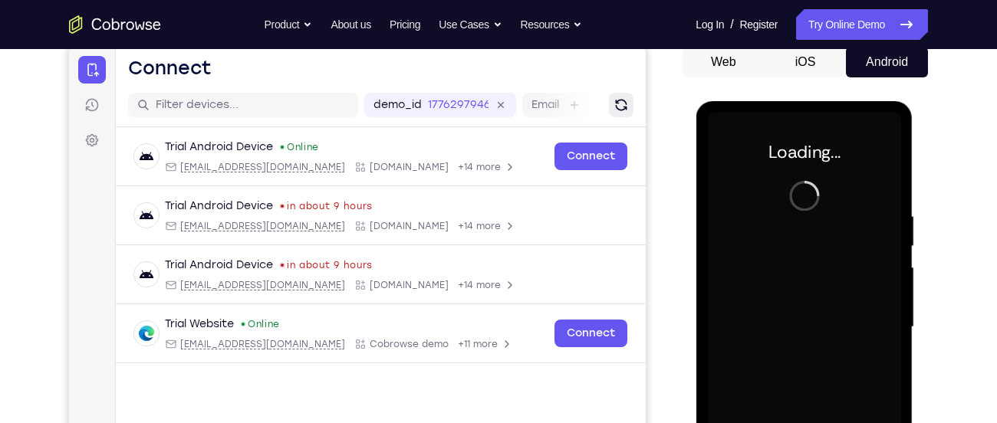
click at [618, 103] on icon "Refresh" at bounding box center [621, 104] width 15 height 15
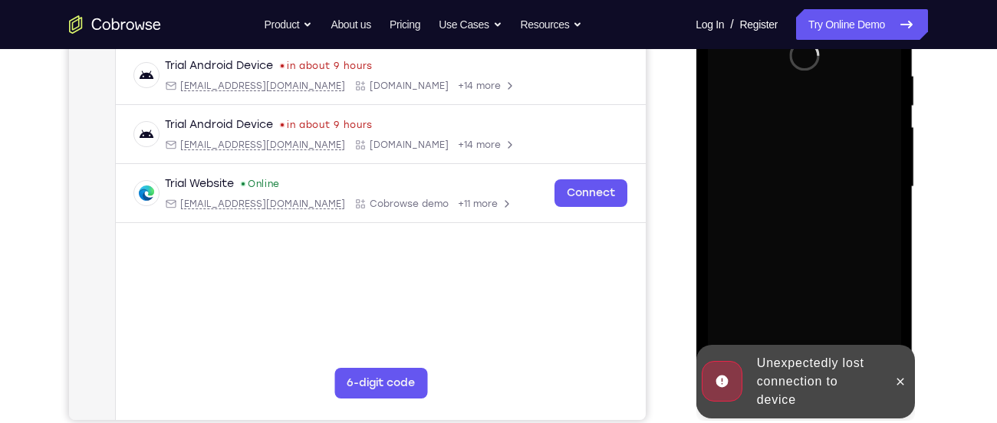
scroll to position [294, 0]
click at [899, 379] on icon at bounding box center [900, 381] width 12 height 12
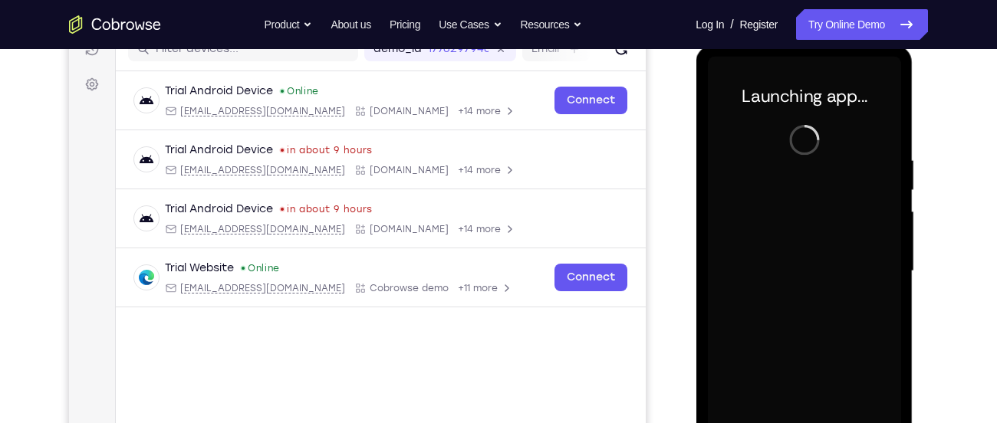
scroll to position [206, 0]
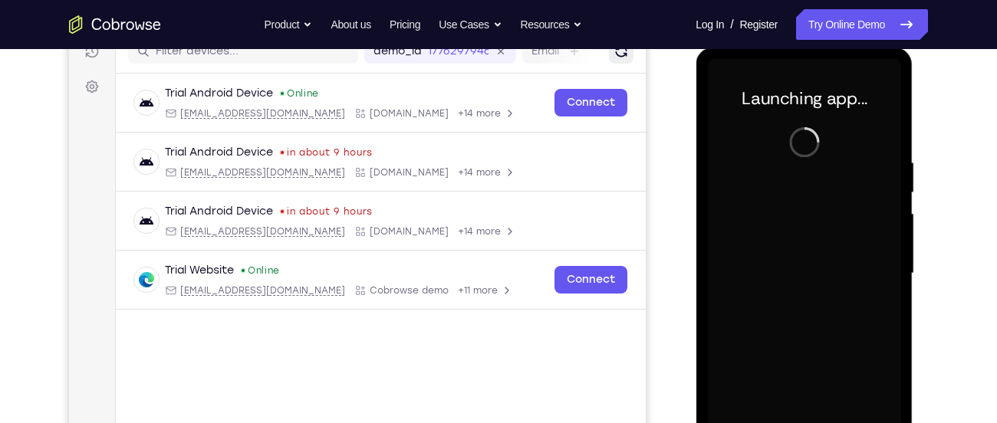
click at [627, 51] on icon "Refresh" at bounding box center [621, 52] width 12 height 12
click at [618, 51] on icon "Refresh" at bounding box center [622, 52] width 18 height 18
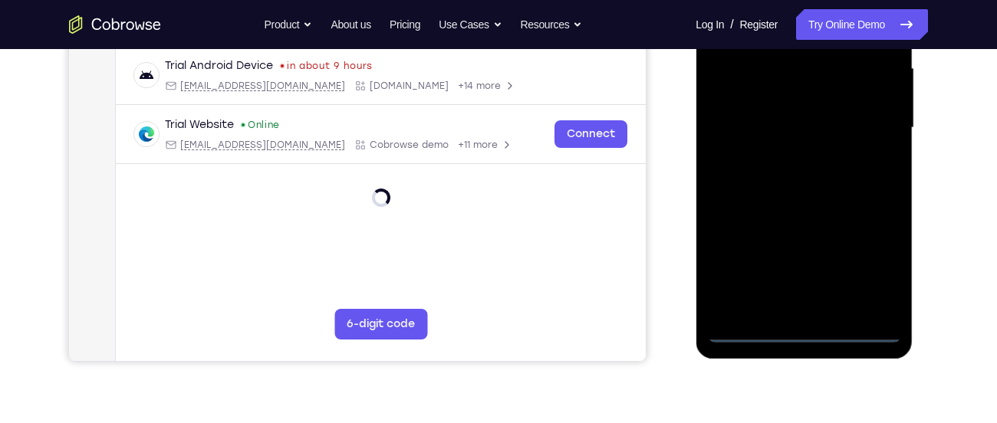
scroll to position [355, 0]
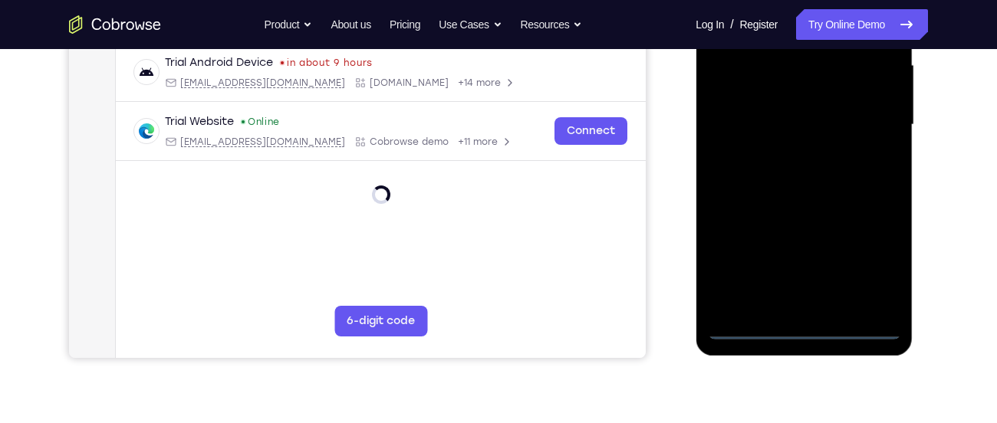
click at [804, 332] on div at bounding box center [803, 124] width 193 height 429
click at [803, 328] on div at bounding box center [803, 124] width 193 height 429
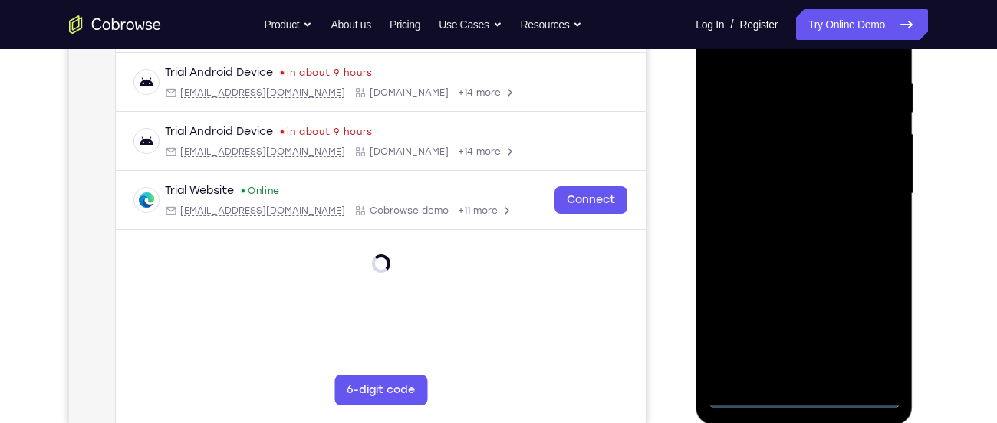
click at [802, 402] on div at bounding box center [803, 193] width 193 height 429
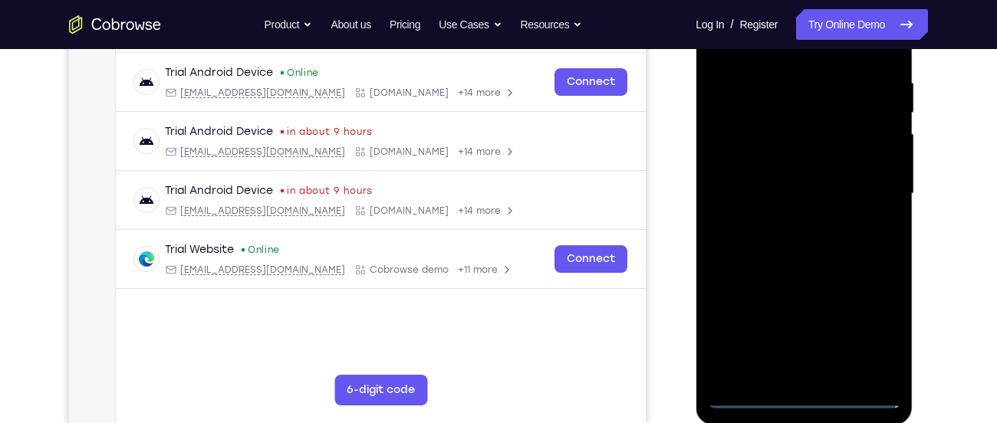
click at [879, 329] on div at bounding box center [803, 193] width 193 height 429
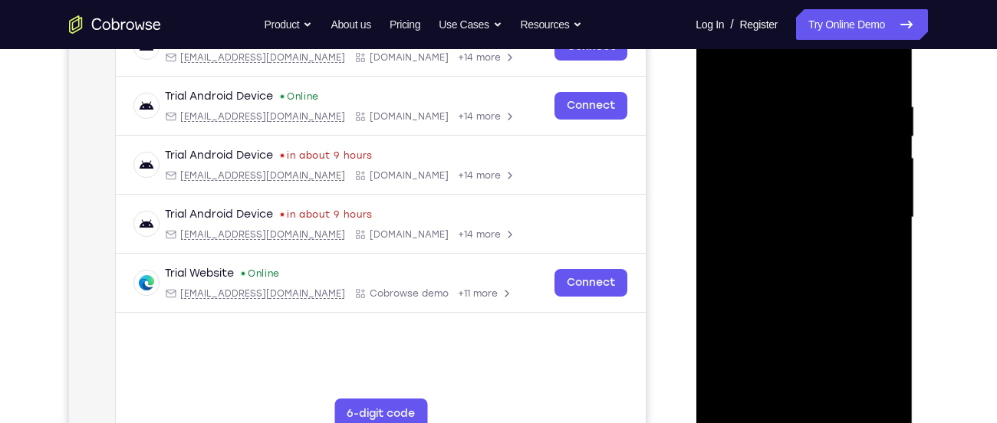
scroll to position [259, 0]
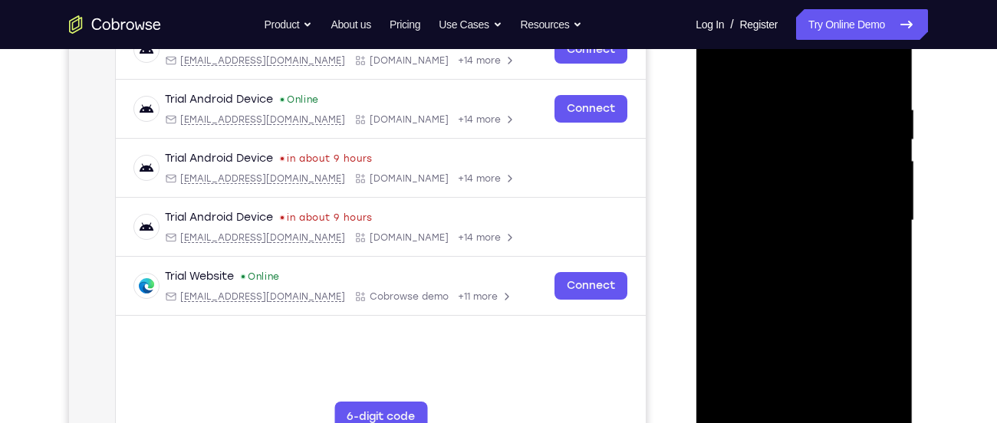
click at [770, 74] on div at bounding box center [803, 220] width 193 height 429
click at [730, 178] on div at bounding box center [803, 220] width 193 height 429
click at [753, 219] on div at bounding box center [803, 220] width 193 height 429
click at [753, 204] on div at bounding box center [803, 220] width 193 height 429
click at [750, 239] on div at bounding box center [803, 220] width 193 height 429
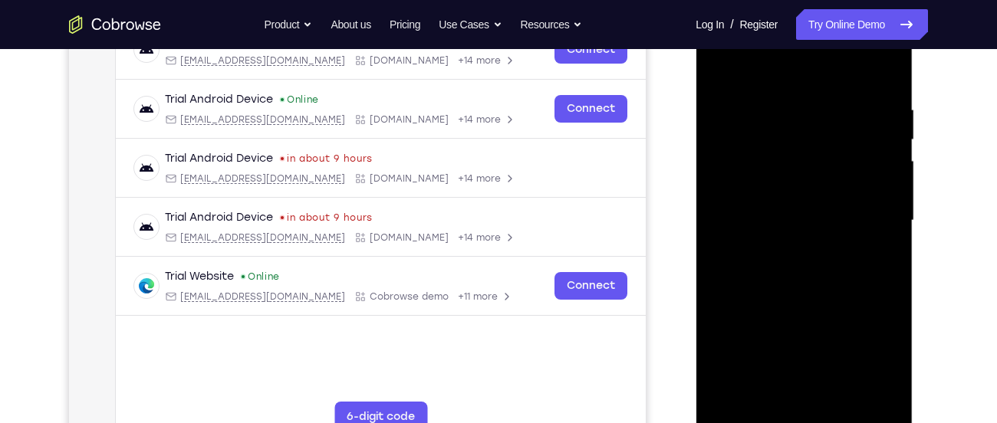
drag, startPoint x: 775, startPoint y: 77, endPoint x: 786, endPoint y: 43, distance: 36.1
click at [786, 43] on div at bounding box center [803, 220] width 193 height 429
drag, startPoint x: 764, startPoint y: 235, endPoint x: 778, endPoint y: 162, distance: 75.1
click at [778, 162] on div at bounding box center [803, 220] width 193 height 429
click at [774, 389] on div at bounding box center [803, 220] width 193 height 429
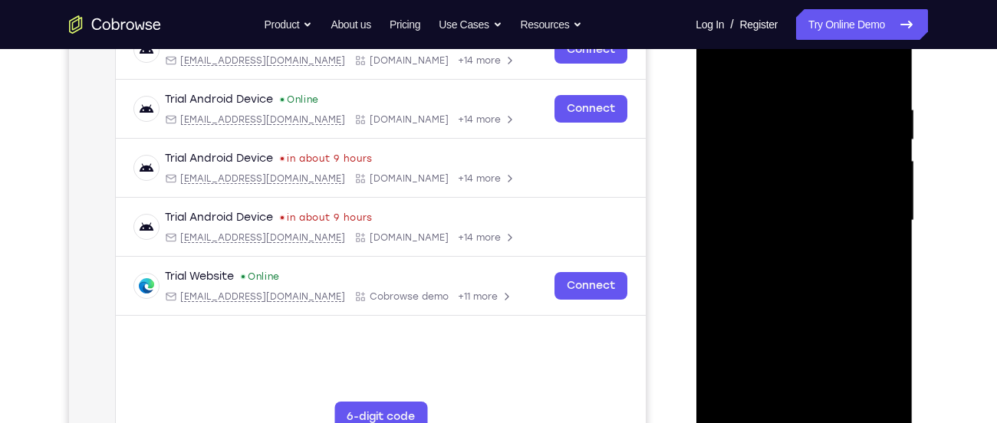
scroll to position [224, 0]
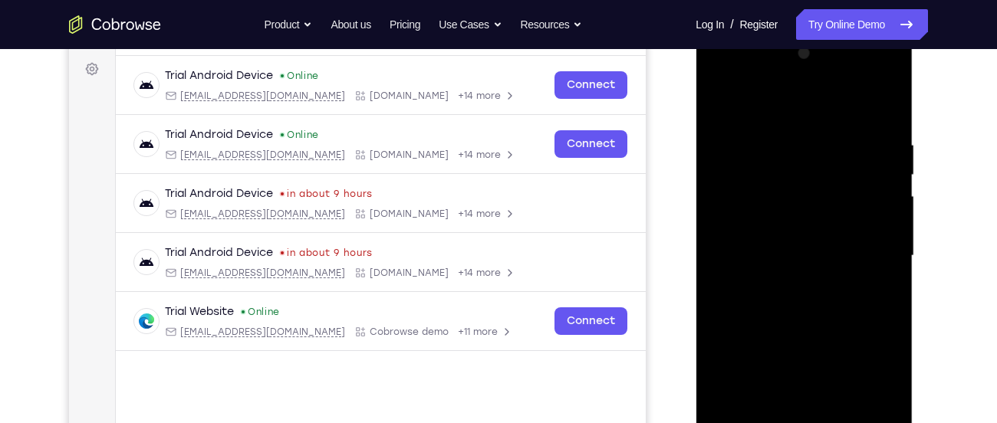
click at [890, 78] on div at bounding box center [803, 255] width 193 height 429
click at [844, 368] on div at bounding box center [803, 255] width 193 height 429
click at [806, 78] on div at bounding box center [803, 255] width 193 height 429
click at [771, 110] on div at bounding box center [803, 255] width 193 height 429
click at [871, 282] on div at bounding box center [803, 255] width 193 height 429
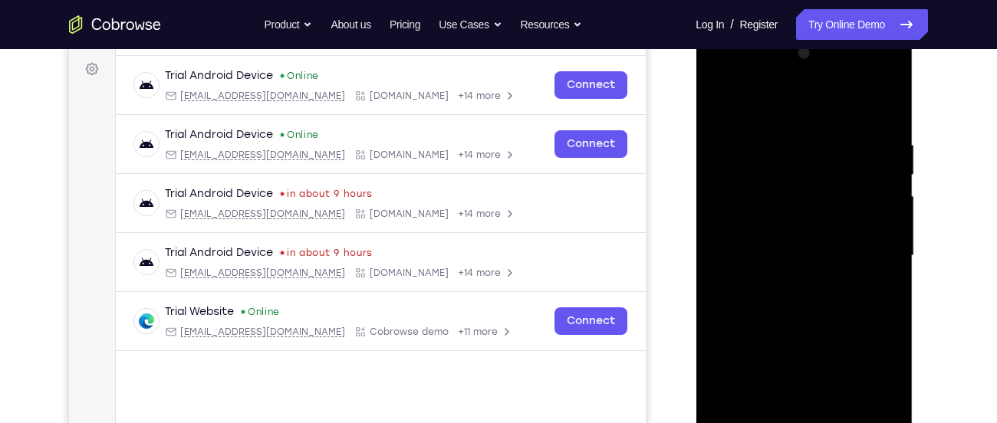
click at [796, 72] on div at bounding box center [803, 255] width 193 height 429
click at [784, 77] on div at bounding box center [803, 255] width 193 height 429
click at [775, 109] on div at bounding box center [803, 255] width 193 height 429
click at [733, 97] on div at bounding box center [803, 255] width 193 height 429
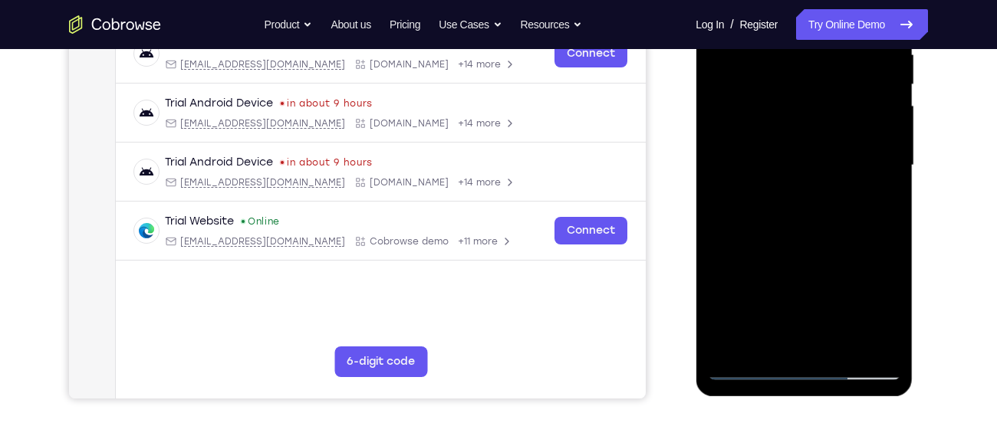
scroll to position [317, 0]
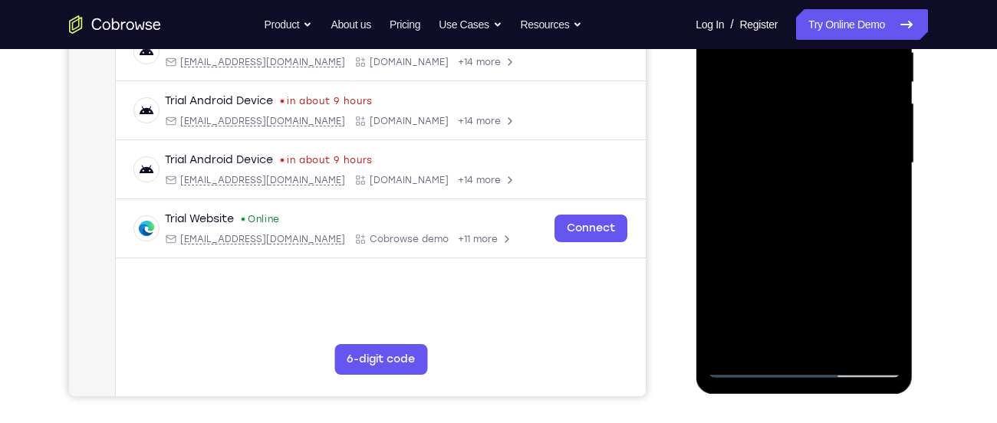
click at [796, 89] on div at bounding box center [803, 163] width 193 height 429
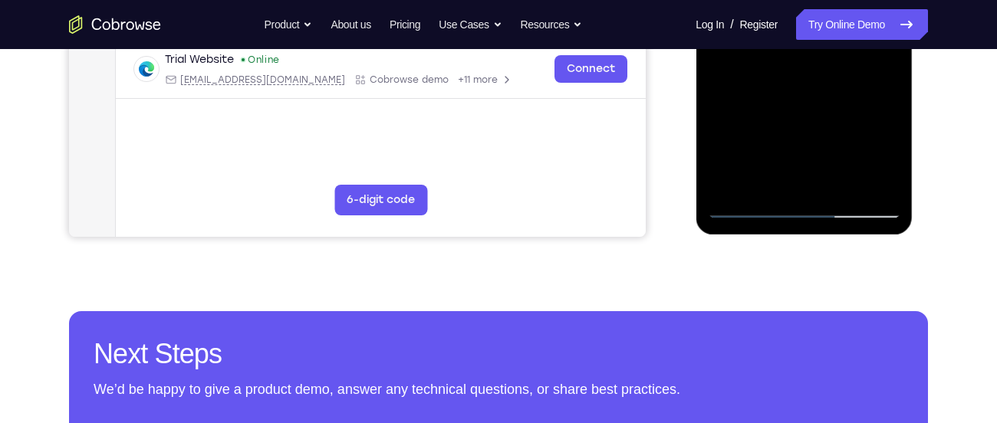
scroll to position [477, 0]
click at [751, 212] on div at bounding box center [803, 2] width 193 height 429
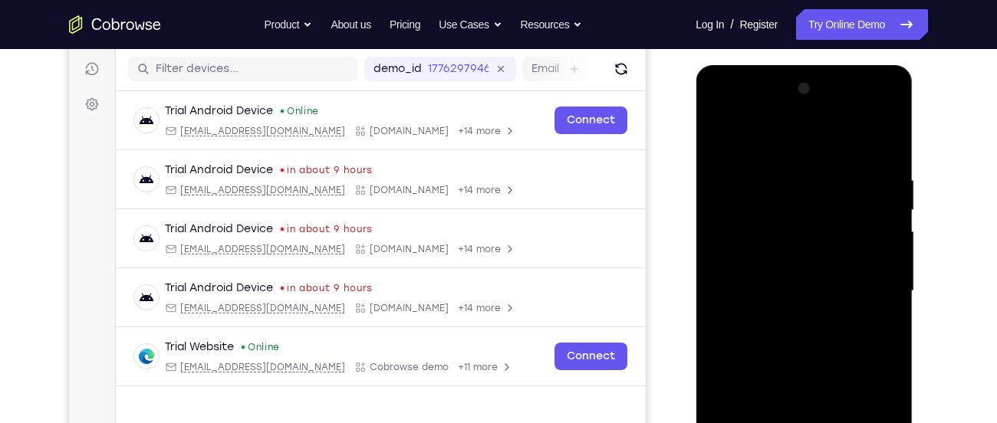
scroll to position [185, 0]
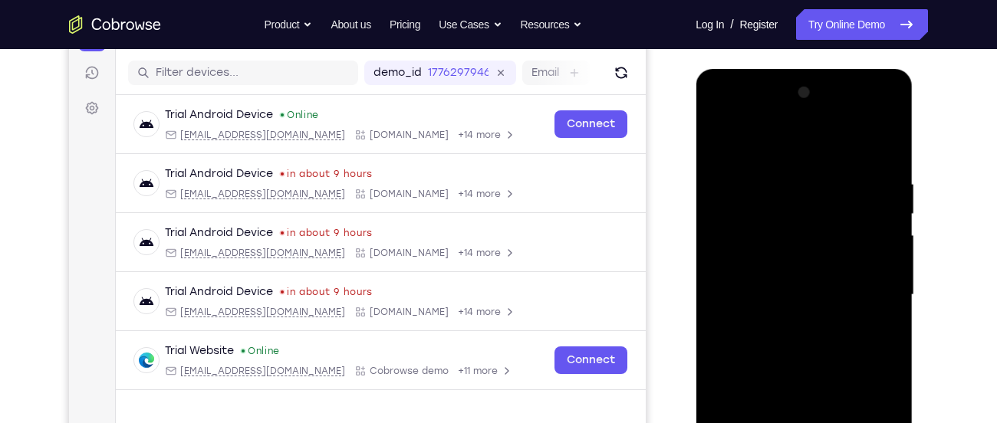
drag, startPoint x: 778, startPoint y: 155, endPoint x: 837, endPoint y: 261, distance: 121.2
click at [837, 261] on div at bounding box center [803, 295] width 193 height 429
drag, startPoint x: 824, startPoint y: 154, endPoint x: 840, endPoint y: 261, distance: 107.8
click at [840, 261] on div at bounding box center [803, 295] width 193 height 429
click at [755, 140] on div at bounding box center [803, 295] width 193 height 429
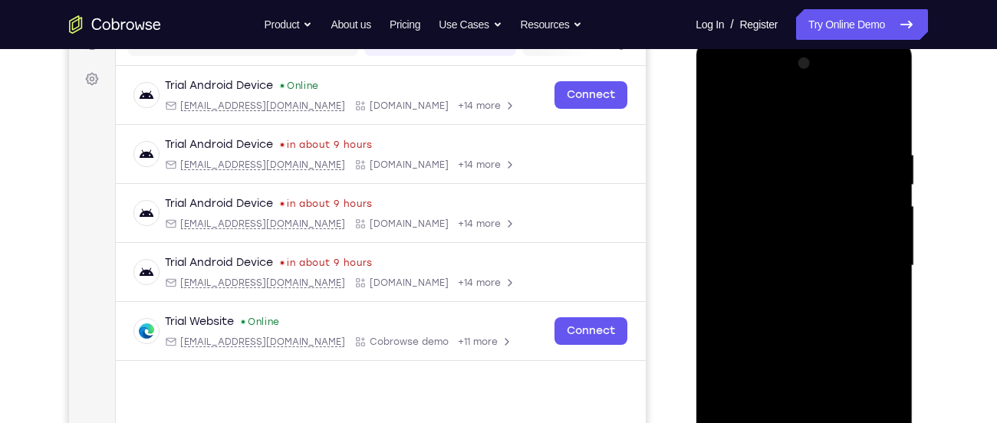
scroll to position [217, 0]
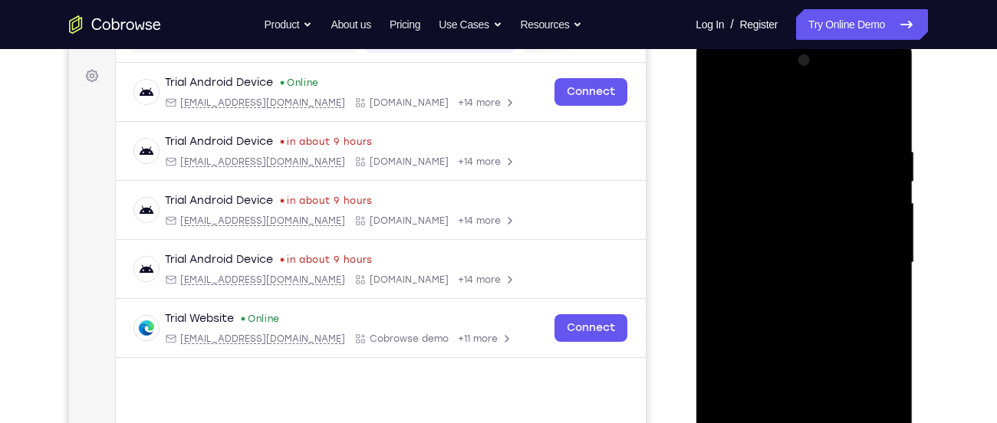
click at [795, 193] on div at bounding box center [803, 262] width 193 height 429
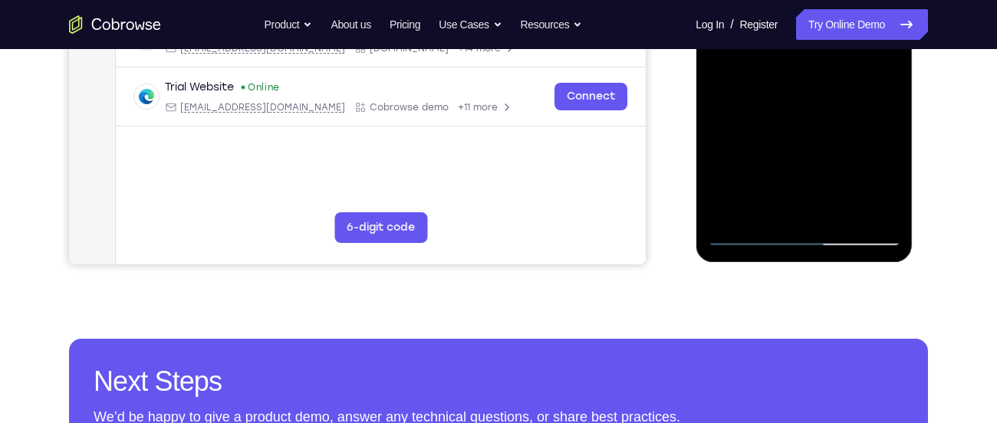
scroll to position [426, 0]
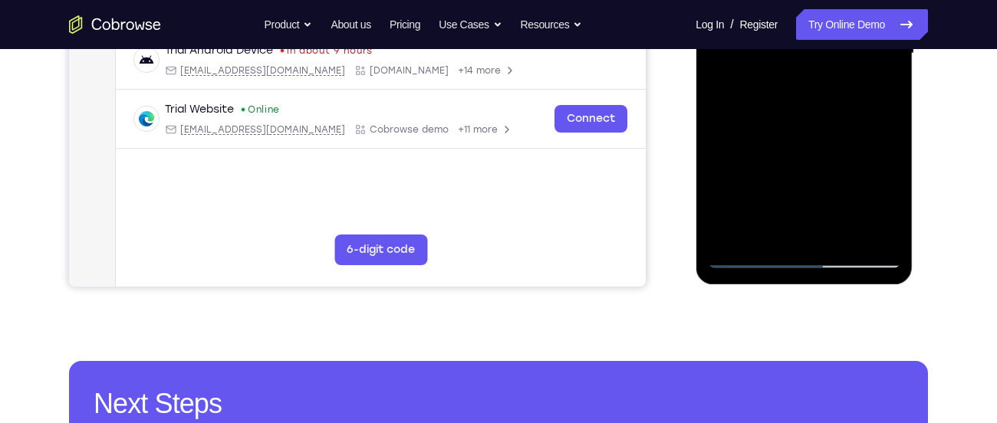
click at [745, 256] on div at bounding box center [803, 53] width 193 height 429
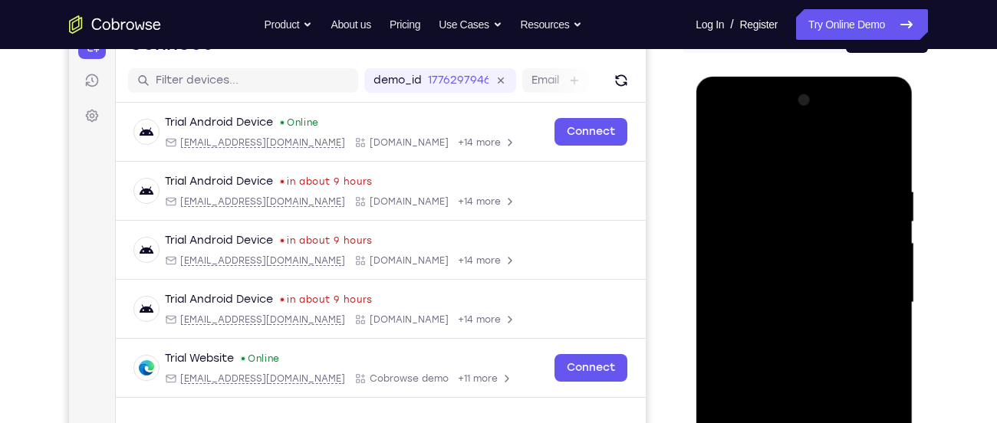
scroll to position [176, 0]
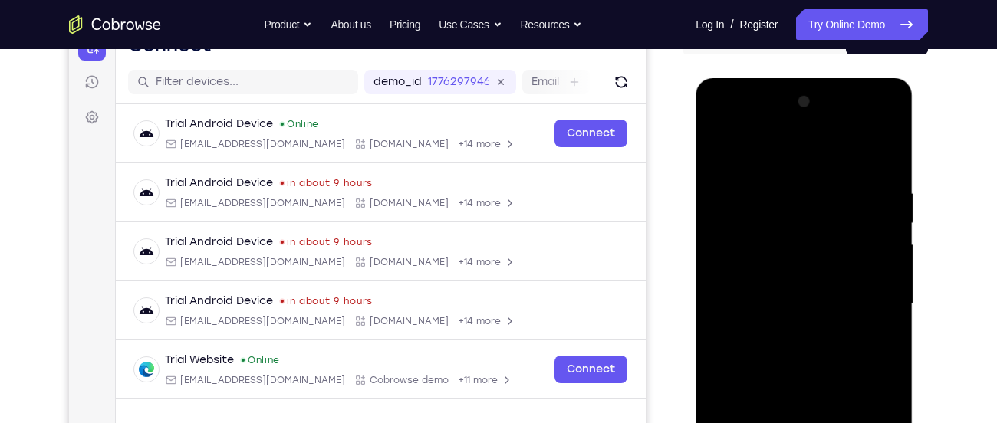
drag, startPoint x: 825, startPoint y: 166, endPoint x: 844, endPoint y: 314, distance: 149.2
click at [844, 314] on div at bounding box center [803, 304] width 193 height 429
drag, startPoint x: 831, startPoint y: 151, endPoint x: 840, endPoint y: 296, distance: 145.2
click at [840, 296] on div at bounding box center [803, 304] width 193 height 429
drag, startPoint x: 855, startPoint y: 174, endPoint x: 889, endPoint y: 348, distance: 177.3
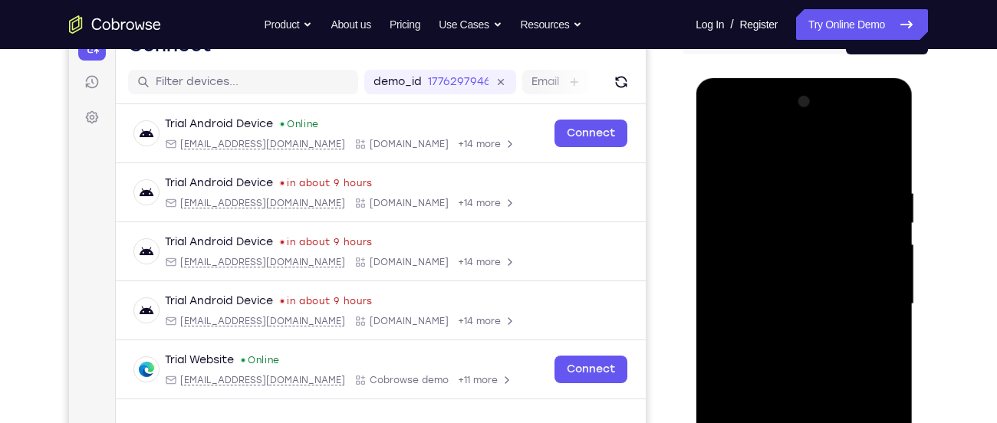
click at [889, 348] on div at bounding box center [803, 304] width 193 height 429
click at [758, 150] on div at bounding box center [803, 304] width 193 height 429
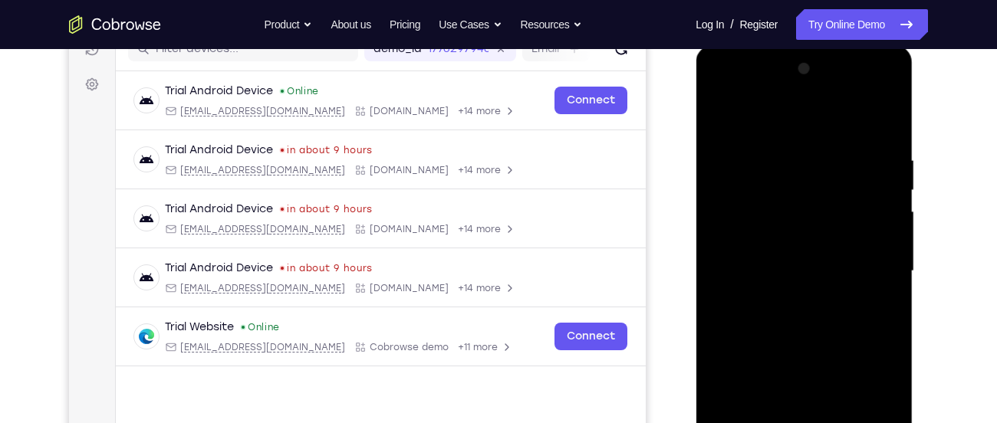
scroll to position [209, 0]
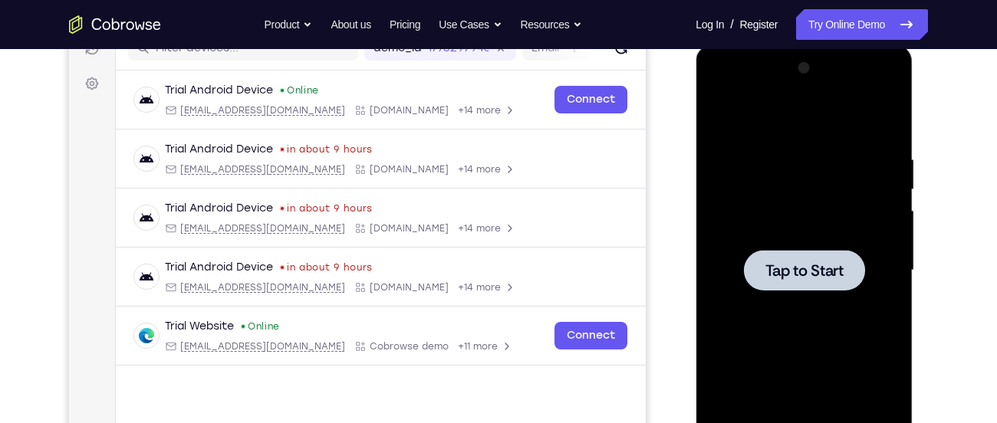
click at [730, 148] on div at bounding box center [803, 270] width 193 height 429
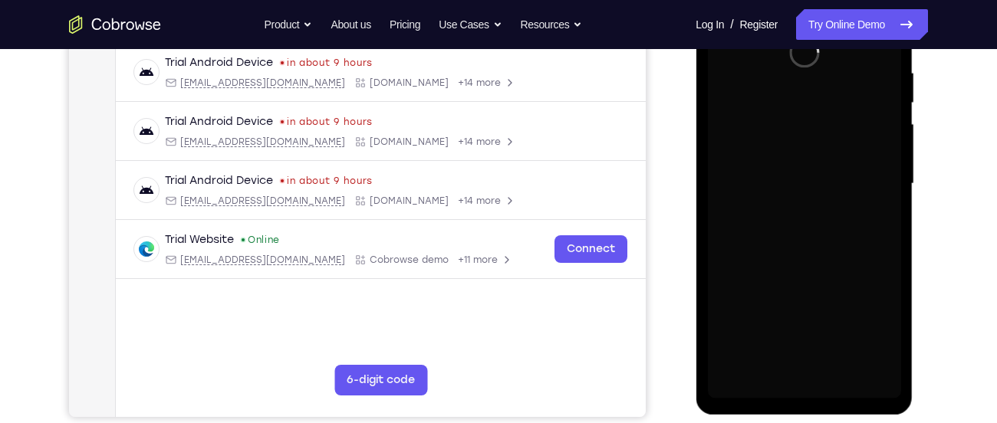
scroll to position [298, 0]
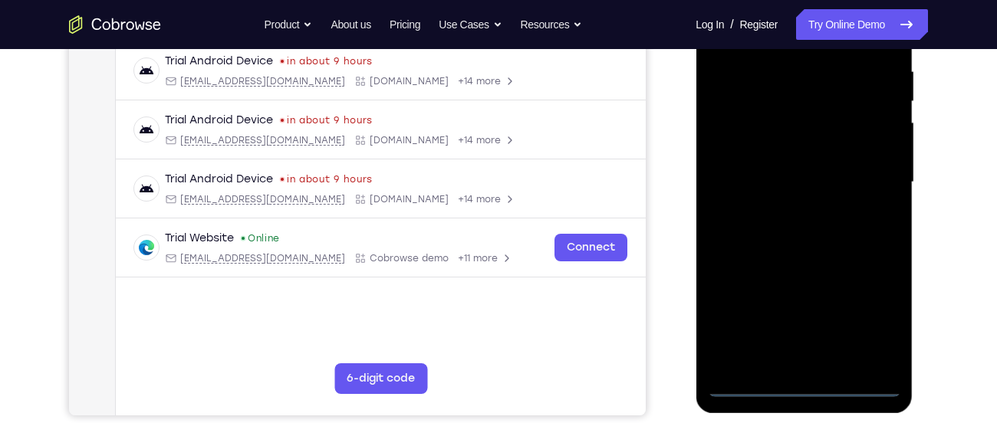
click at [800, 374] on div at bounding box center [803, 182] width 193 height 429
click at [800, 380] on div at bounding box center [803, 182] width 193 height 429
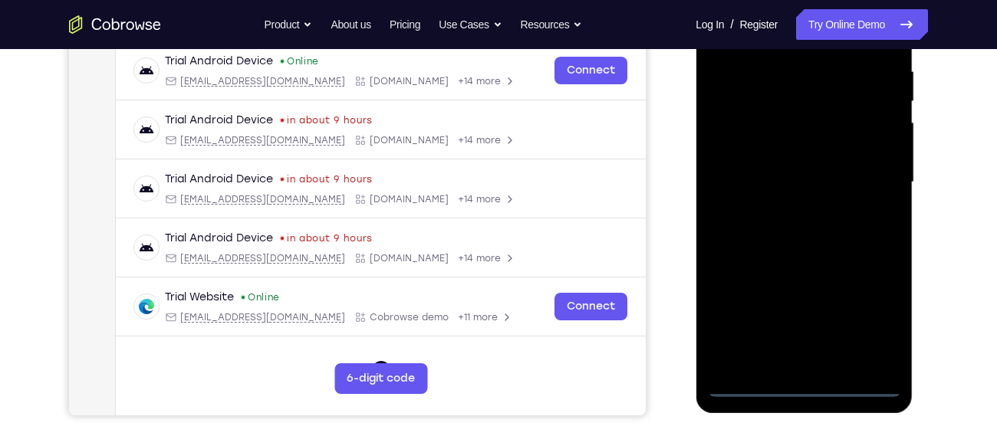
click at [800, 390] on div at bounding box center [803, 182] width 193 height 429
click at [805, 389] on div at bounding box center [803, 182] width 193 height 429
click at [868, 324] on div at bounding box center [803, 182] width 193 height 429
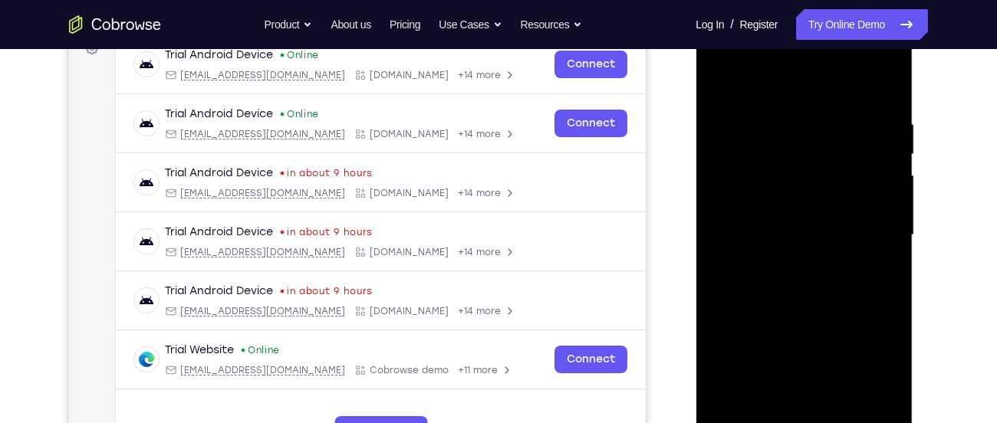
scroll to position [239, 0]
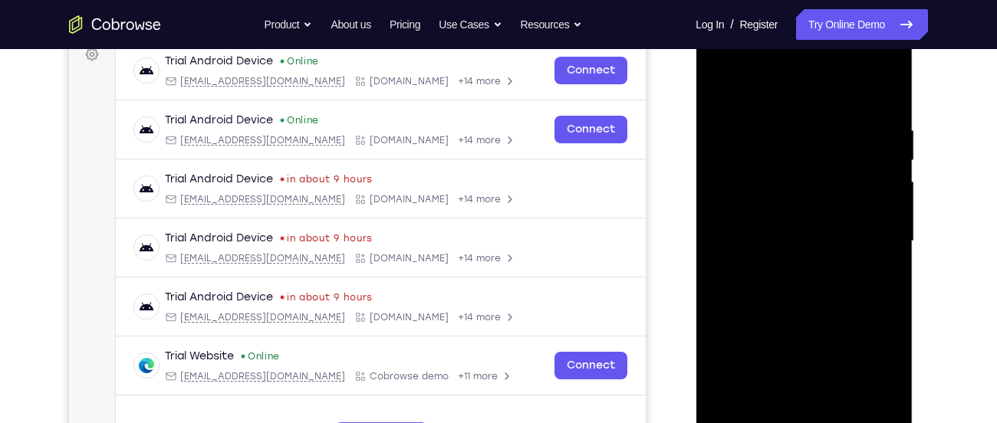
click at [762, 104] on div at bounding box center [803, 241] width 193 height 429
click at [734, 198] on div at bounding box center [803, 241] width 193 height 429
click at [752, 239] on div at bounding box center [803, 241] width 193 height 429
click at [769, 226] on div at bounding box center [803, 241] width 193 height 429
click at [767, 252] on div at bounding box center [803, 241] width 193 height 429
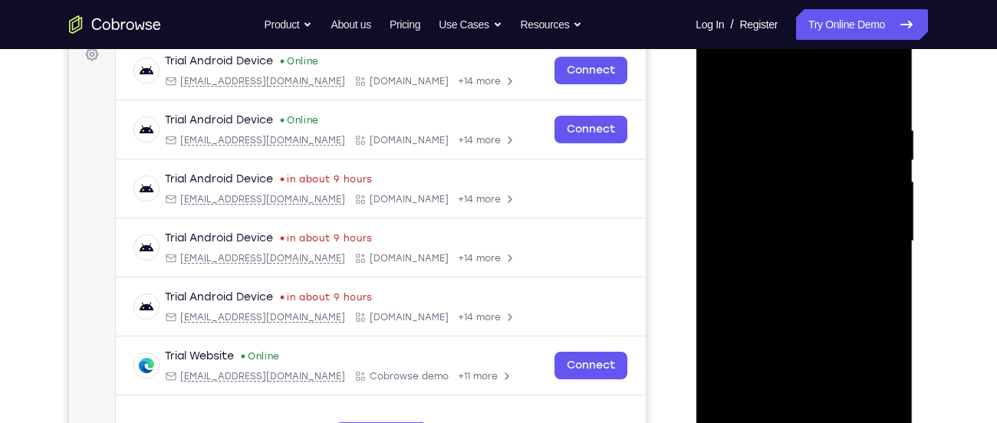
drag, startPoint x: 745, startPoint y: 320, endPoint x: 782, endPoint y: 198, distance: 127.2
click at [782, 198] on div at bounding box center [803, 241] width 193 height 429
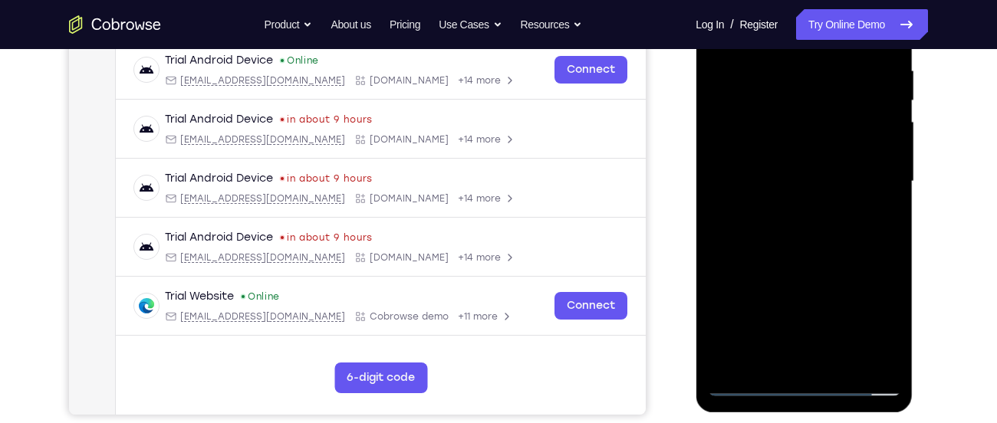
scroll to position [299, 0]
click at [785, 357] on div at bounding box center [803, 180] width 193 height 429
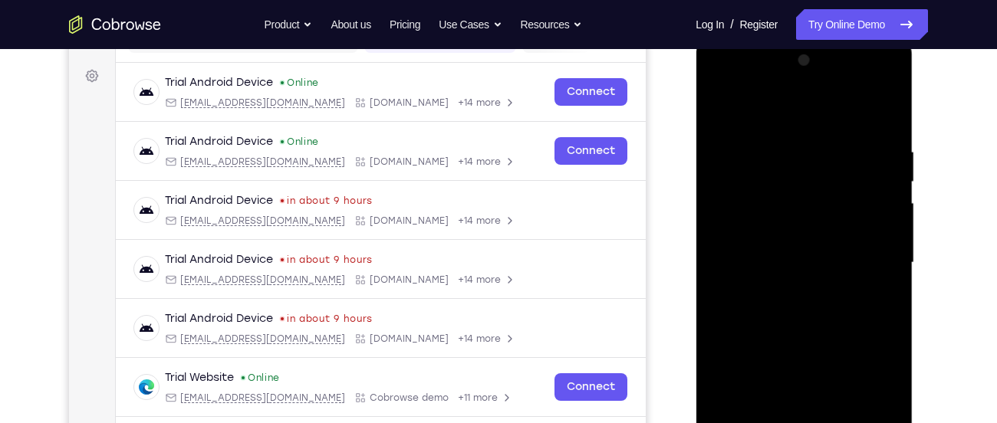
scroll to position [216, 0]
click at [851, 127] on div at bounding box center [803, 263] width 193 height 429
click at [726, 109] on div at bounding box center [803, 263] width 193 height 429
click at [887, 83] on div at bounding box center [803, 263] width 193 height 429
click at [829, 374] on div at bounding box center [803, 263] width 193 height 429
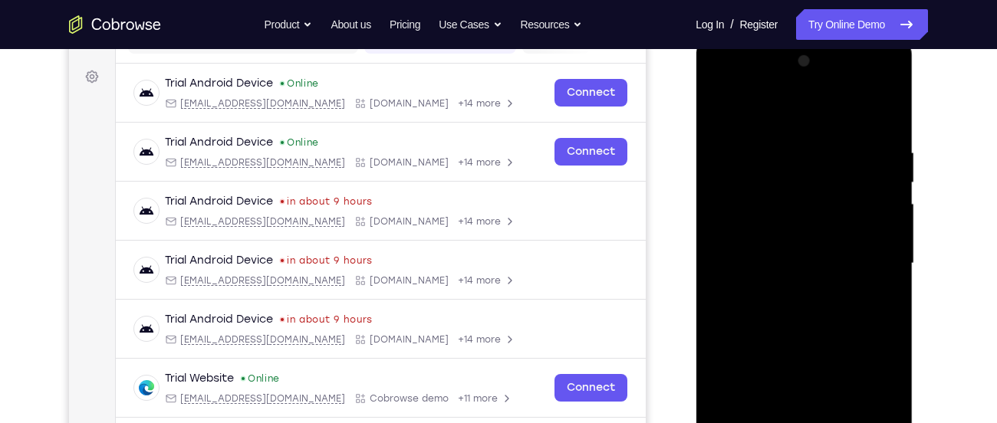
click at [865, 291] on div at bounding box center [803, 263] width 193 height 429
click at [778, 87] on div at bounding box center [803, 263] width 193 height 429
click at [753, 114] on div at bounding box center [803, 263] width 193 height 429
click at [732, 103] on div at bounding box center [803, 263] width 193 height 429
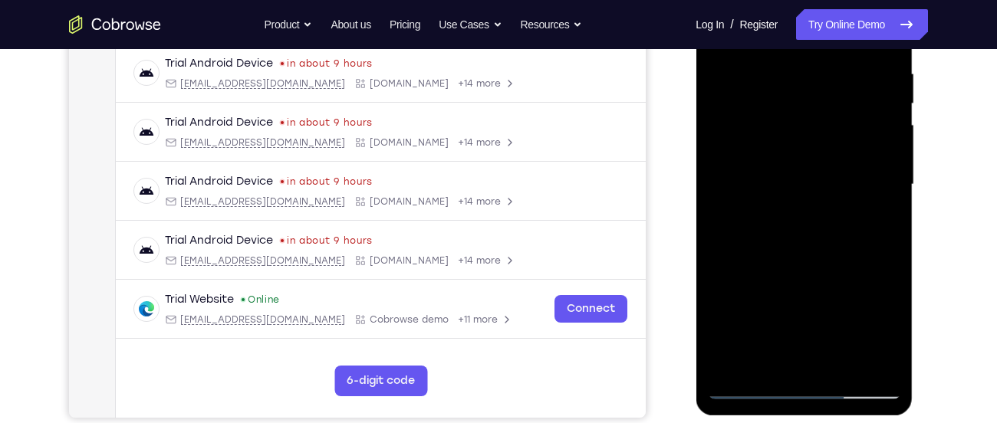
scroll to position [297, 0]
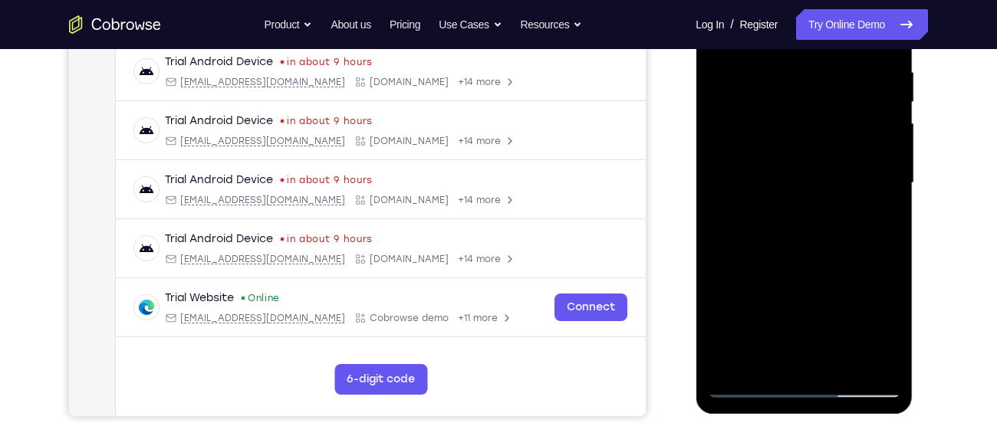
click at [792, 114] on div at bounding box center [803, 183] width 193 height 429
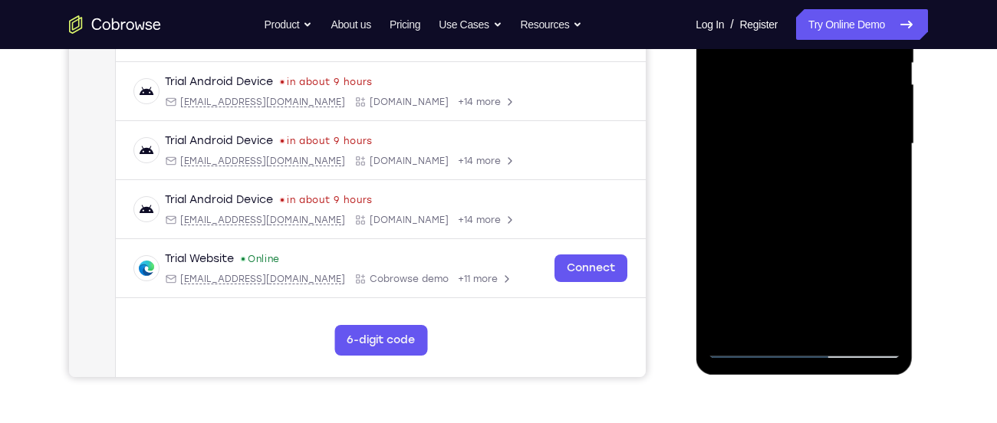
scroll to position [330, 0]
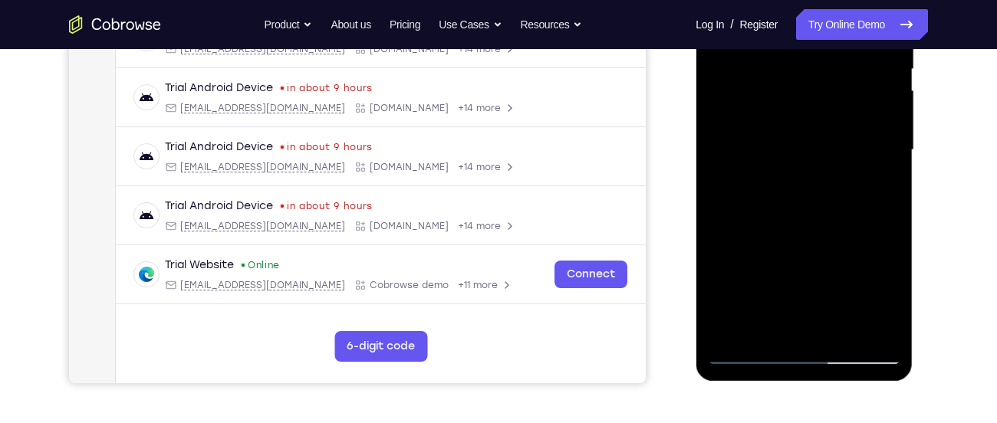
drag, startPoint x: 776, startPoint y: 191, endPoint x: 795, endPoint y: 76, distance: 116.5
click at [795, 76] on div at bounding box center [803, 150] width 193 height 429
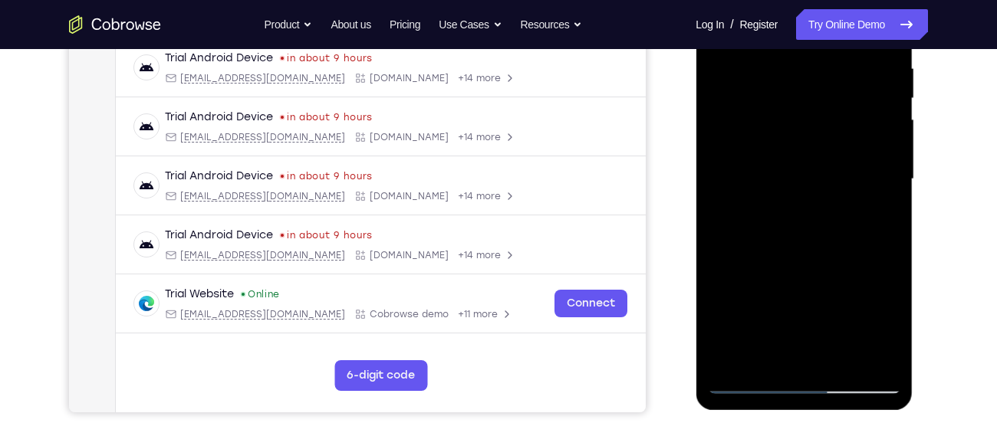
scroll to position [300, 0]
click at [742, 79] on div at bounding box center [803, 179] width 193 height 429
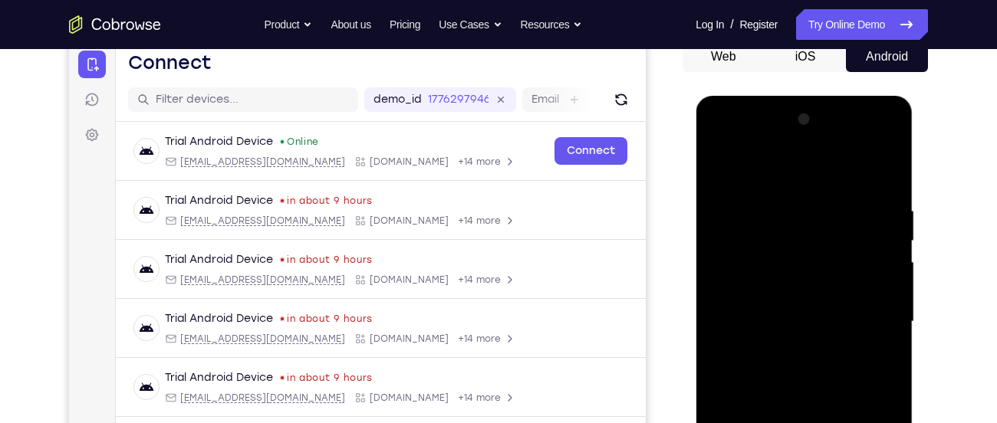
scroll to position [157, 0]
click at [892, 146] on div at bounding box center [803, 322] width 193 height 429
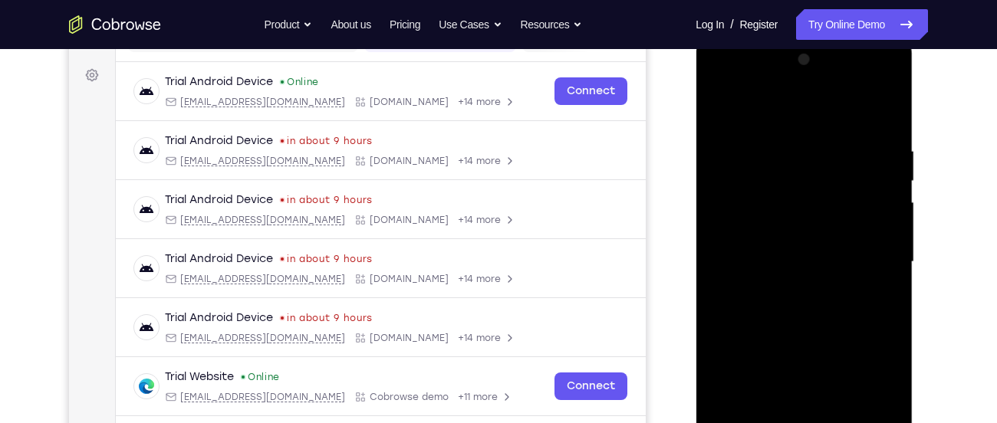
click at [856, 370] on div at bounding box center [803, 262] width 193 height 429
click at [869, 104] on div at bounding box center [803, 262] width 193 height 429
click at [789, 149] on div at bounding box center [803, 262] width 193 height 429
click at [719, 106] on div at bounding box center [803, 262] width 193 height 429
click at [720, 105] on div at bounding box center [803, 262] width 193 height 429
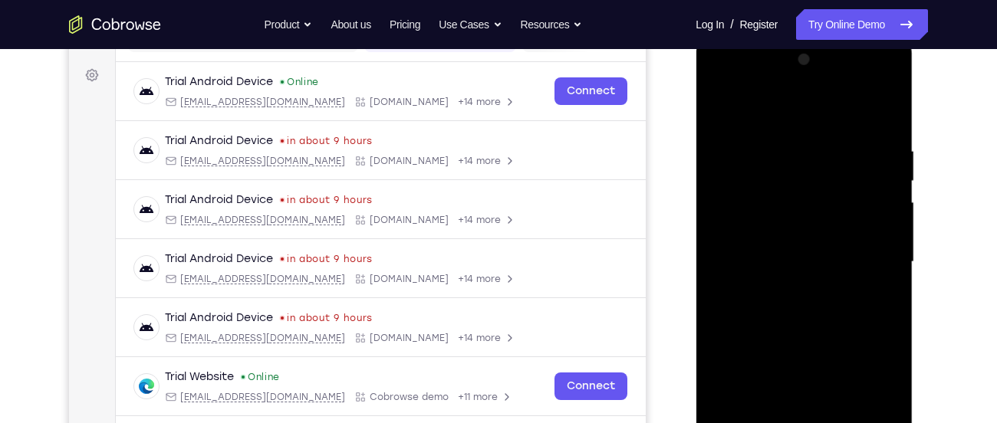
click at [811, 231] on div at bounding box center [803, 262] width 193 height 429
click at [891, 116] on div at bounding box center [803, 262] width 193 height 429
drag, startPoint x: 887, startPoint y: 311, endPoint x: 858, endPoint y: 153, distance: 160.5
click at [858, 153] on div at bounding box center [803, 262] width 193 height 429
drag, startPoint x: 827, startPoint y: 296, endPoint x: 838, endPoint y: 196, distance: 100.3
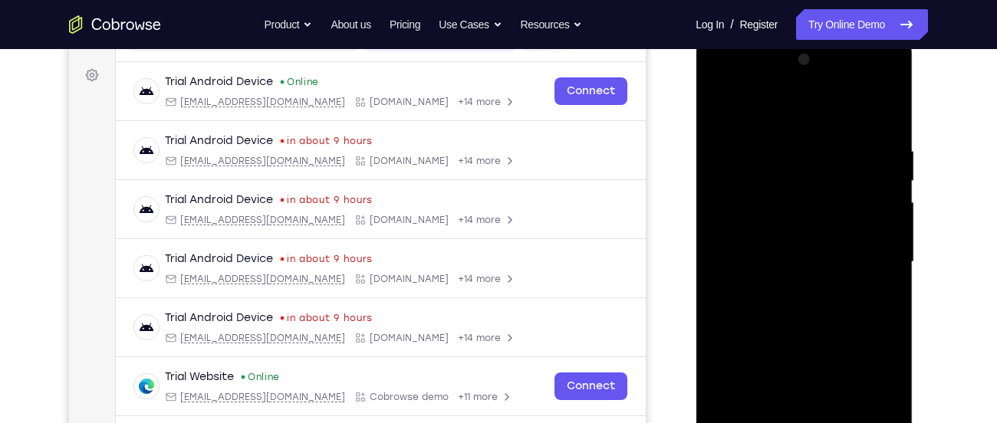
click at [838, 196] on div at bounding box center [803, 262] width 193 height 429
drag, startPoint x: 842, startPoint y: 321, endPoint x: 832, endPoint y: 201, distance: 120.1
click at [832, 201] on div at bounding box center [803, 262] width 193 height 429
drag, startPoint x: 800, startPoint y: 149, endPoint x: 871, endPoint y: 377, distance: 239.4
click at [871, 377] on div at bounding box center [803, 262] width 193 height 429
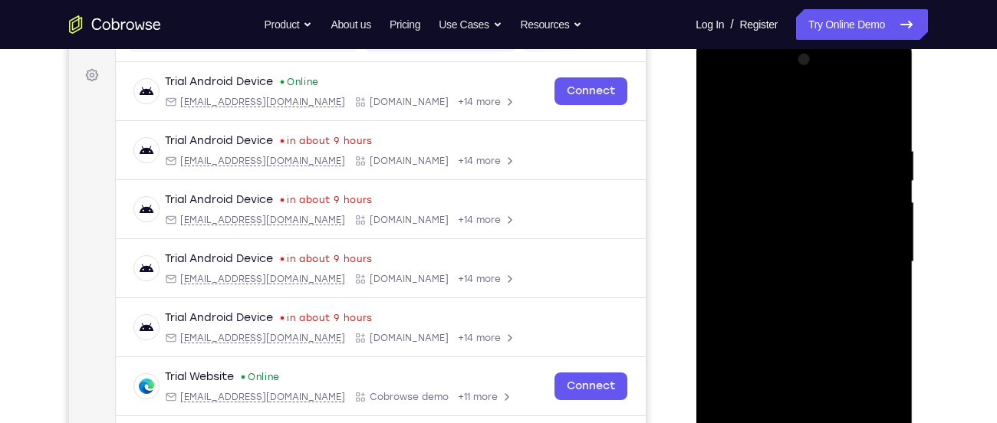
drag, startPoint x: 810, startPoint y: 124, endPoint x: 821, endPoint y: 349, distance: 225.0
click at [821, 349] on div at bounding box center [803, 262] width 193 height 429
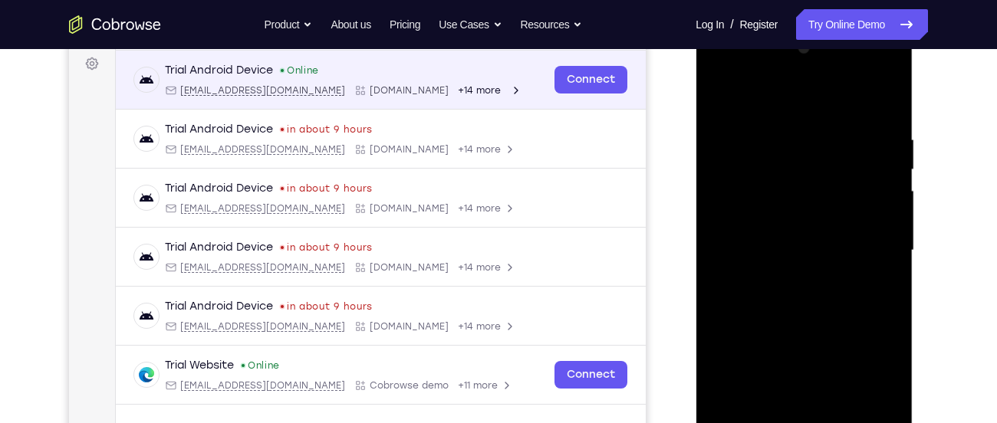
scroll to position [227, 0]
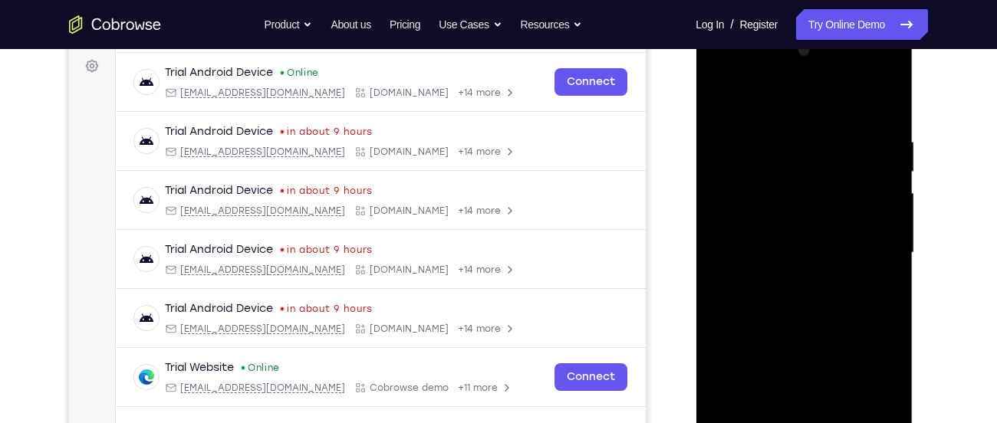
drag, startPoint x: 804, startPoint y: 291, endPoint x: 811, endPoint y: 175, distance: 116.8
click at [811, 175] on div at bounding box center [803, 252] width 193 height 429
drag, startPoint x: 811, startPoint y: 175, endPoint x: 828, endPoint y: 321, distance: 147.5
click at [828, 321] on div at bounding box center [803, 252] width 193 height 429
click at [859, 101] on div at bounding box center [803, 252] width 193 height 429
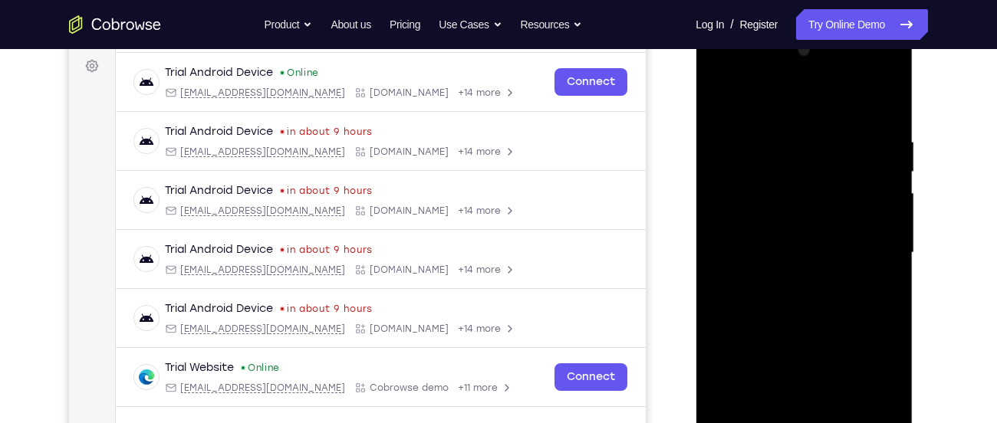
drag, startPoint x: 797, startPoint y: 265, endPoint x: 810, endPoint y: 190, distance: 75.5
click at [810, 190] on div at bounding box center [803, 252] width 193 height 429
click at [719, 100] on div at bounding box center [803, 252] width 193 height 429
click at [716, 95] on div at bounding box center [803, 252] width 193 height 429
click at [722, 111] on div at bounding box center [803, 252] width 193 height 429
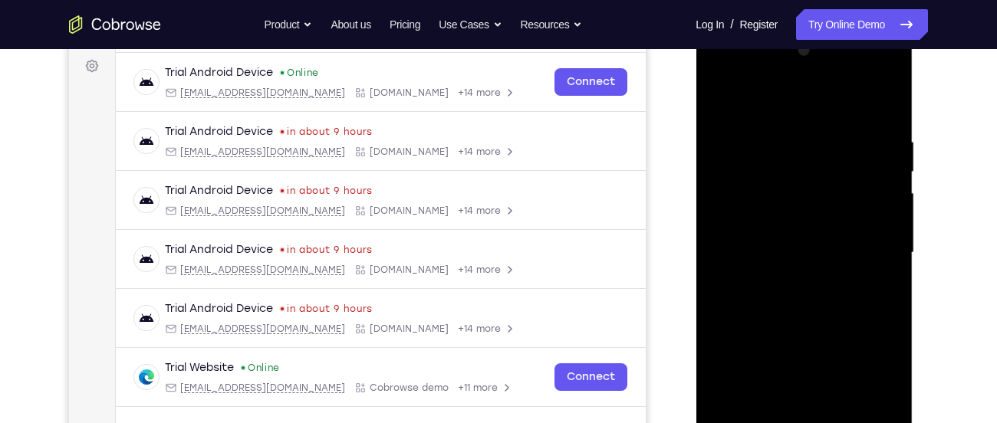
drag, startPoint x: 832, startPoint y: 332, endPoint x: 841, endPoint y: 221, distance: 111.5
click at [841, 221] on div at bounding box center [803, 252] width 193 height 429
drag, startPoint x: 808, startPoint y: 298, endPoint x: 817, endPoint y: 127, distance: 172.0
click at [817, 127] on div at bounding box center [803, 252] width 193 height 429
drag, startPoint x: 817, startPoint y: 127, endPoint x: 871, endPoint y: 350, distance: 229.7
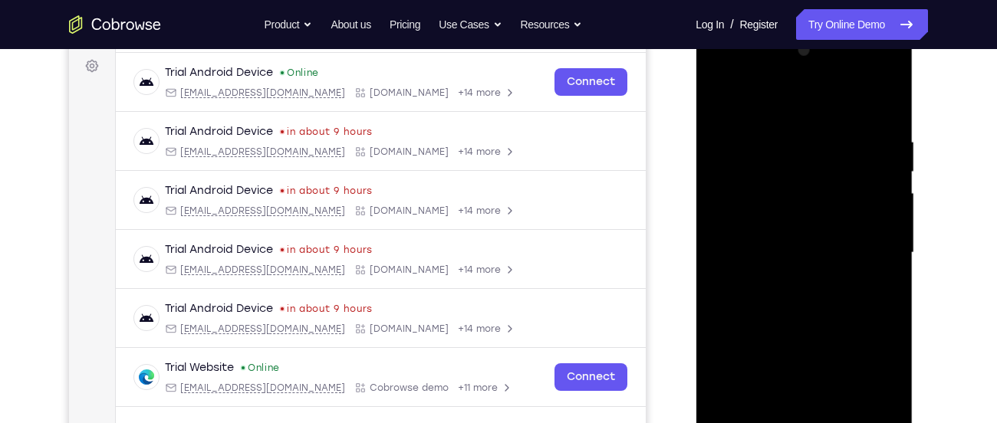
click at [871, 350] on div at bounding box center [803, 252] width 193 height 429
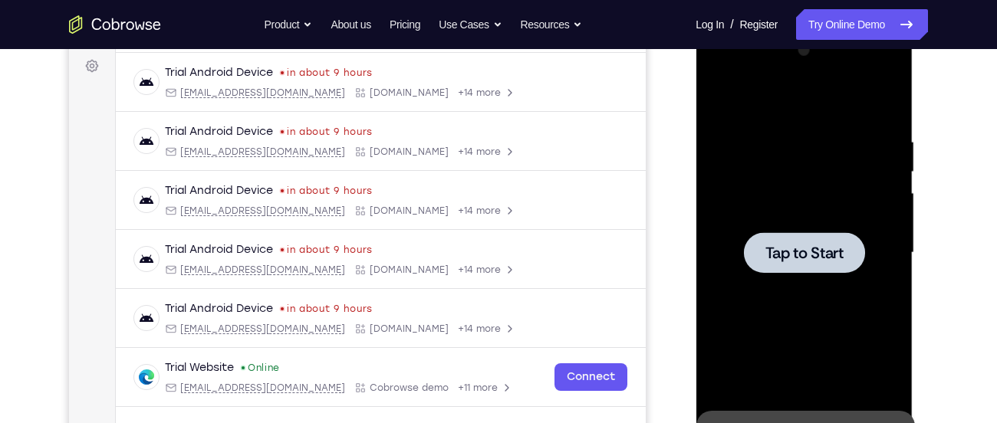
click at [750, 173] on div at bounding box center [803, 252] width 193 height 429
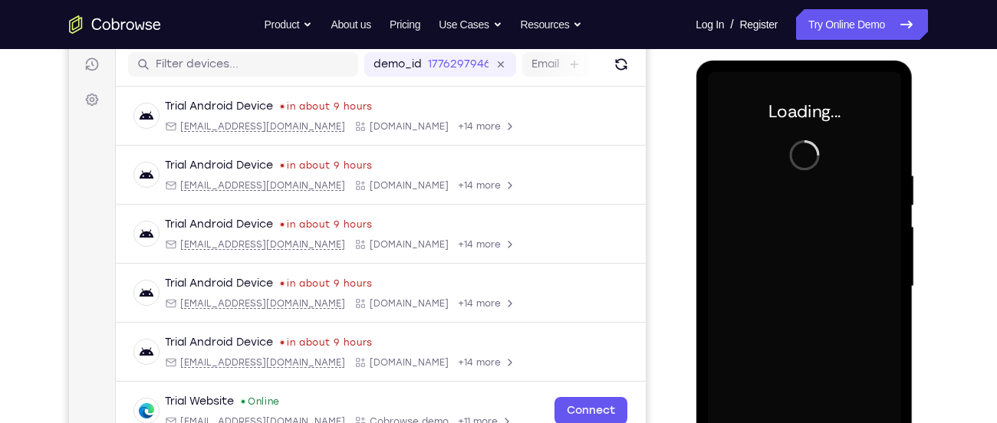
scroll to position [191, 0]
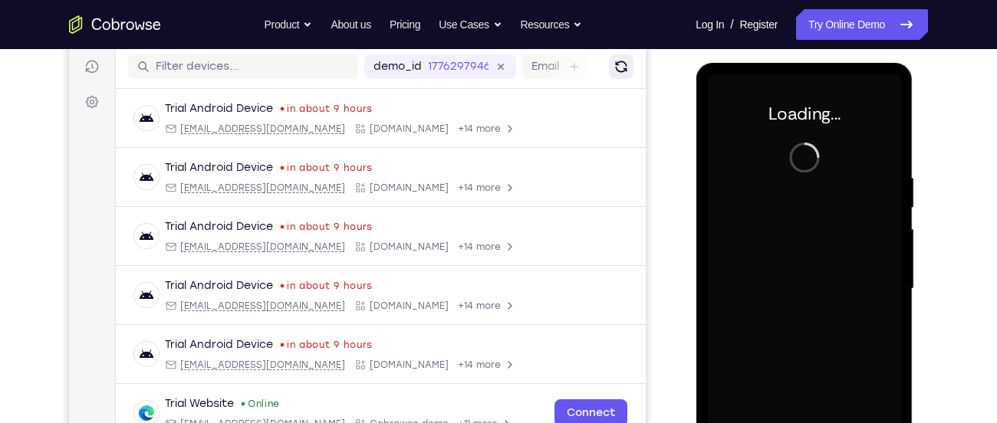
click at [624, 68] on icon "Refresh" at bounding box center [622, 67] width 16 height 16
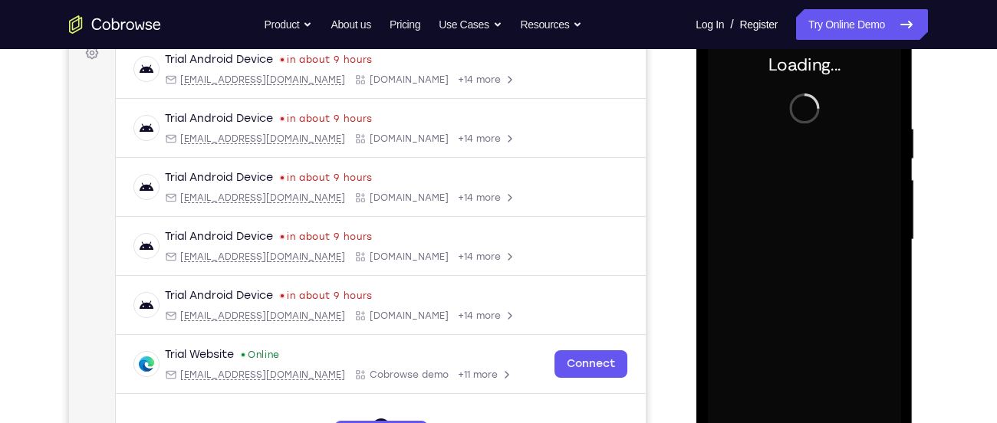
scroll to position [238, 0]
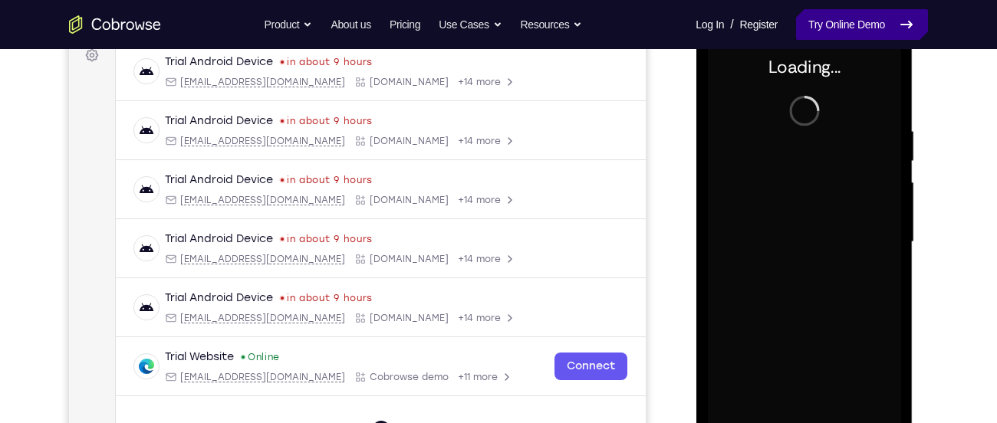
click at [826, 17] on link "Try Online Demo" at bounding box center [862, 24] width 132 height 31
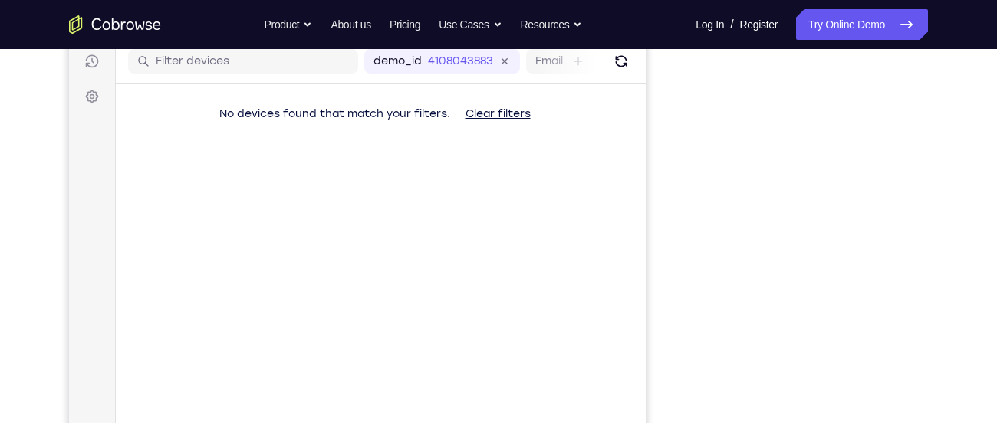
scroll to position [195, 0]
click at [624, 67] on icon "Refresh" at bounding box center [621, 64] width 12 height 12
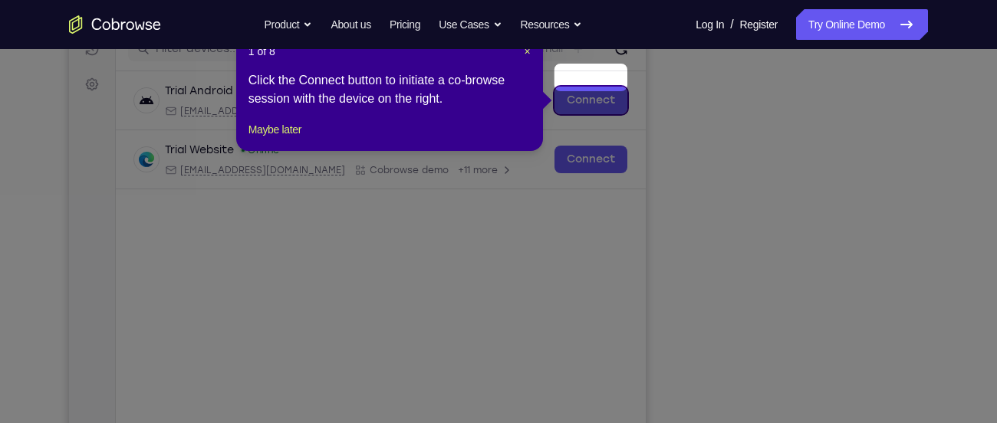
scroll to position [207, 0]
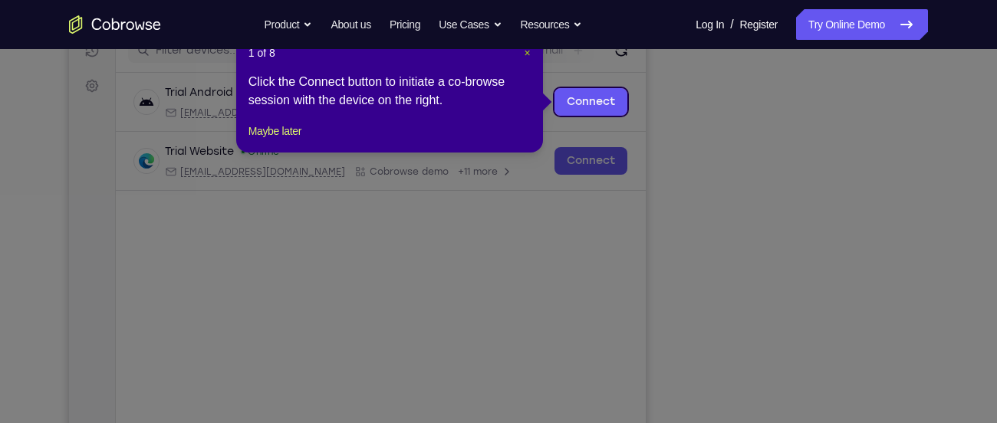
click at [526, 59] on button "×" at bounding box center [528, 52] width 6 height 15
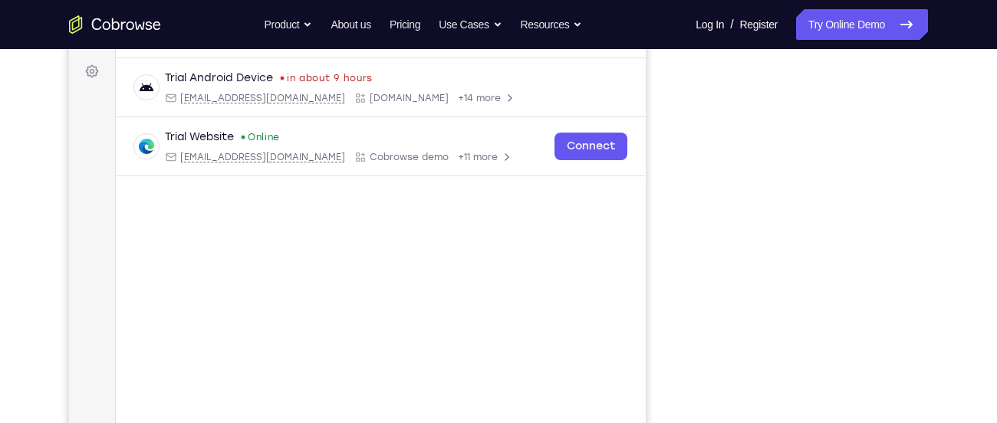
scroll to position [161, 0]
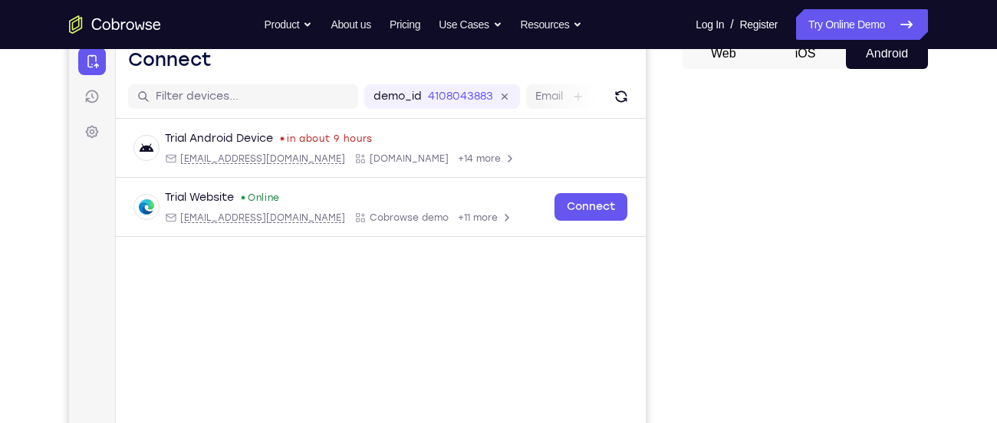
click at [653, 115] on div "Your Support Agent Your Customer Web iOS Android" at bounding box center [498, 269] width 859 height 567
click at [623, 102] on icon "Refresh" at bounding box center [621, 96] width 17 height 17
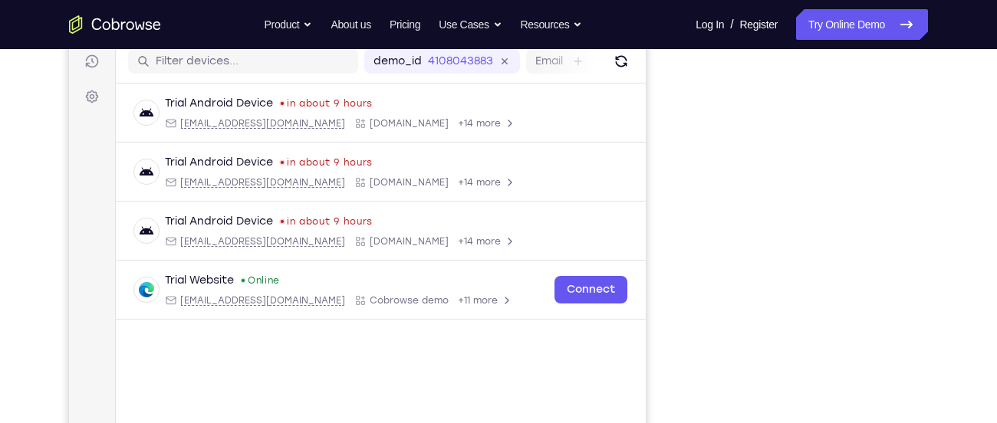
scroll to position [196, 0]
click at [627, 56] on icon "Refresh" at bounding box center [620, 61] width 19 height 19
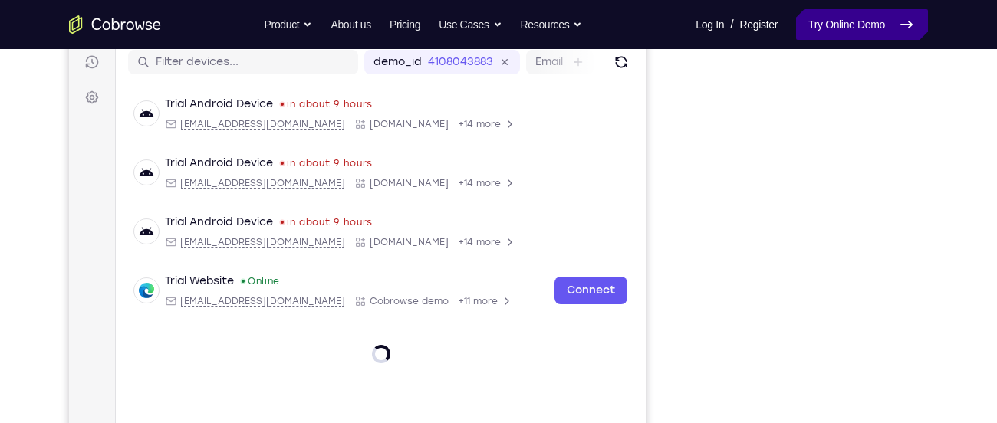
click at [822, 24] on link "Try Online Demo" at bounding box center [862, 24] width 132 height 31
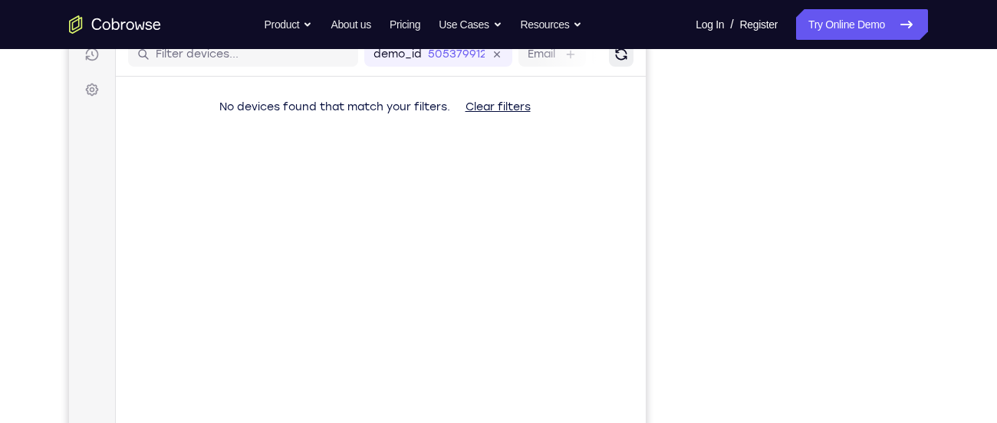
click at [619, 62] on button "Refresh" at bounding box center [621, 54] width 25 height 25
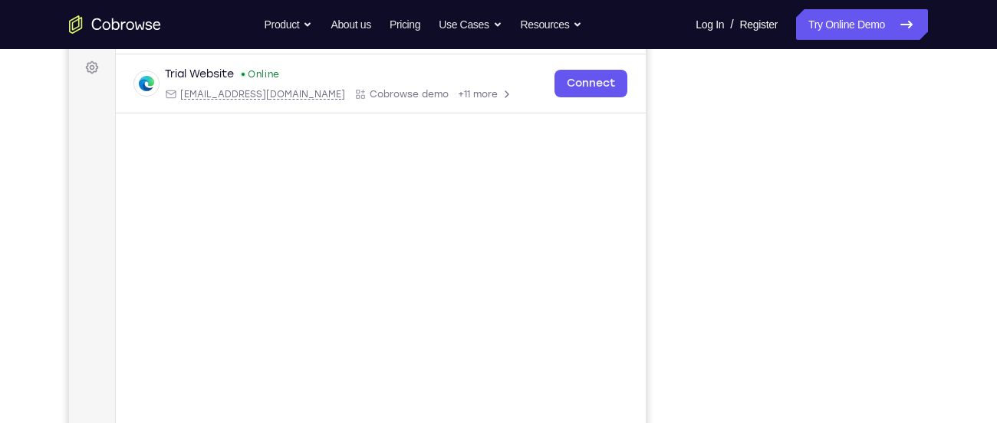
scroll to position [283, 0]
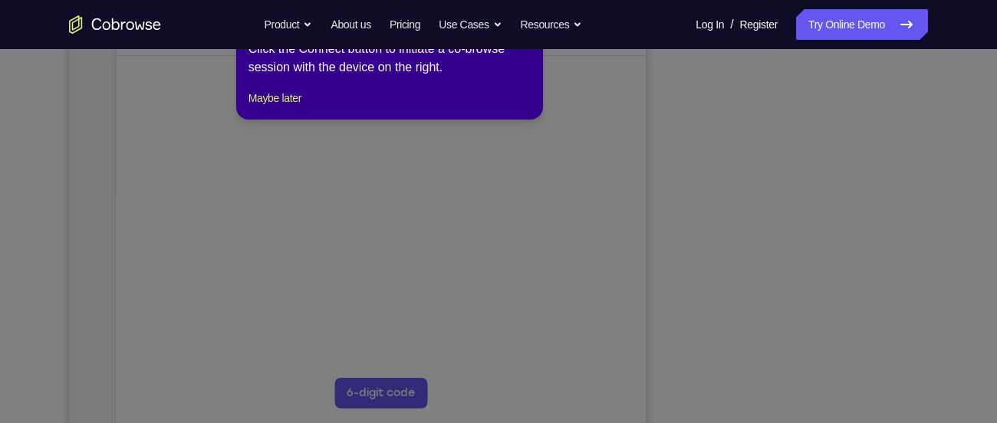
click at [805, 402] on icon at bounding box center [504, 211] width 1009 height 423
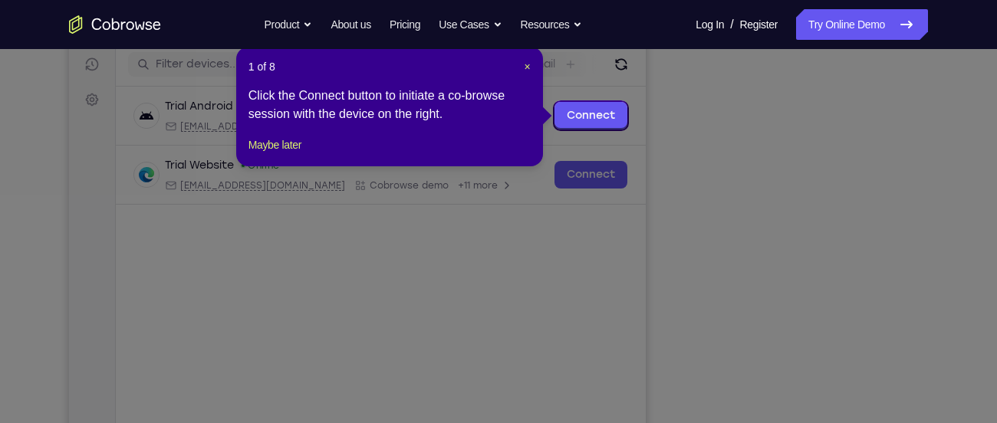
scroll to position [193, 0]
click at [526, 66] on span "×" at bounding box center [528, 67] width 6 height 12
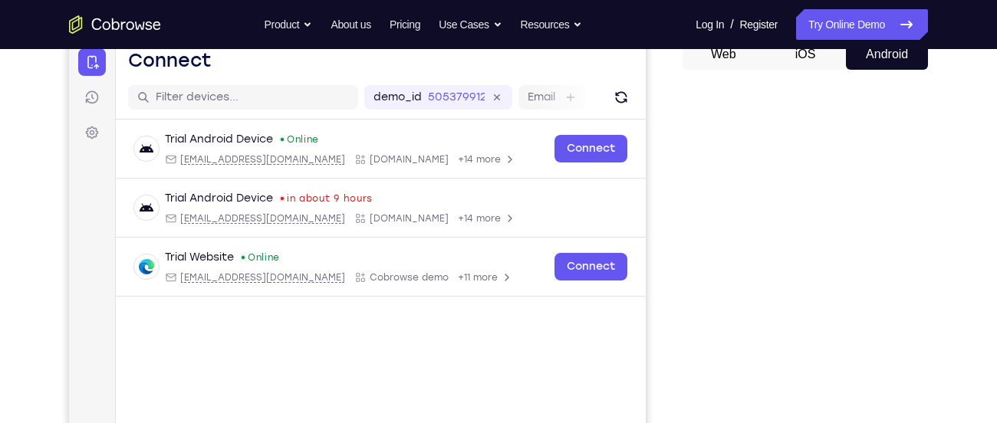
scroll to position [154, 0]
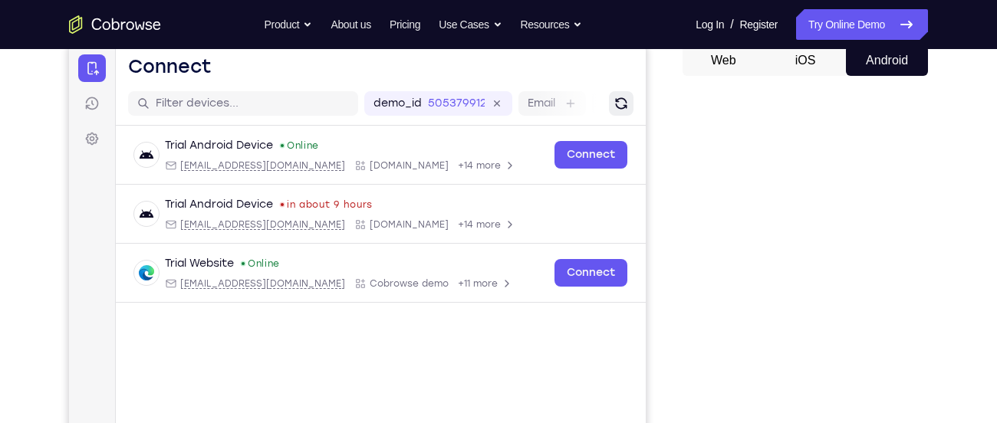
click at [622, 114] on button "Refresh" at bounding box center [621, 103] width 25 height 25
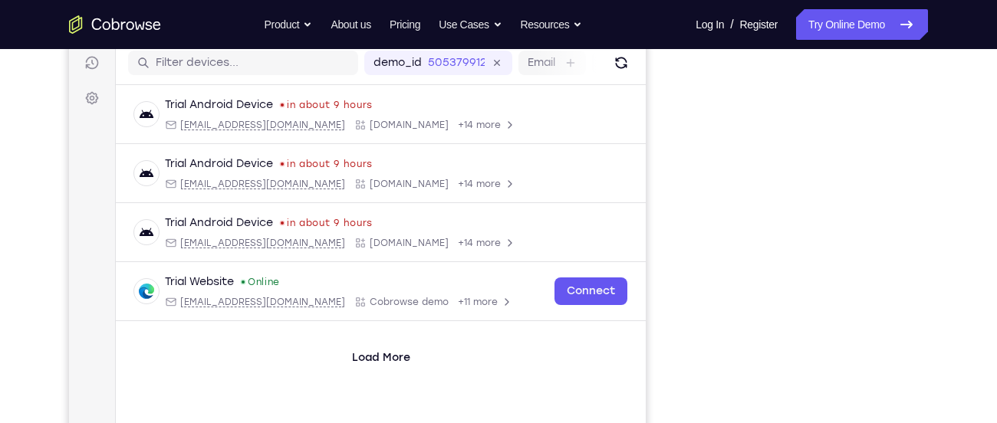
scroll to position [198, 0]
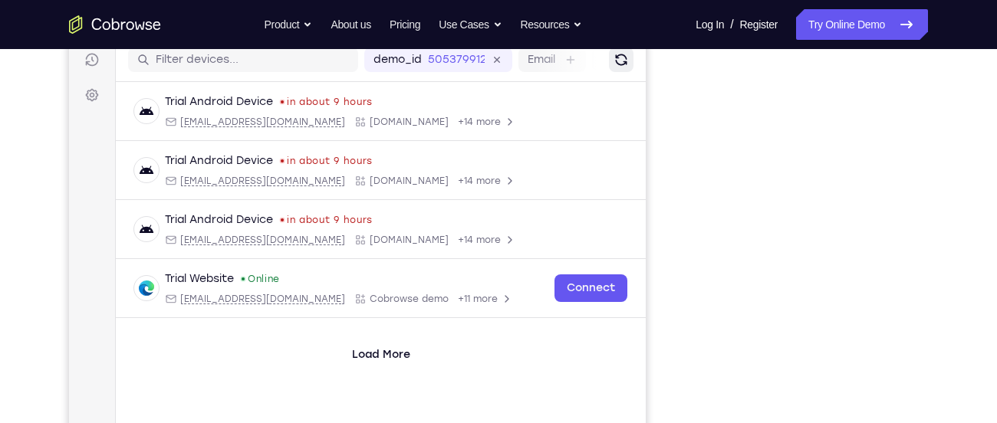
click at [614, 58] on icon "Refresh" at bounding box center [621, 60] width 18 height 18
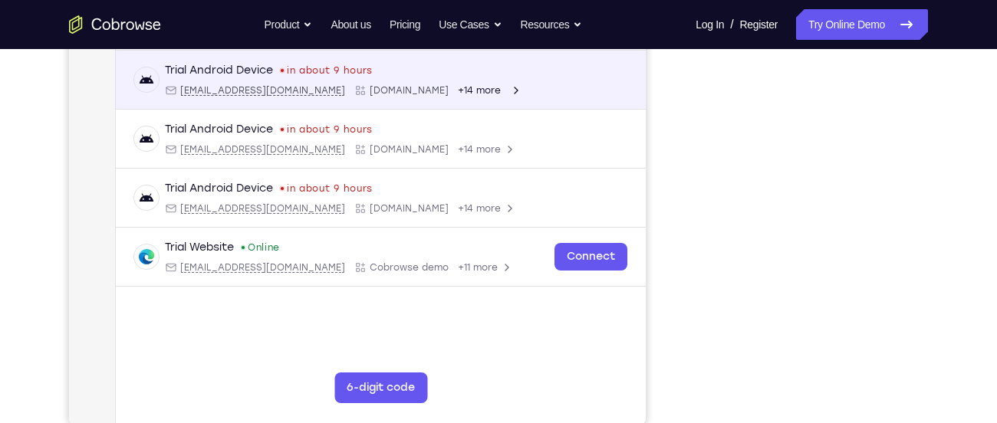
scroll to position [210, 0]
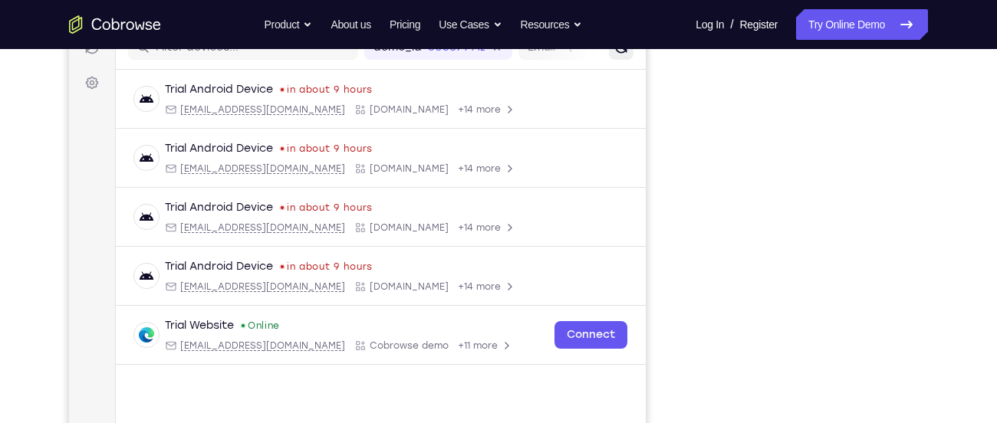
click at [620, 57] on button "Refresh" at bounding box center [621, 47] width 25 height 25
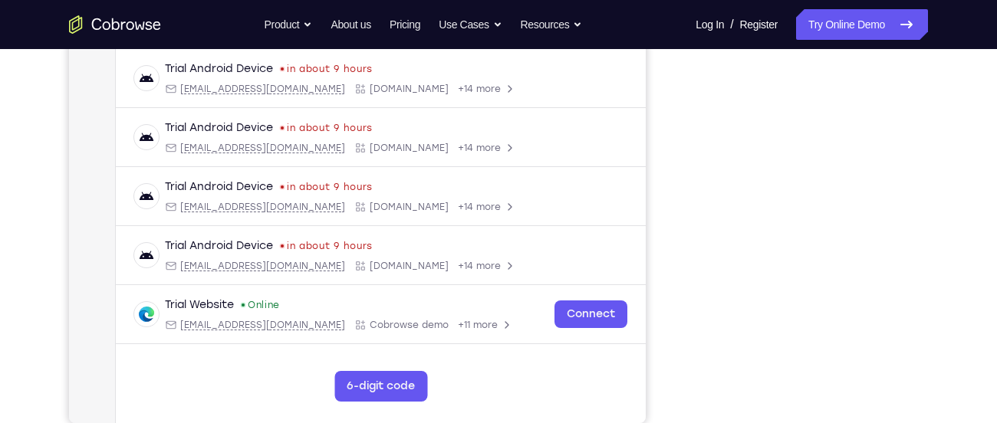
scroll to position [240, 0]
